Goal: Task Accomplishment & Management: Complete application form

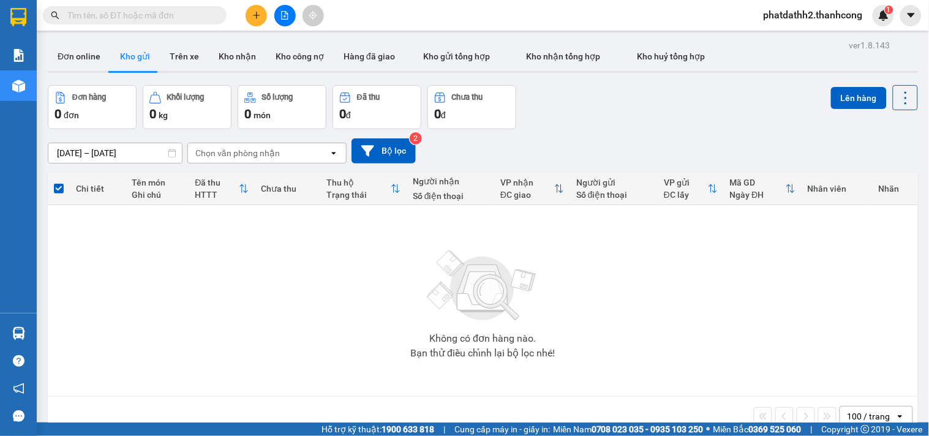
click at [254, 19] on icon "plus" at bounding box center [256, 15] width 9 height 9
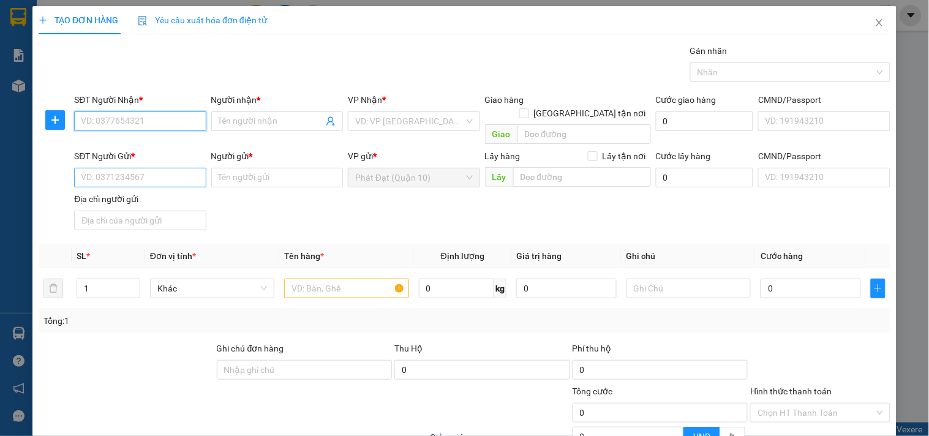
paste input "0357.905.408"
click at [117, 127] on input "0357.905.408" at bounding box center [140, 121] width 132 height 20
click at [102, 119] on input "0357.905408" at bounding box center [140, 121] width 132 height 20
type input "0357905408"
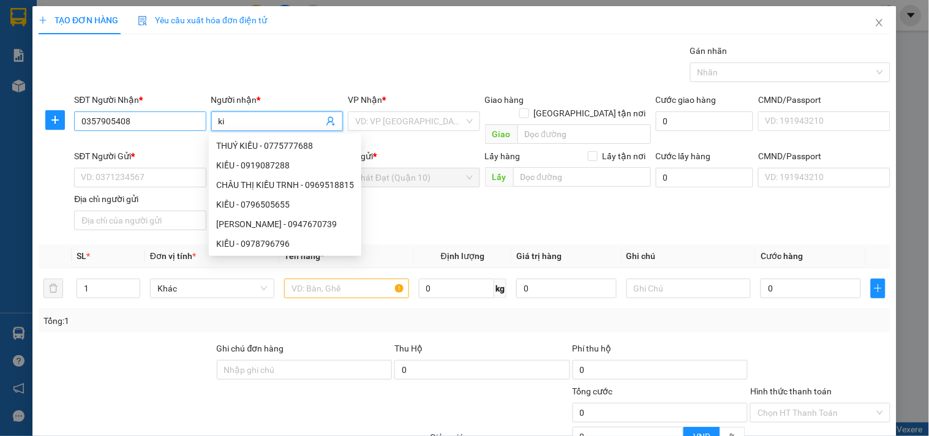
type input "k"
type input "KIỀU"
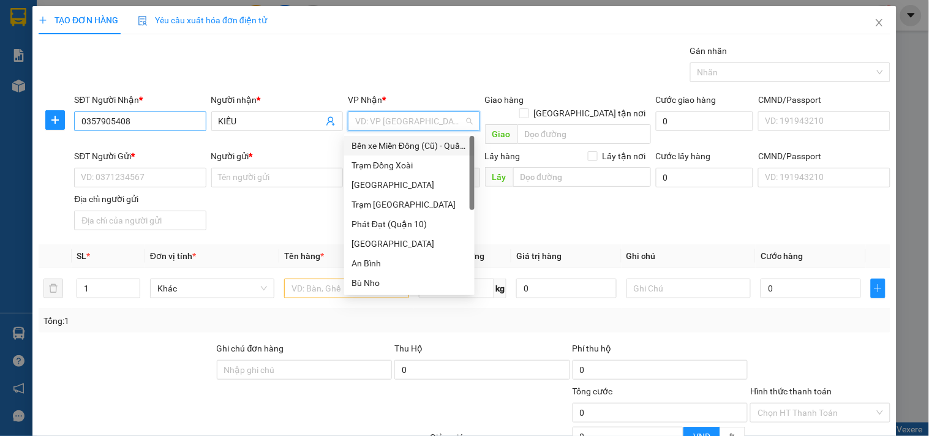
type input "D"
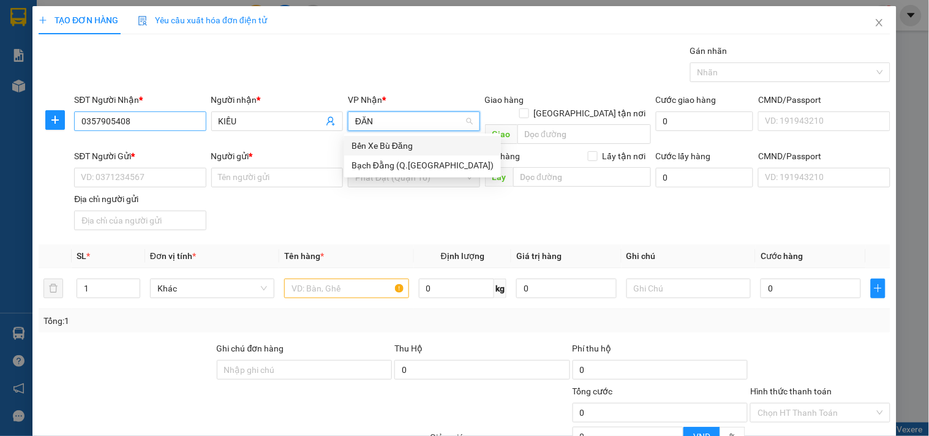
type input "ĐĂNG"
click at [369, 142] on div "Bến Xe Bù Đăng" at bounding box center [423, 145] width 142 height 13
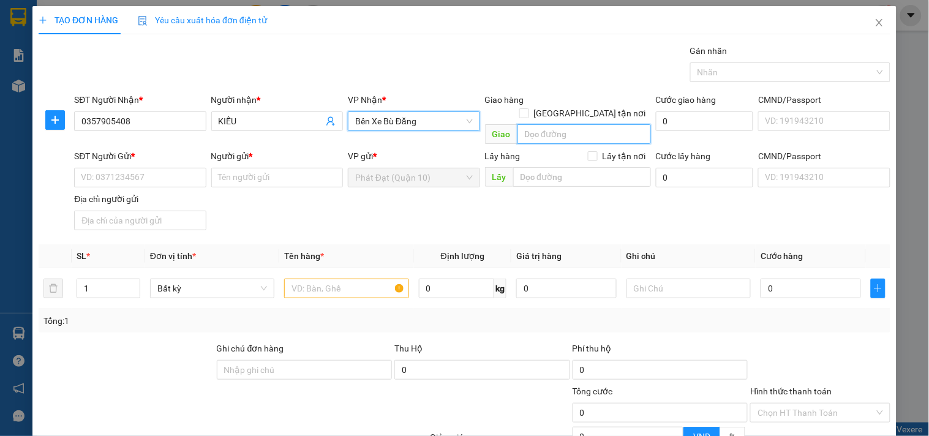
click at [618, 124] on input "search" at bounding box center [585, 134] width 134 height 20
type input "D"
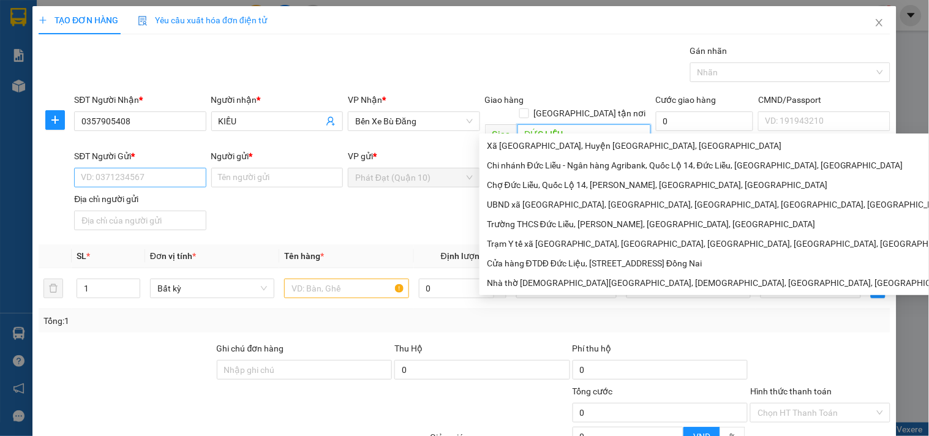
type input "ĐỨC LIỄU"
click at [103, 168] on input "SĐT Người Gửi *" at bounding box center [140, 178] width 132 height 20
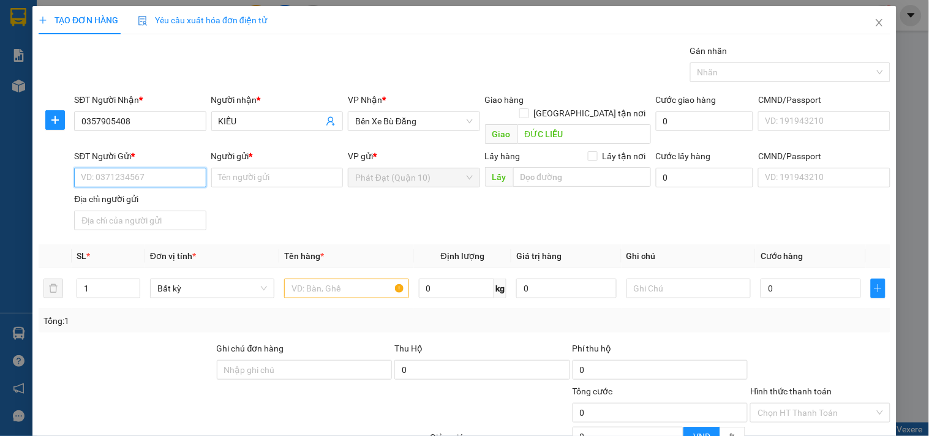
paste input "0775.708.236"
click at [102, 168] on input "0775.708.236" at bounding box center [140, 178] width 132 height 20
type input "0775708236"
click at [294, 168] on input "Người gửi *" at bounding box center [277, 178] width 132 height 20
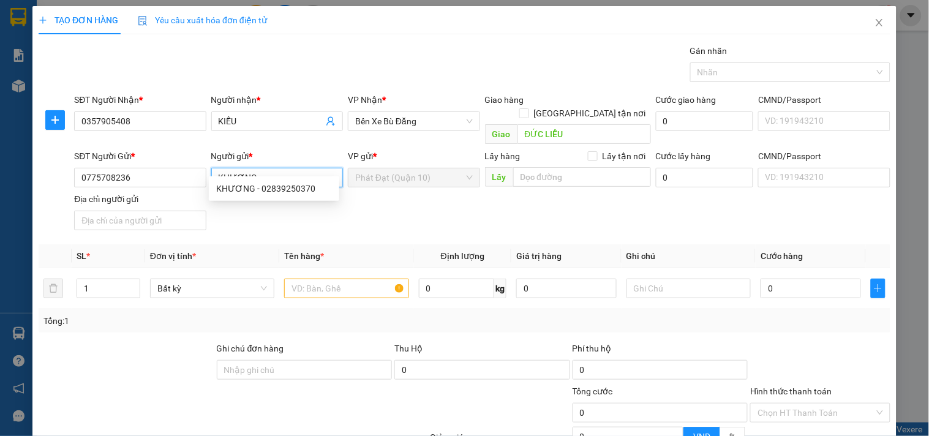
type input "KHƯƠNG"
click at [474, 202] on div "SĐT Người Gửi * 0775708236 Người gửi * KHƯƠNG VP gửi * Phát Đạt ([GEOGRAPHIC_DA…" at bounding box center [483, 192] width 822 height 86
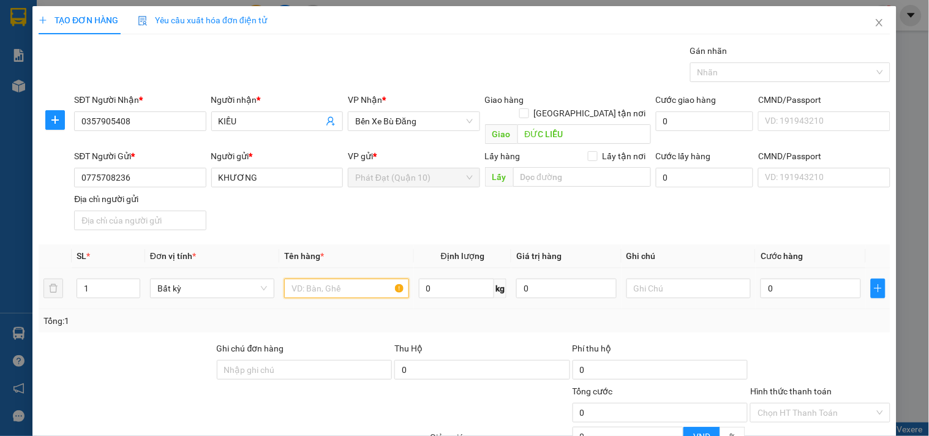
click at [352, 280] on input "text" at bounding box center [346, 289] width 124 height 20
type input "PB"
click at [774, 279] on input "0" at bounding box center [811, 289] width 100 height 20
type input "3"
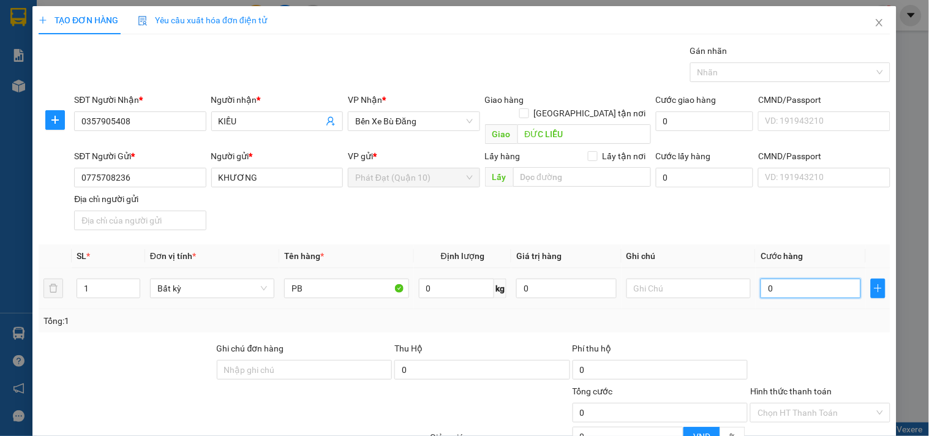
type input "3"
type input "30"
type input "30.000"
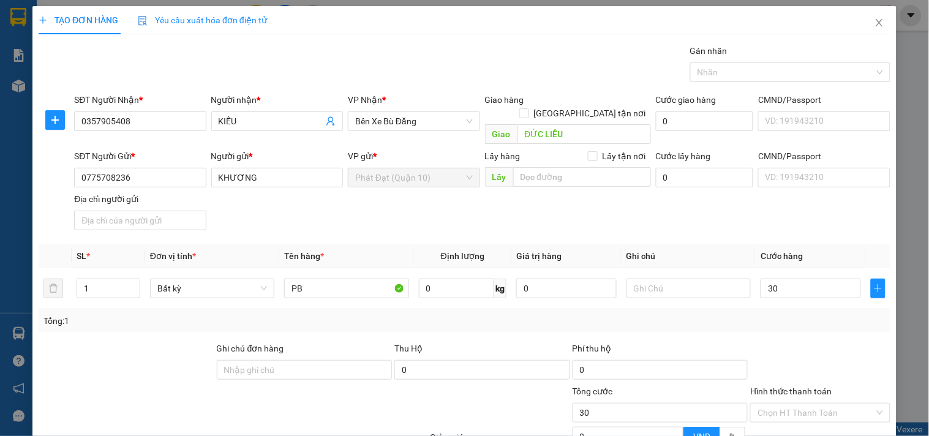
type input "30.000"
click at [779, 342] on div at bounding box center [820, 363] width 142 height 43
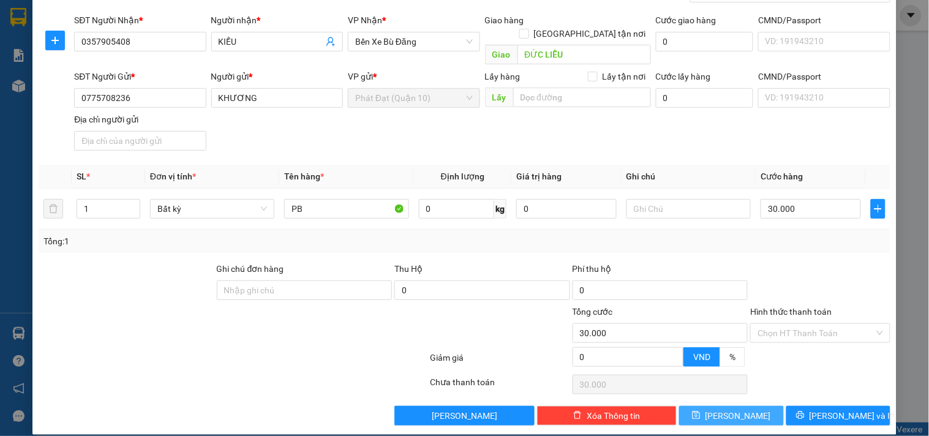
click at [736, 409] on span "[PERSON_NAME]" at bounding box center [739, 415] width 66 height 13
type input "0"
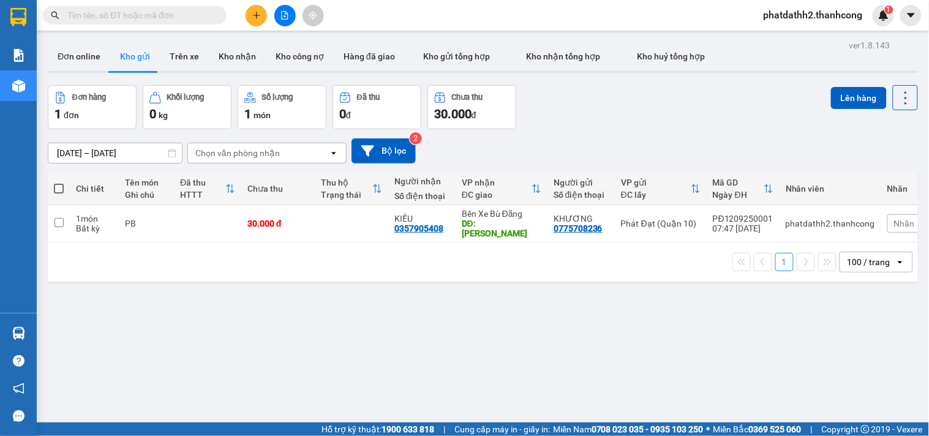
click at [244, 17] on div at bounding box center [285, 15] width 92 height 21
click at [262, 17] on button at bounding box center [256, 15] width 21 height 21
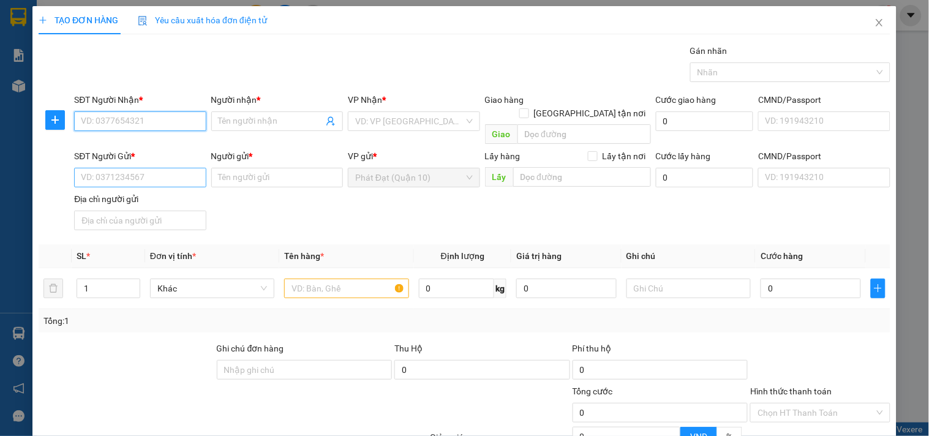
paste input "0908.327.643"
type input "0908.327.643"
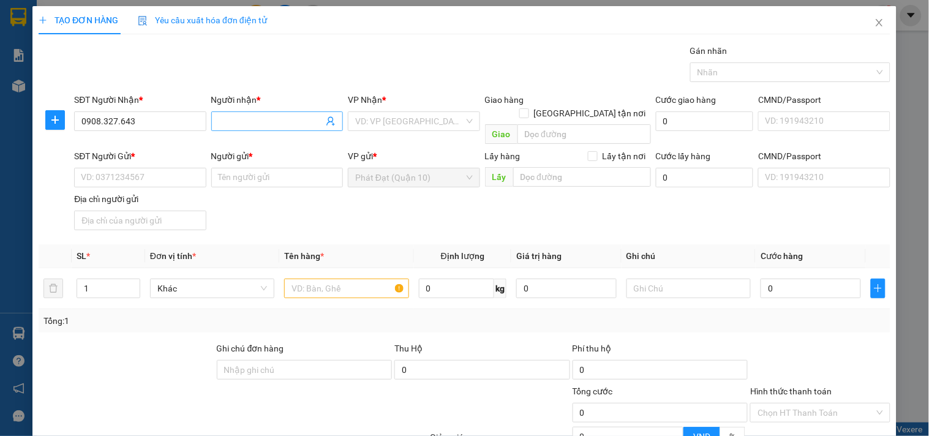
click at [227, 121] on input "Người nhận *" at bounding box center [271, 121] width 105 height 13
type input "ANH CƯƠNG"
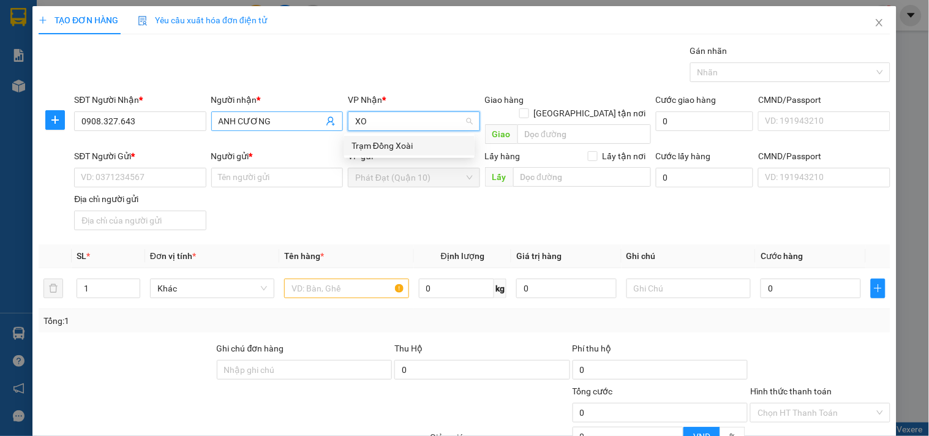
type input "XO"
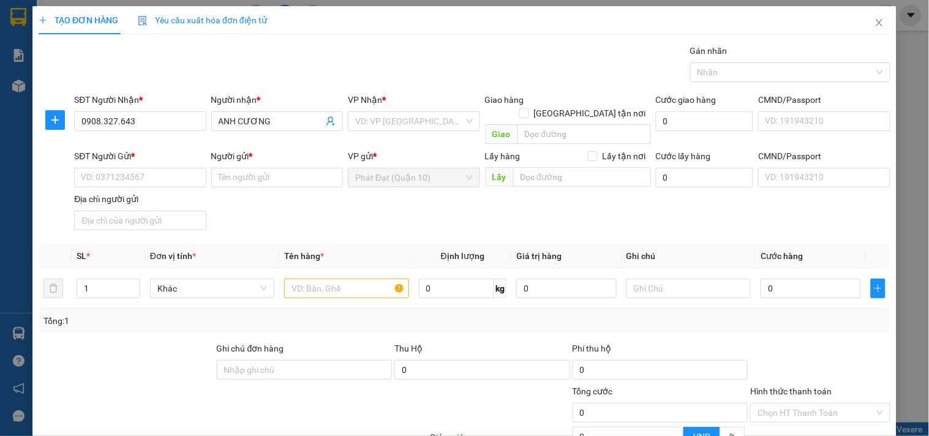
click at [409, 133] on div "VP Nhận * VD: VP [GEOGRAPHIC_DATA]" at bounding box center [414, 114] width 132 height 43
click at [417, 119] on input "search" at bounding box center [409, 121] width 108 height 18
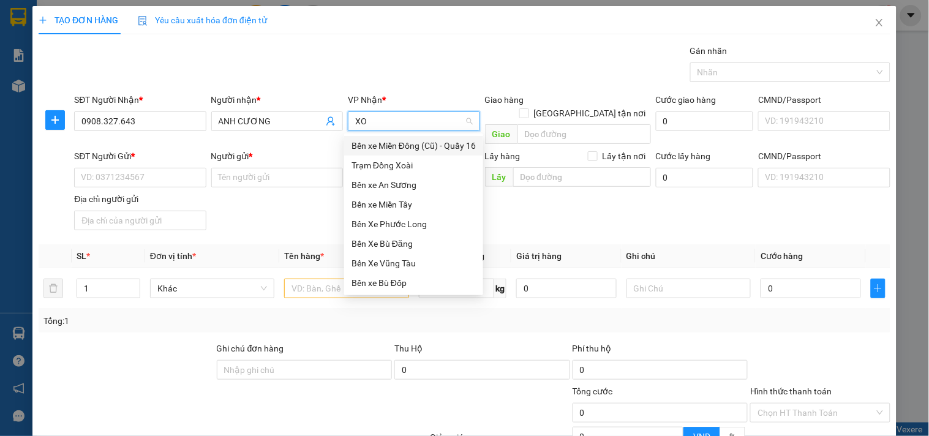
type input "XOA"
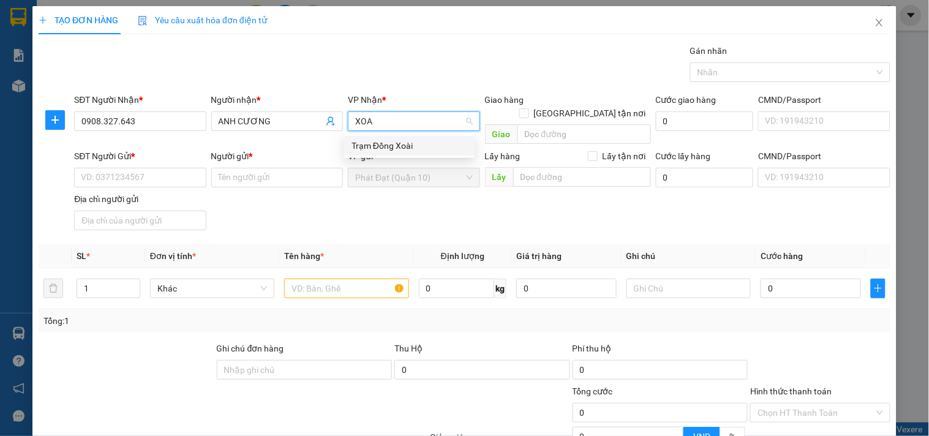
click at [413, 145] on div "Trạm Đồng Xoài" at bounding box center [410, 145] width 116 height 13
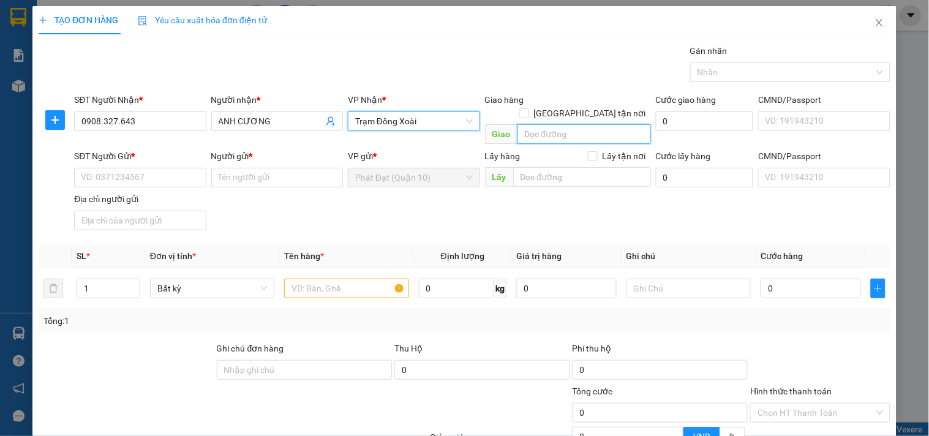
click at [559, 124] on input "search" at bounding box center [585, 134] width 134 height 20
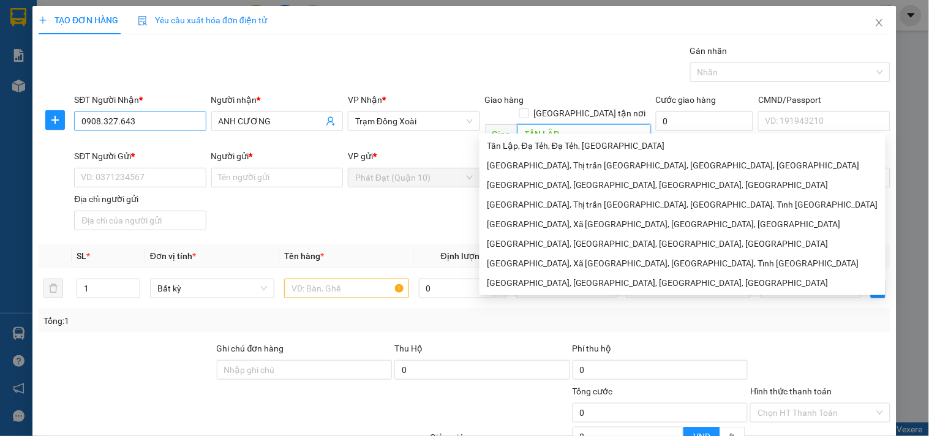
type input "TÂN LẬP"
click at [118, 119] on input "0908.327.643" at bounding box center [140, 121] width 132 height 20
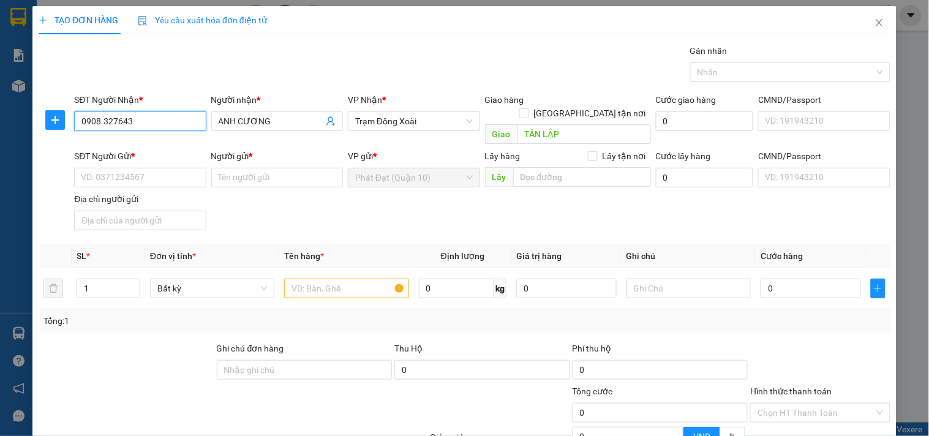
click at [101, 126] on input "0908.327643" at bounding box center [140, 121] width 132 height 20
type input "0908327643"
click at [140, 168] on input "SĐT Người Gửi *" at bounding box center [140, 178] width 132 height 20
paste input "0931.440.066"
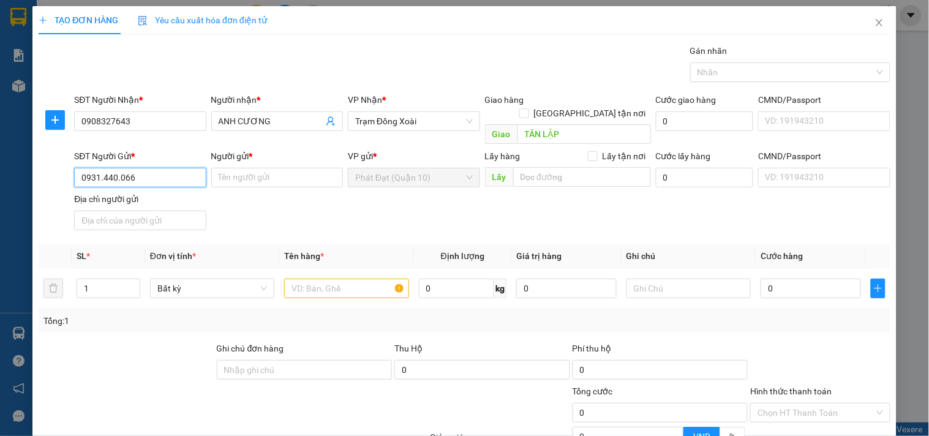
click at [102, 168] on input "0931.440.066" at bounding box center [140, 178] width 132 height 20
click at [115, 168] on input "0931440.066" at bounding box center [140, 178] width 132 height 20
type input "0931440066"
click at [271, 168] on input "Người gửi *" at bounding box center [277, 178] width 132 height 20
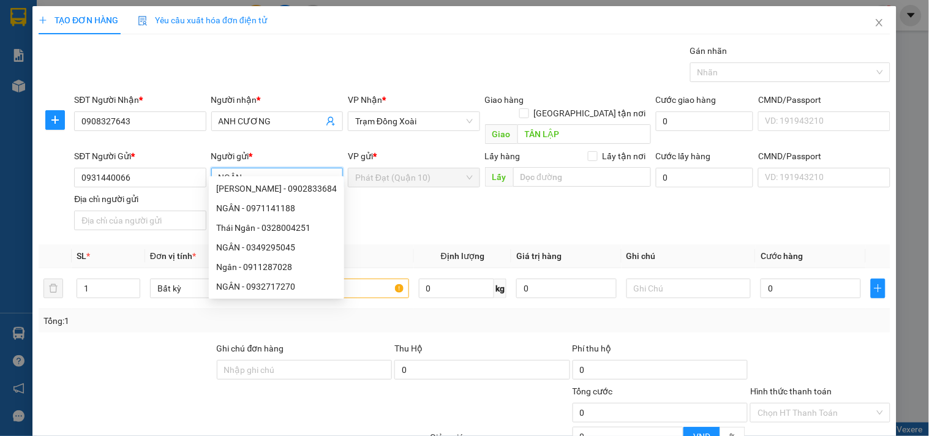
type input "NGÂN"
click at [594, 184] on div "SĐT Người Gửi * 0931440066 Người gửi * NGÂN VP gửi * Phát Đạt (Quận 10) Lấy hàn…" at bounding box center [483, 192] width 822 height 86
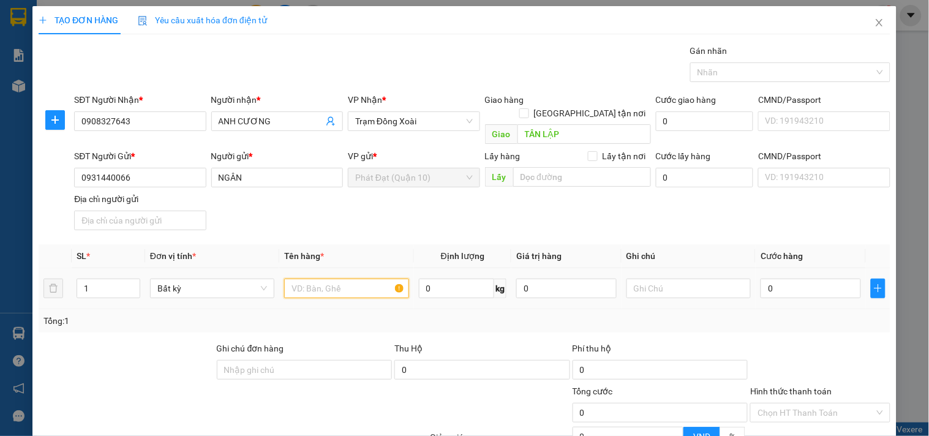
click at [327, 279] on input "text" at bounding box center [346, 289] width 124 height 20
type input "B"
type input "PB"
click at [777, 283] on input "0" at bounding box center [811, 289] width 100 height 20
type input "3"
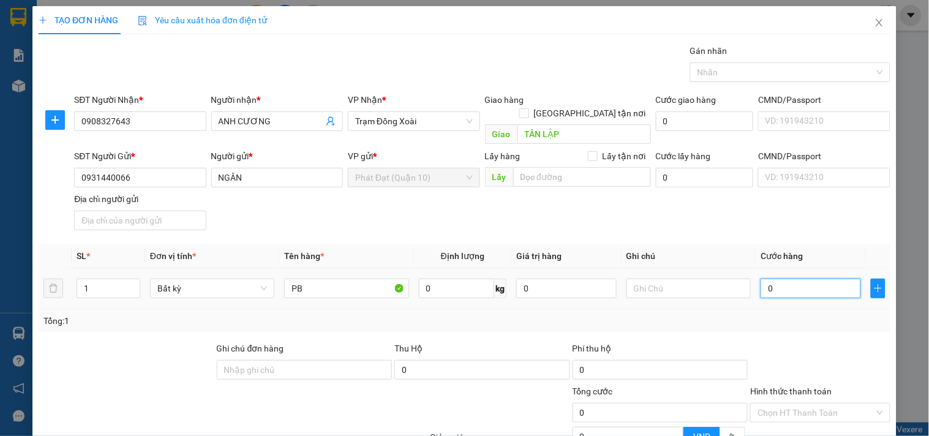
type input "3"
type input "30"
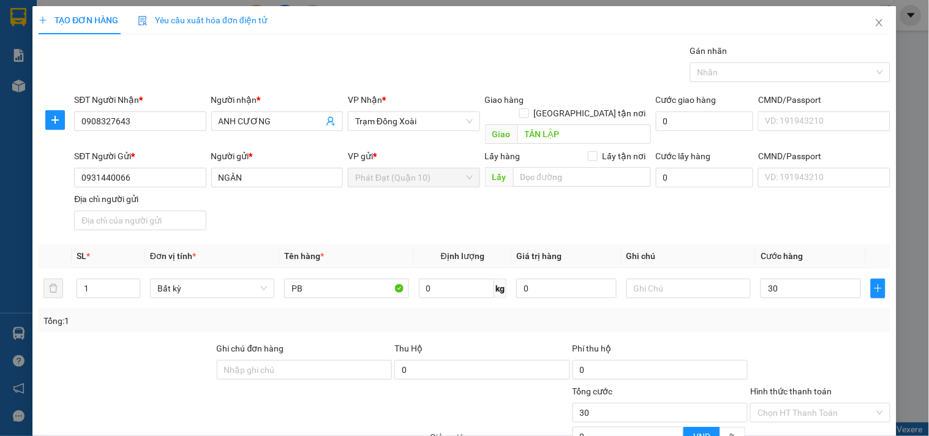
type input "30.000"
click at [791, 314] on div "Tổng: 1" at bounding box center [464, 320] width 842 height 13
click at [784, 404] on input "Hình thức thanh toán" at bounding box center [816, 413] width 116 height 18
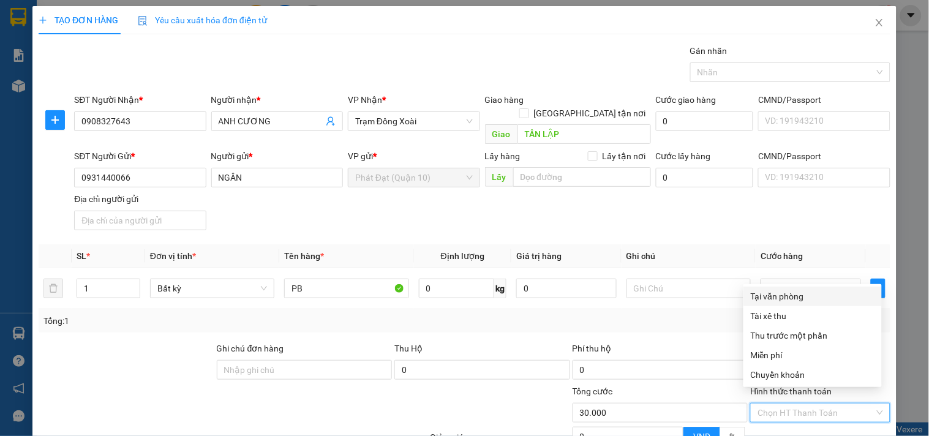
click at [776, 294] on div "Tại văn phòng" at bounding box center [813, 296] width 124 height 13
type input "0"
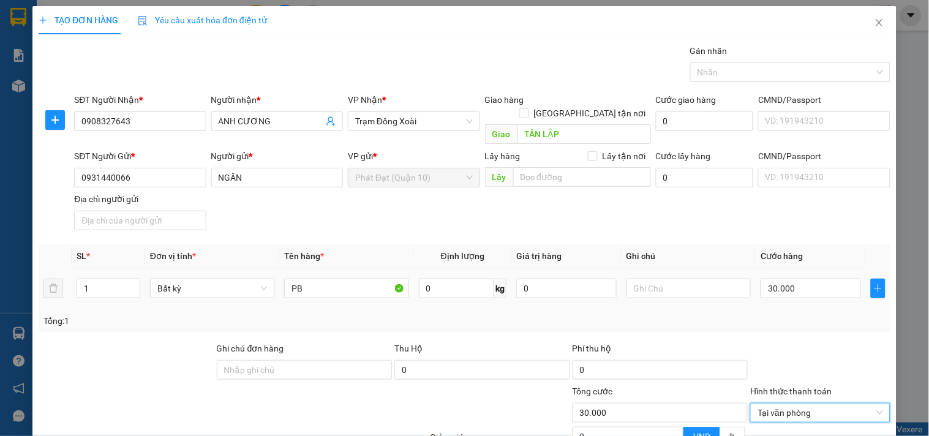
scroll to position [80, 0]
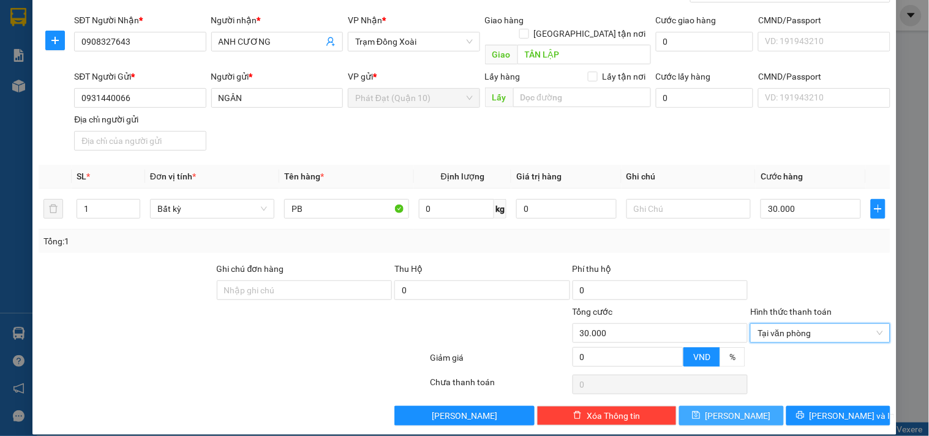
click at [728, 409] on span "[PERSON_NAME]" at bounding box center [739, 415] width 66 height 13
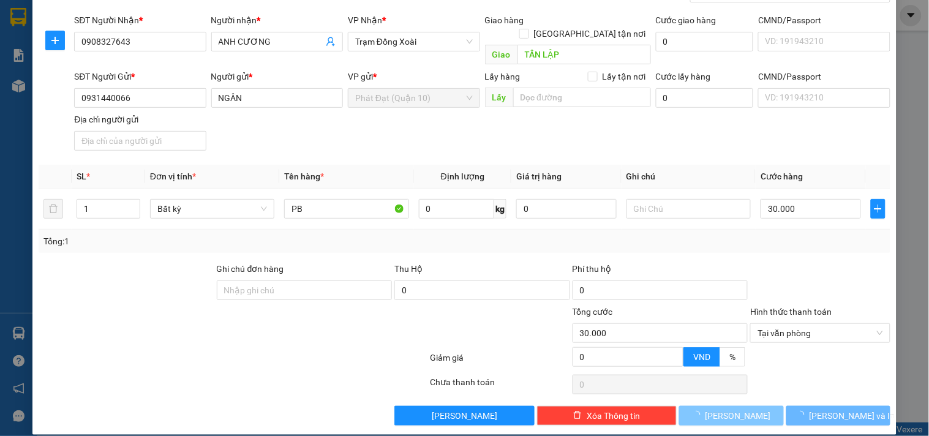
type input "0"
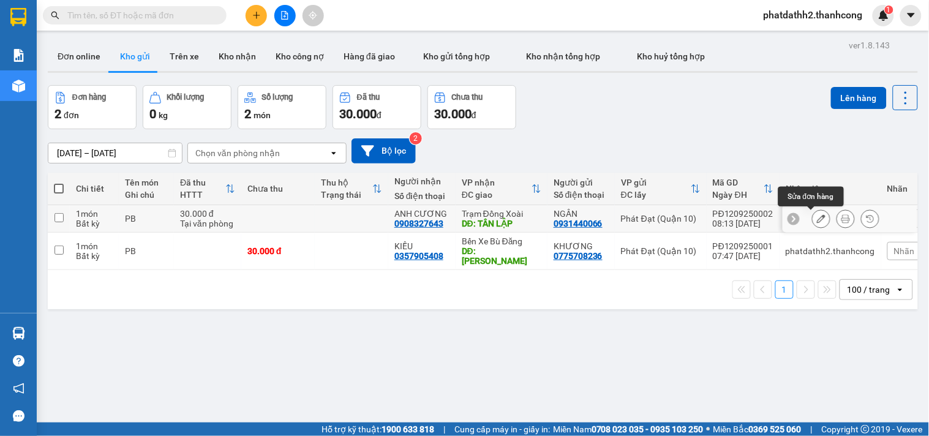
click at [842, 221] on icon at bounding box center [846, 218] width 9 height 9
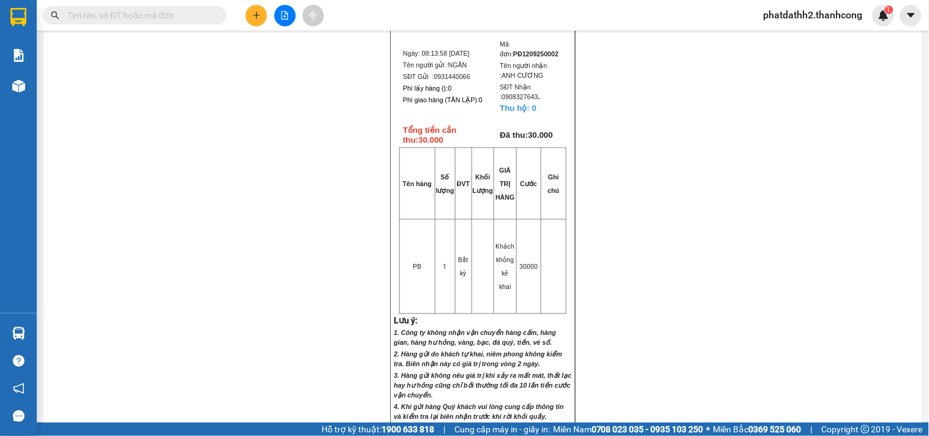
scroll to position [573, 0]
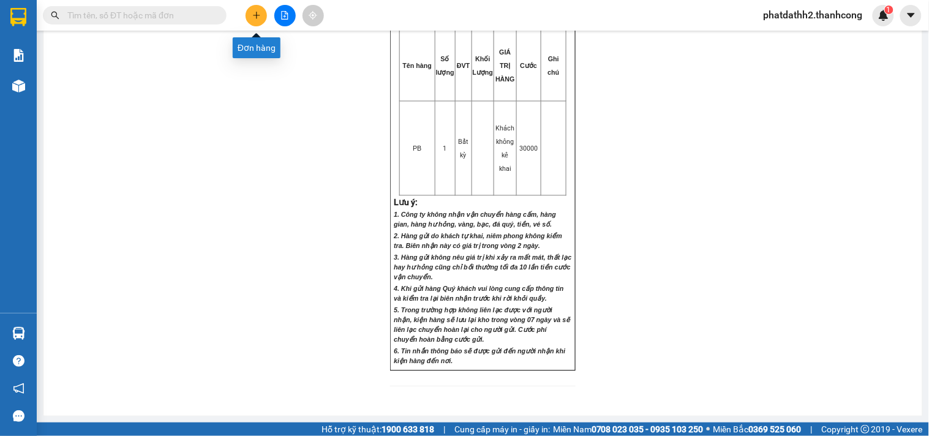
click at [250, 12] on button at bounding box center [256, 15] width 21 height 21
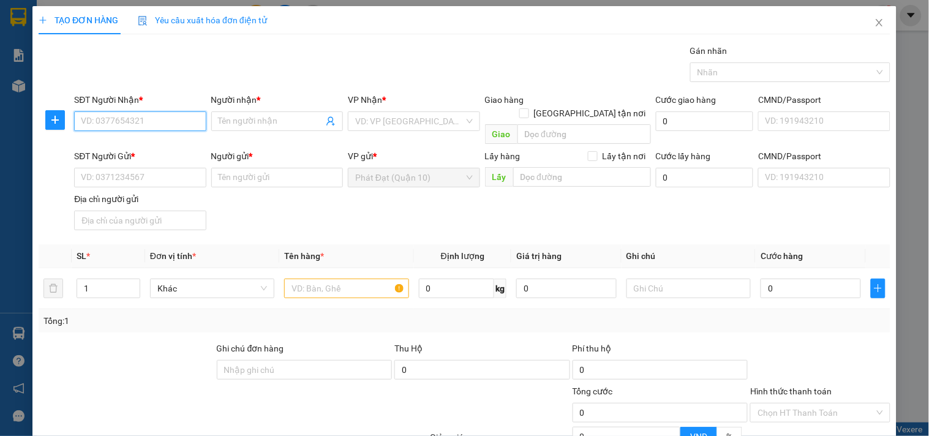
click at [157, 124] on input "SĐT Người Nhận *" at bounding box center [140, 121] width 132 height 20
type input "0967788878"
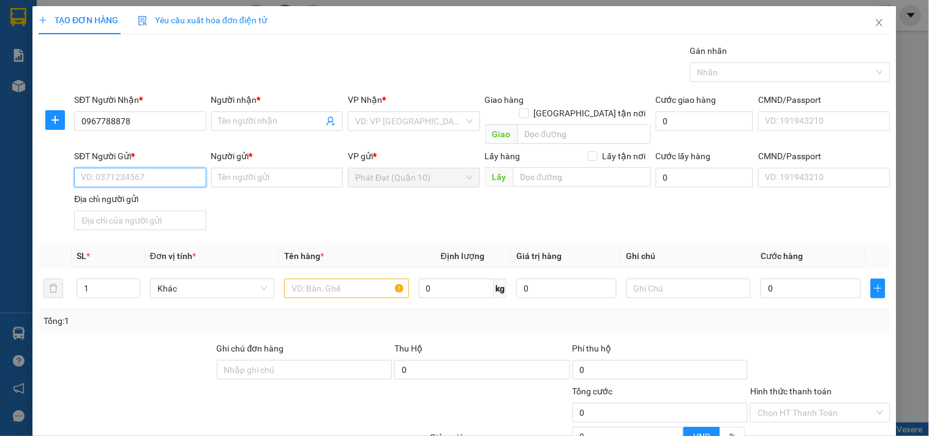
click at [181, 168] on input "SĐT Người Gửi *" at bounding box center [140, 178] width 132 height 20
type input "0906755556"
click at [260, 126] on input "Người nhận *" at bounding box center [271, 121] width 105 height 13
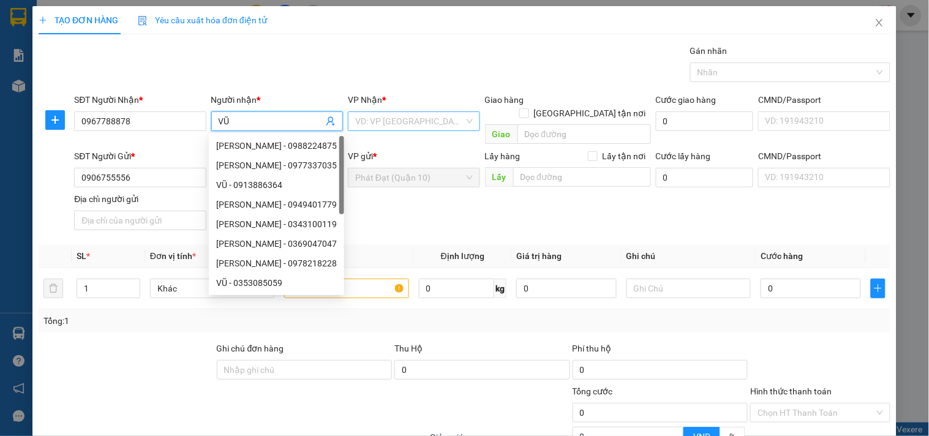
type input "VŨ"
click at [435, 125] on input "search" at bounding box center [409, 121] width 108 height 18
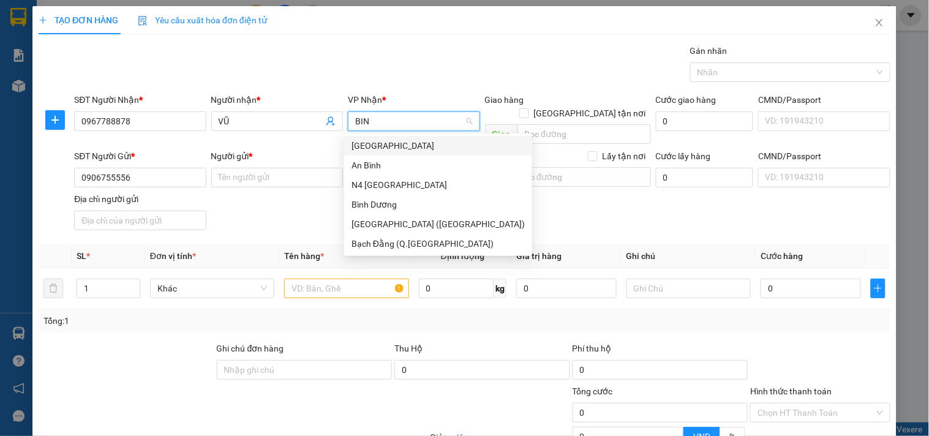
type input "BINH"
click at [452, 143] on div "[GEOGRAPHIC_DATA]" at bounding box center [438, 145] width 173 height 13
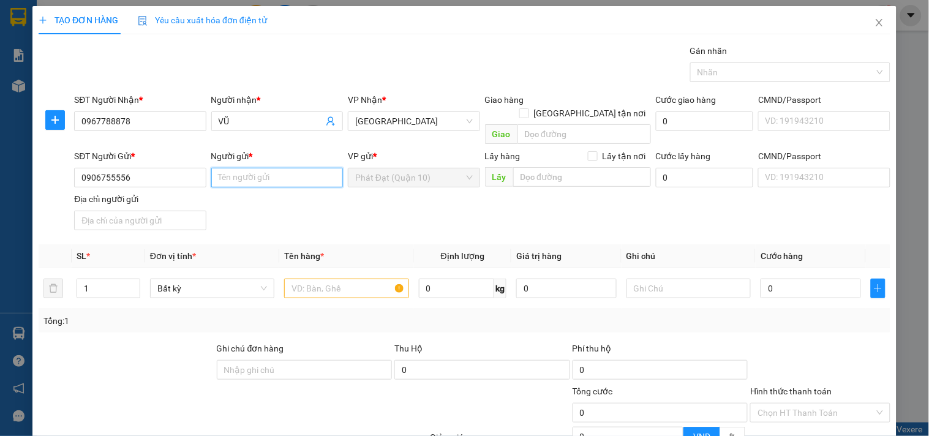
click at [254, 168] on input "Người gửi *" at bounding box center [277, 178] width 132 height 20
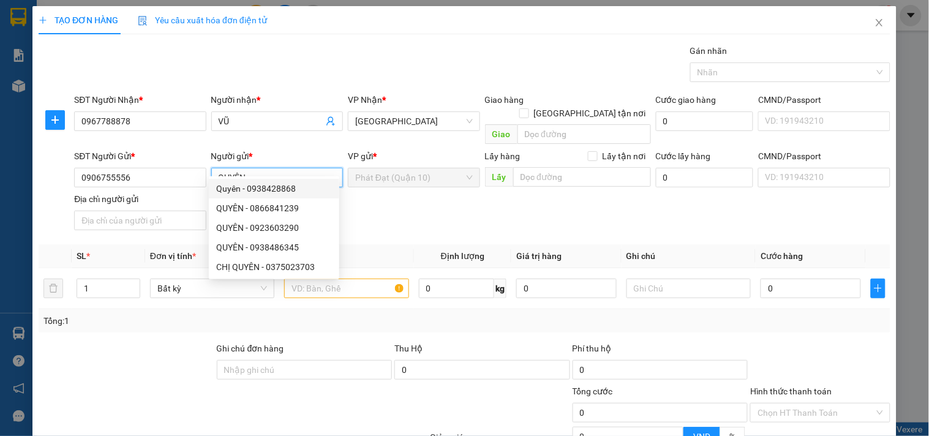
type input "QUYÊN"
click at [392, 197] on div "SĐT Người Gửi * 0906755556 Người gửi * QUYÊN VP gửi * Phát Đạt ([GEOGRAPHIC_DAT…" at bounding box center [483, 192] width 822 height 86
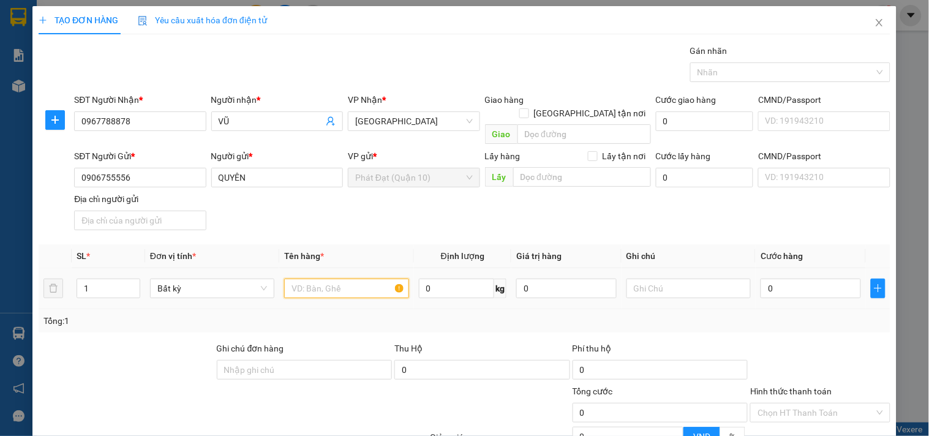
click at [369, 279] on input "text" at bounding box center [346, 289] width 124 height 20
type input "NL TRẮNG"
click at [774, 279] on input "0" at bounding box center [811, 289] width 100 height 20
type input "3"
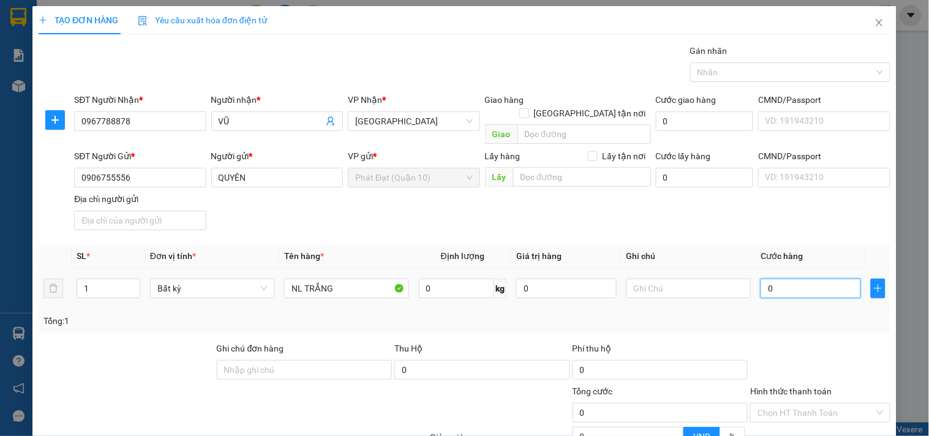
type input "3"
type input "30"
type input "30.000"
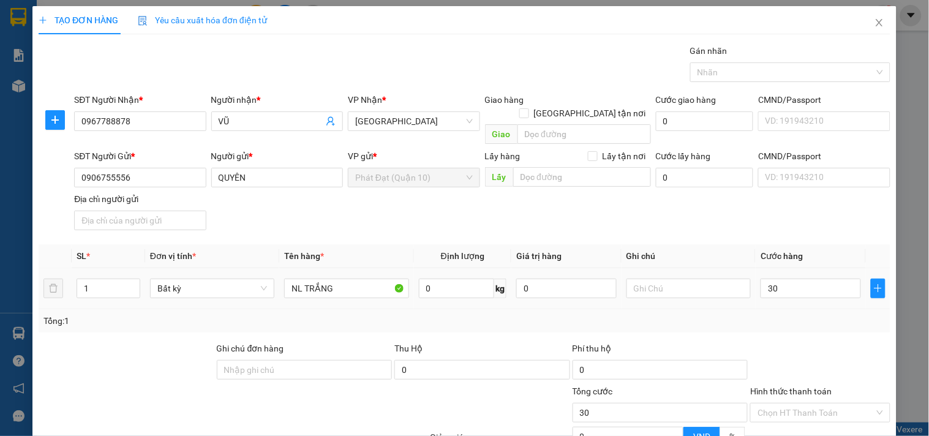
type input "30.000"
click at [767, 309] on div "Tổng: 1" at bounding box center [465, 320] width 852 height 23
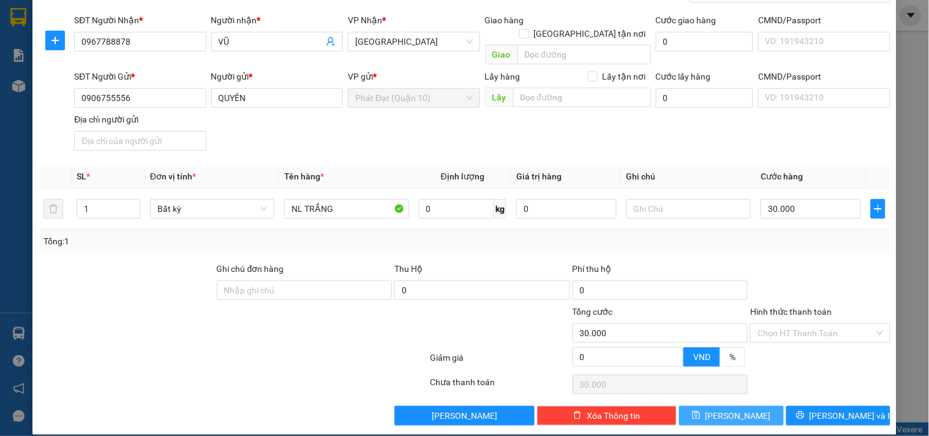
click at [726, 409] on button "[PERSON_NAME]" at bounding box center [731, 416] width 104 height 20
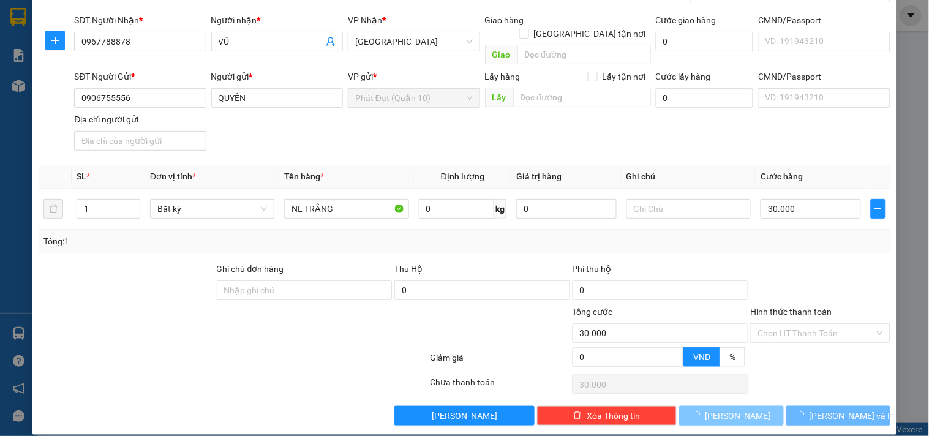
type input "0"
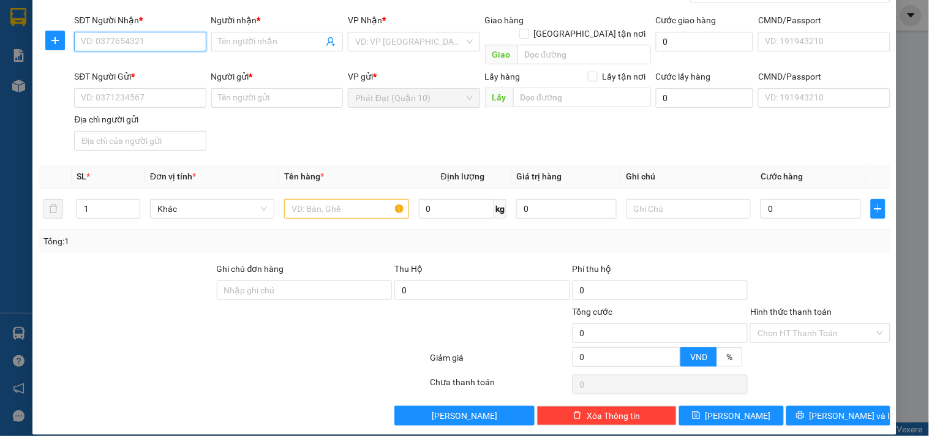
click at [179, 47] on input "SĐT Người Nhận *" at bounding box center [140, 42] width 132 height 20
paste input "0986.494.493"
click at [118, 41] on input "0986.494.493" at bounding box center [140, 42] width 132 height 20
click at [100, 41] on input "0986.494493" at bounding box center [140, 42] width 132 height 20
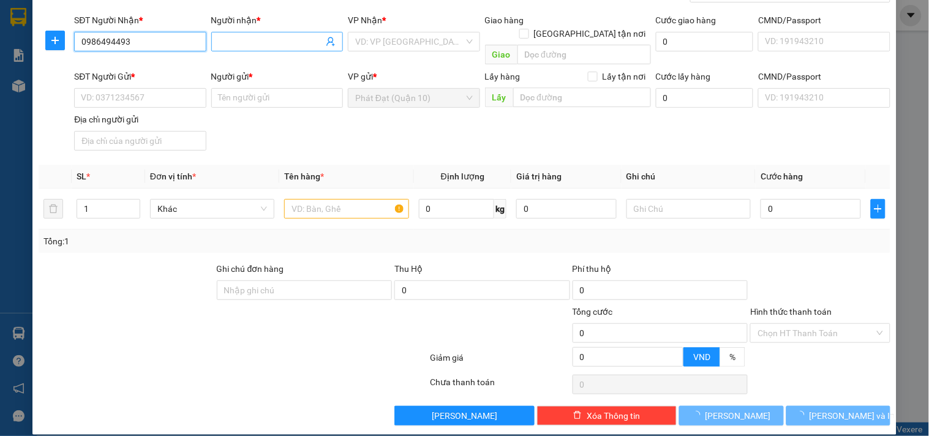
type input "0986494493"
click at [233, 38] on input "Người nhận *" at bounding box center [271, 41] width 105 height 13
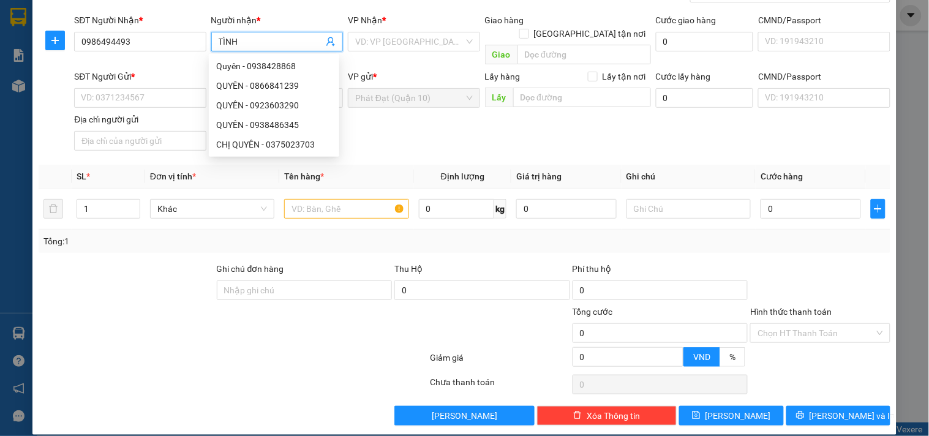
type input "TÌNH"
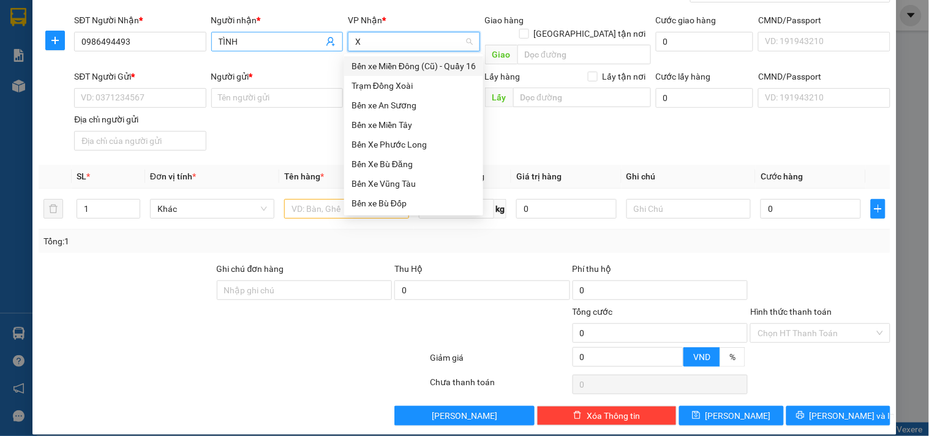
type input "XO"
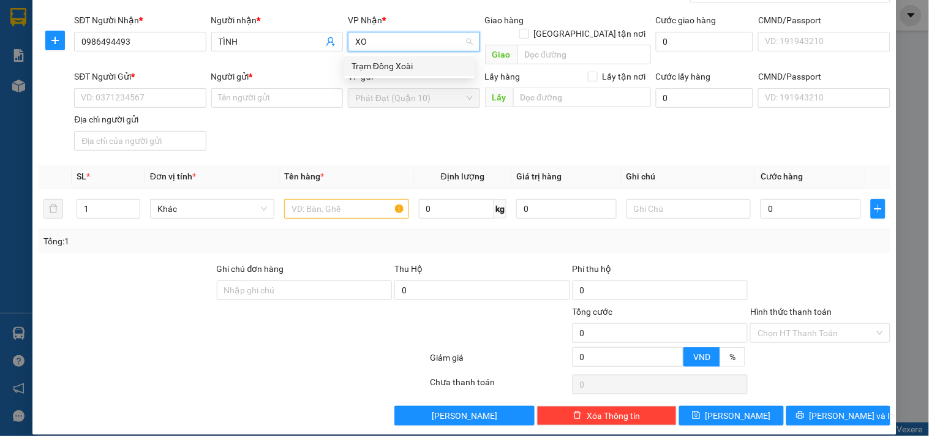
click at [362, 65] on div "Trạm Đồng Xoài" at bounding box center [410, 65] width 116 height 13
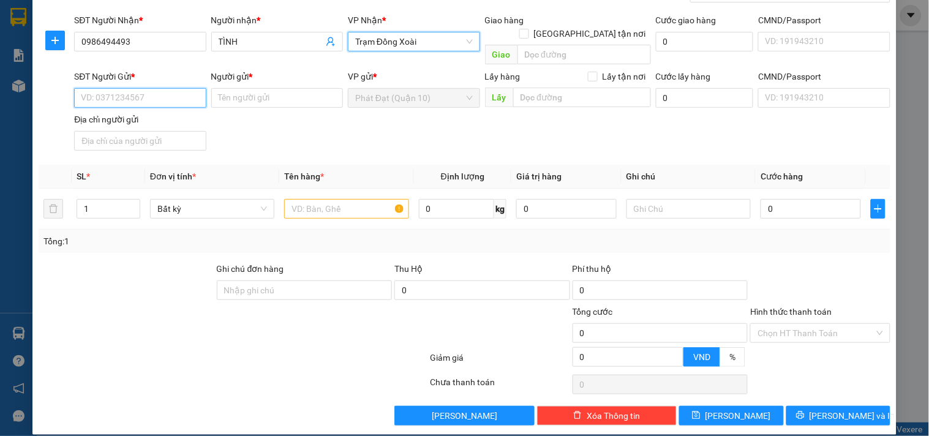
click at [162, 88] on input "SĐT Người Gửi *" at bounding box center [140, 98] width 132 height 20
paste input "0985.303.850"
click at [116, 88] on input "0985.303.850" at bounding box center [140, 98] width 132 height 20
click at [100, 88] on input "0985.303850" at bounding box center [140, 98] width 132 height 20
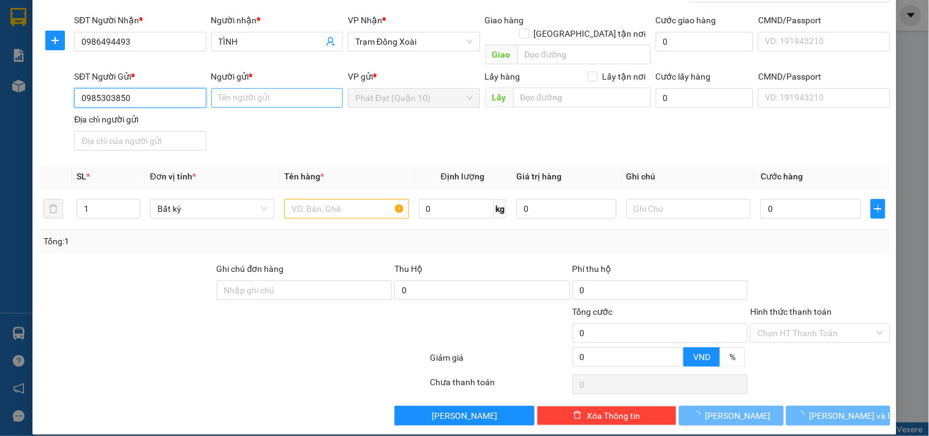
type input "0985303850"
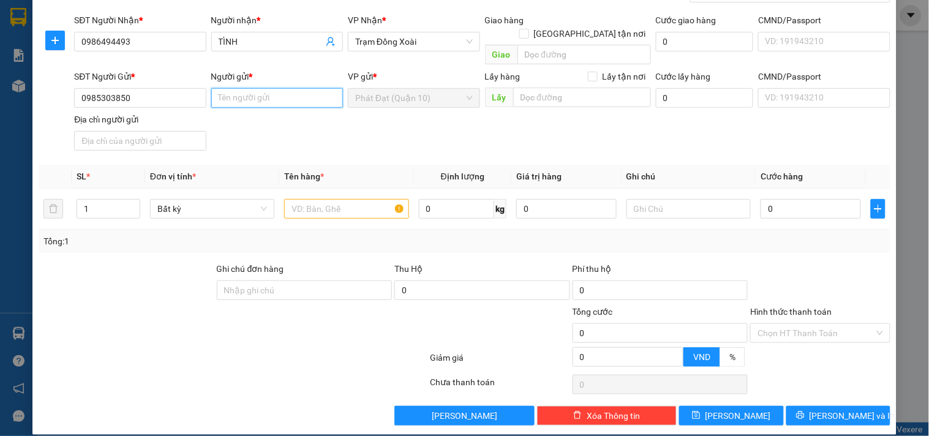
click at [237, 88] on input "Người gửi *" at bounding box center [277, 98] width 132 height 20
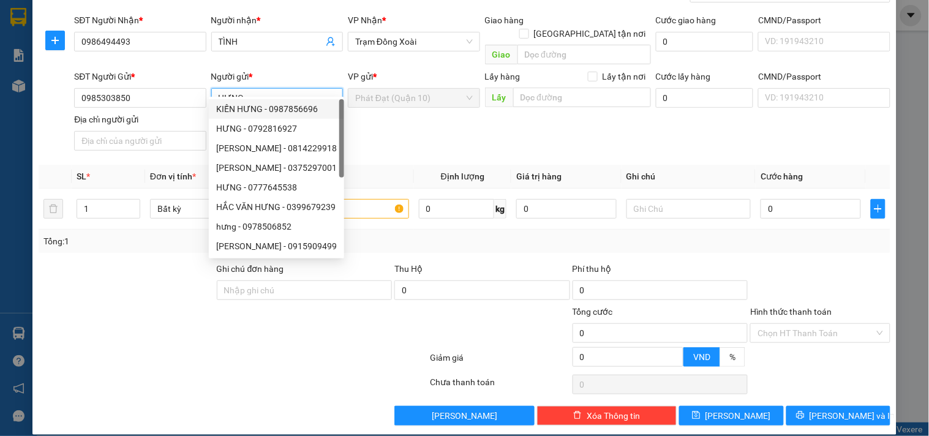
type input "HƯNG"
click at [425, 129] on div "SĐT Người Gửi * 0985303850 Người gửi * HƯNG VP gửi * Phát Đạt ([GEOGRAPHIC_DATA…" at bounding box center [483, 113] width 822 height 86
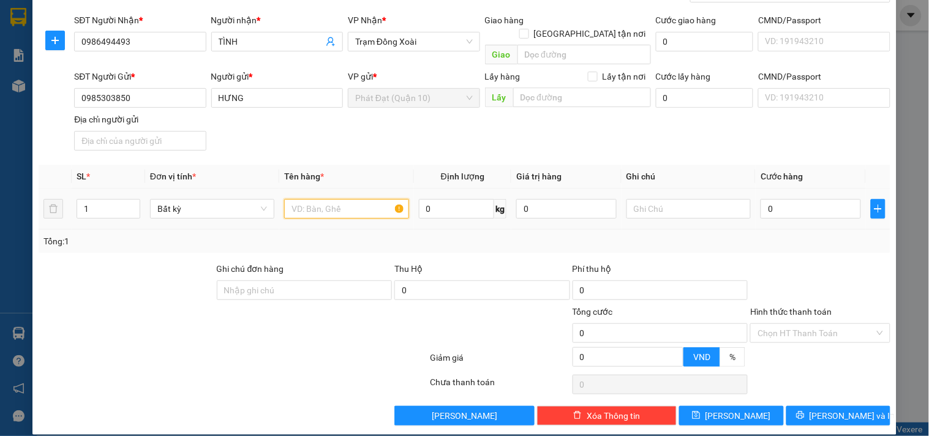
click at [352, 199] on input "text" at bounding box center [346, 209] width 124 height 20
paste input "CARTON NHẸ TAY HƯ BỂ K ĐÈN"
type input "CARTON NHẸ TAY HƯ BỂ K ĐÈN"
click at [756, 195] on td "0" at bounding box center [811, 209] width 110 height 41
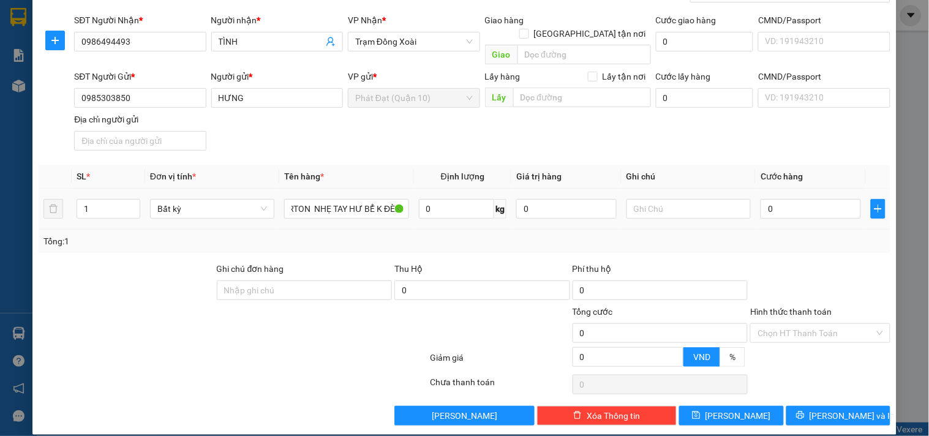
scroll to position [0, 0]
click at [761, 199] on input "0" at bounding box center [811, 209] width 100 height 20
type input "5"
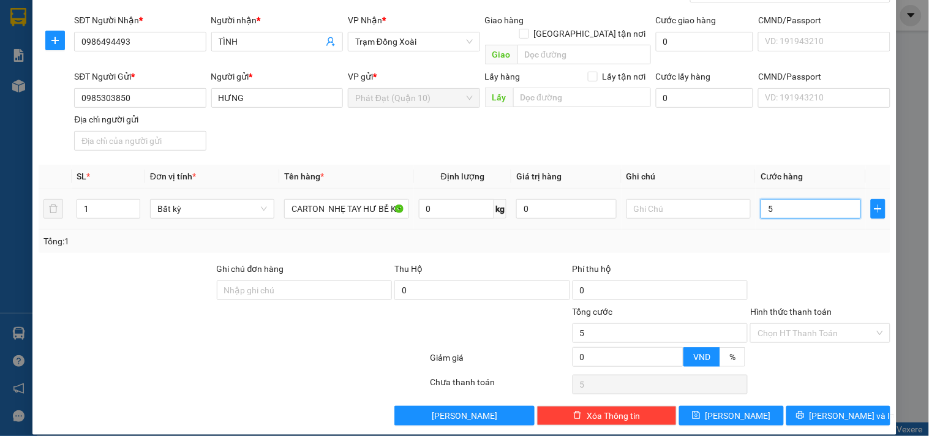
type input "50"
type input "50.000"
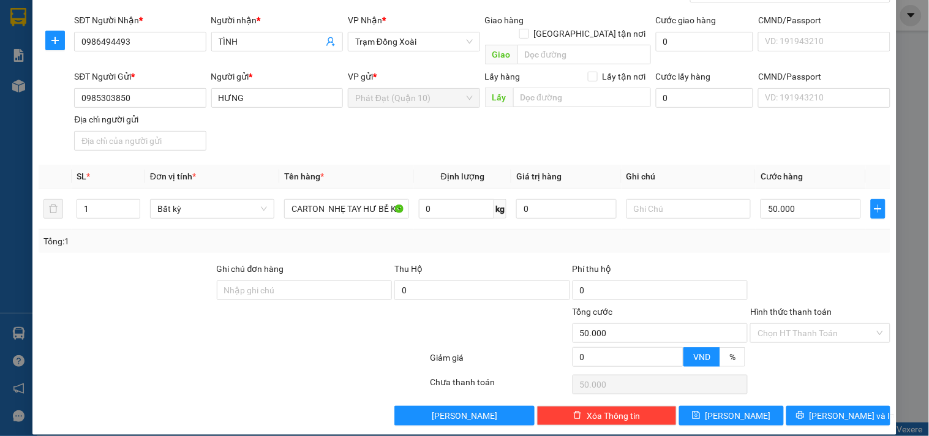
drag, startPoint x: 758, startPoint y: 229, endPoint x: 775, endPoint y: 283, distance: 56.4
click at [758, 235] on div "Tổng: 1" at bounding box center [464, 241] width 842 height 13
click at [787, 324] on input "Hình thức thanh toán" at bounding box center [816, 333] width 116 height 18
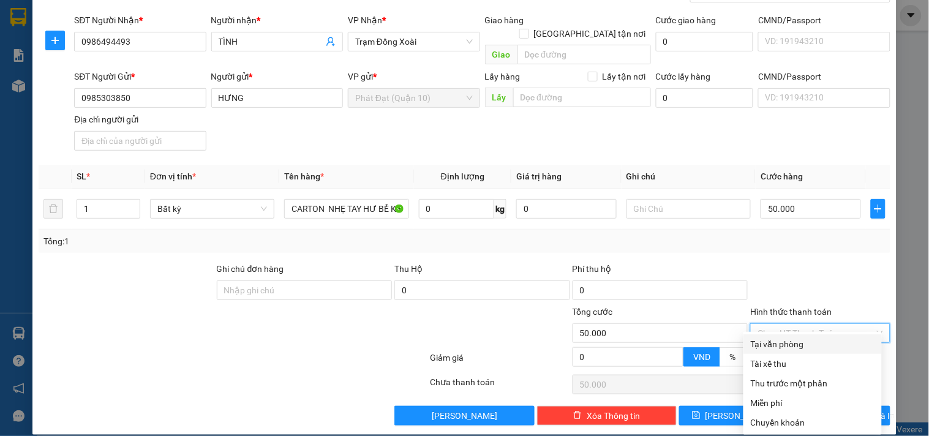
click at [781, 339] on div "Tại văn phòng" at bounding box center [813, 344] width 124 height 13
type input "0"
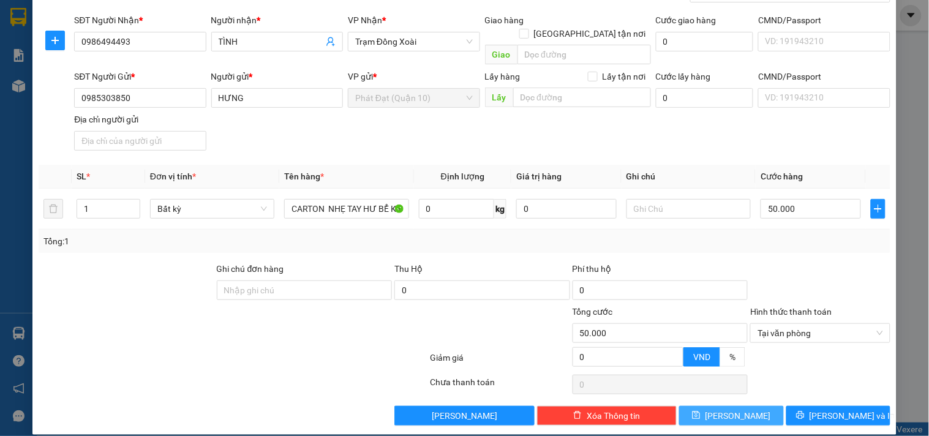
click at [736, 410] on button "[PERSON_NAME]" at bounding box center [731, 416] width 104 height 20
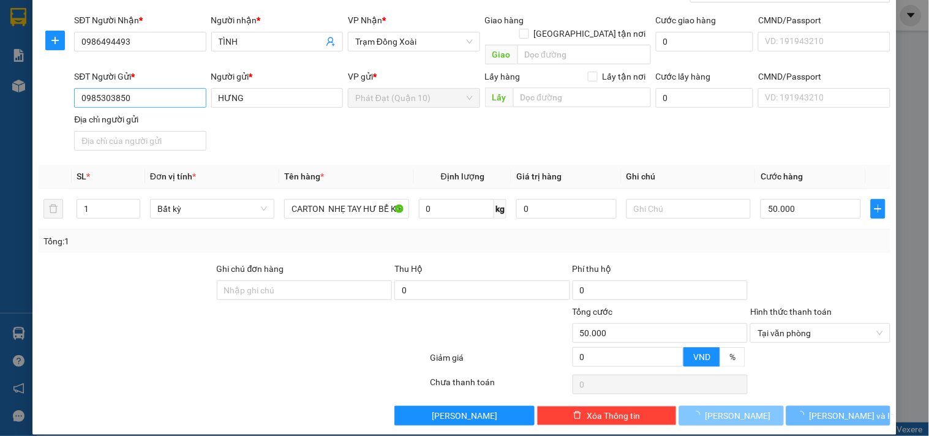
type input "0"
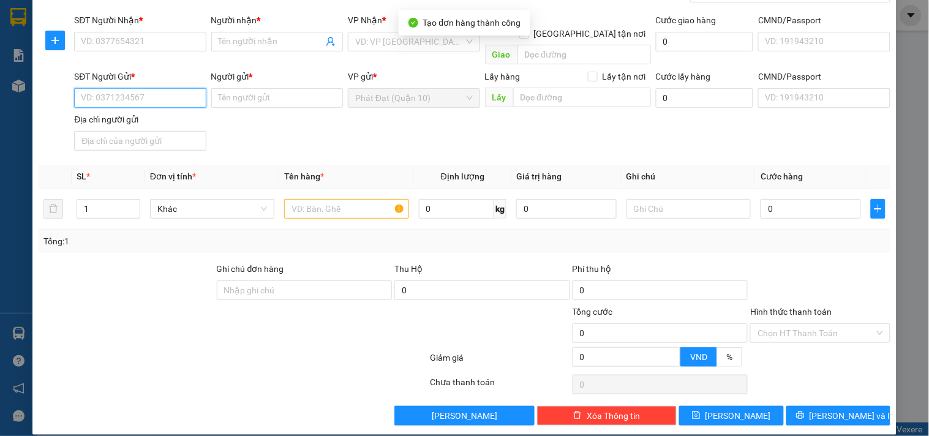
click at [155, 88] on input "SĐT Người Gửi *" at bounding box center [140, 98] width 132 height 20
click at [148, 38] on input "SĐT Người Nhận *" at bounding box center [140, 42] width 132 height 20
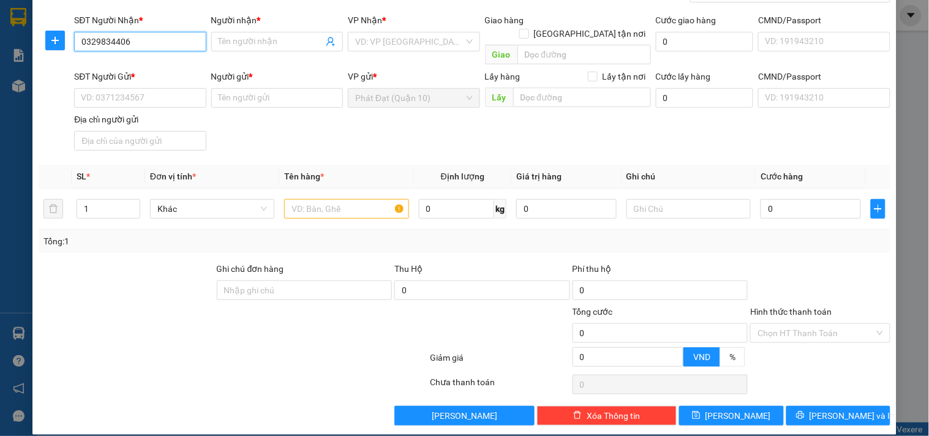
type input "0329834406"
type input "H"
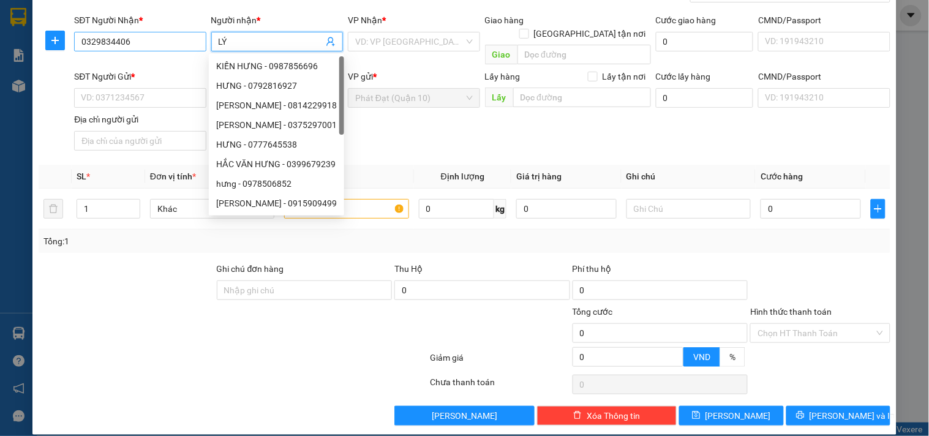
type input "LÝ"
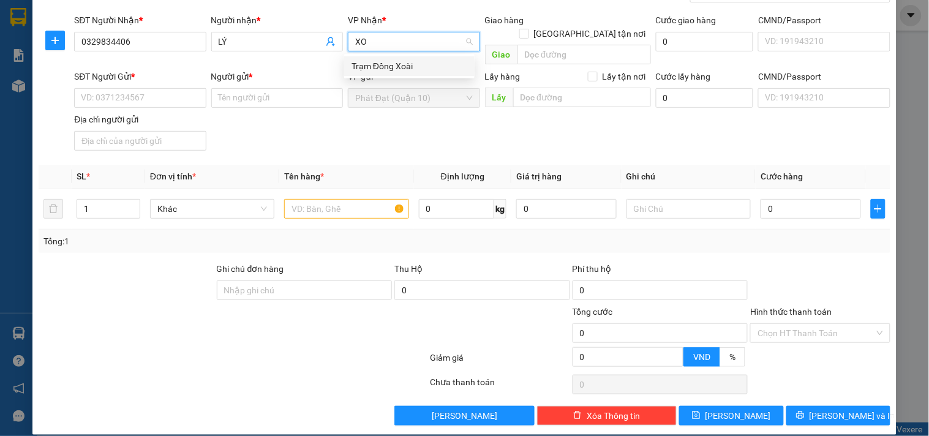
type input "XO"
drag, startPoint x: 399, startPoint y: 77, endPoint x: 401, endPoint y: 71, distance: 6.4
click at [399, 74] on body "Kết quả tìm kiếm ( 0 ) Bộ lọc Ngày tạo đơn gần nhất No Data phatdathh2.thanhcon…" at bounding box center [464, 218] width 929 height 436
click at [396, 44] on input "search" at bounding box center [409, 41] width 108 height 18
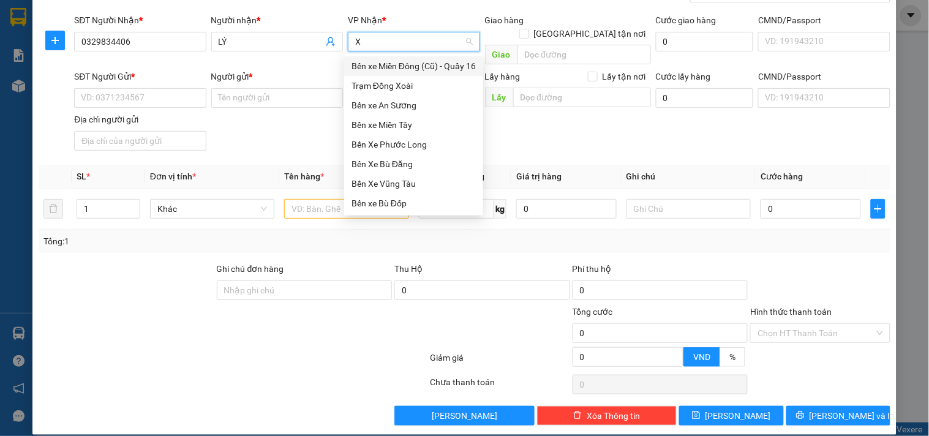
type input "XO"
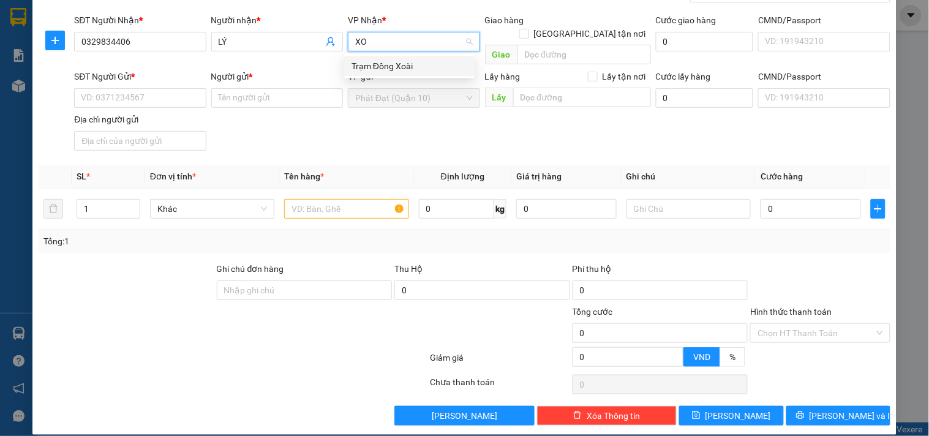
click at [368, 64] on div "Trạm Đồng Xoài" at bounding box center [410, 65] width 116 height 13
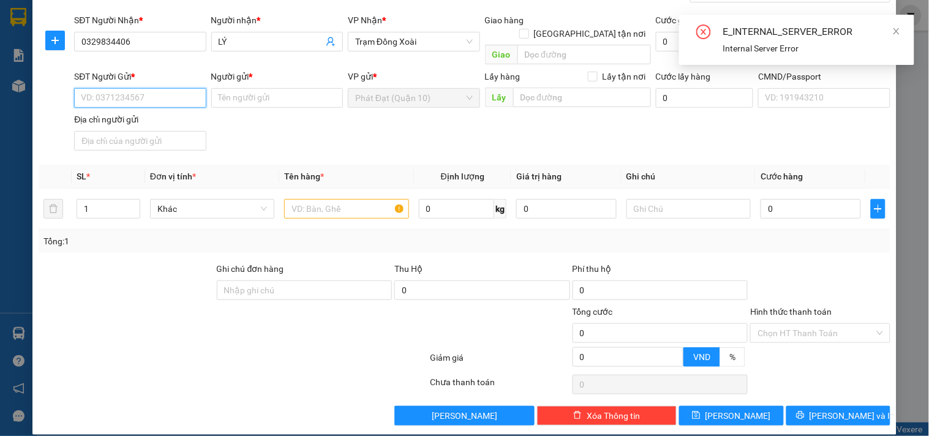
click at [174, 93] on input "SĐT Người Gửi *" at bounding box center [140, 98] width 132 height 20
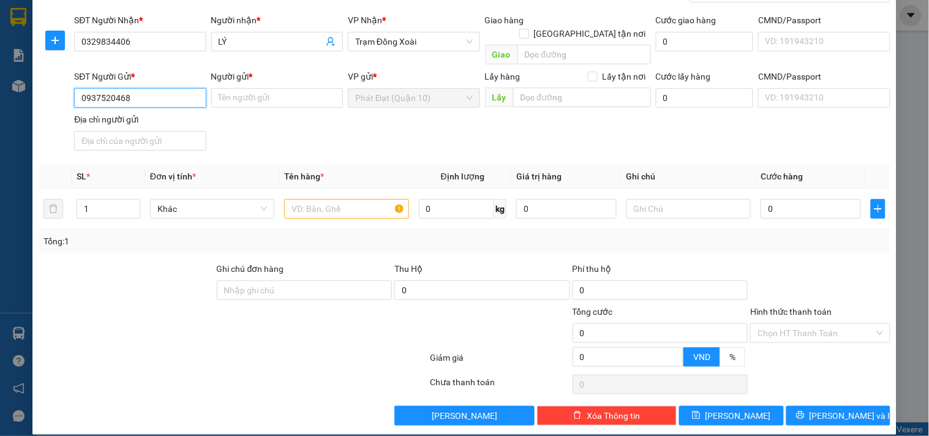
type input "0937520468"
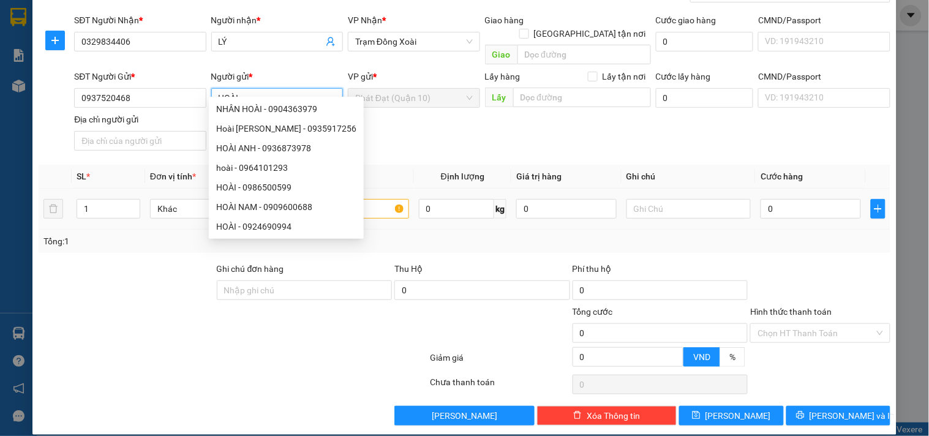
type input "HOÀI"
click at [384, 199] on input "text" at bounding box center [346, 209] width 124 height 20
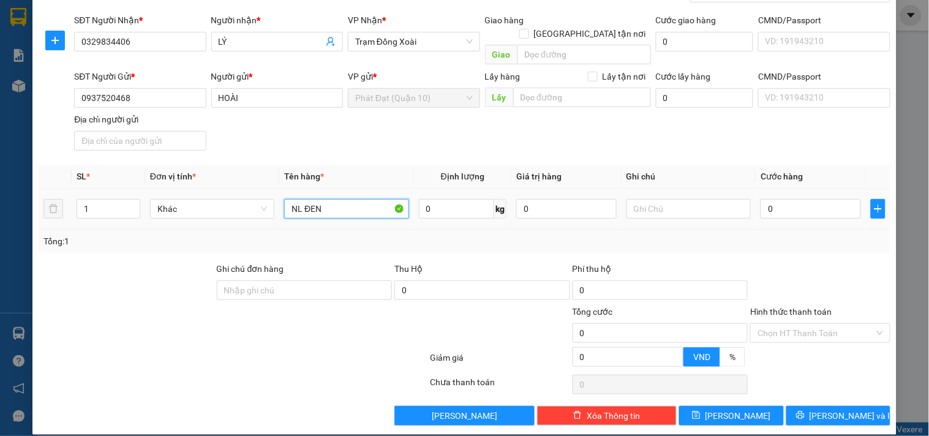
type input "NL ĐEN"
type input "3"
type input "30"
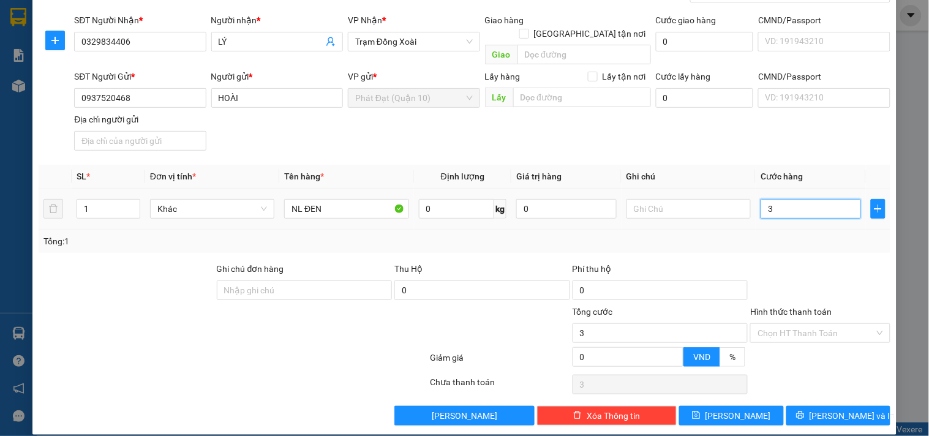
type input "30"
type input "30.000"
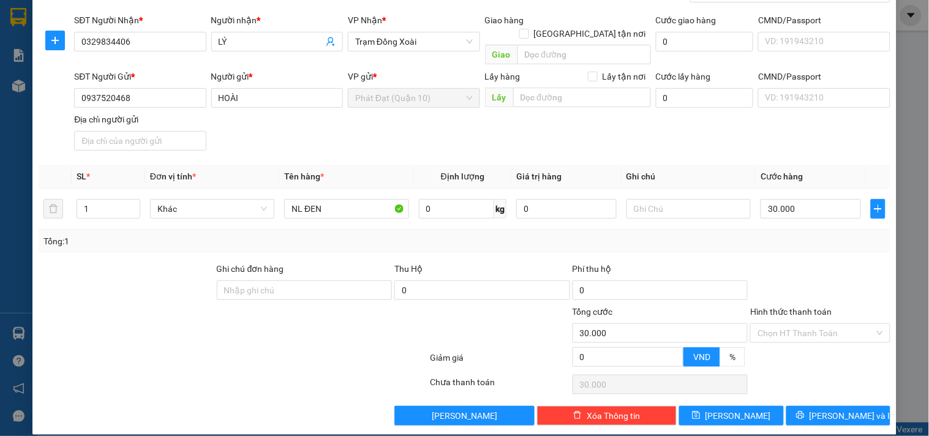
click at [711, 165] on th "Ghi chú" at bounding box center [689, 177] width 134 height 24
click at [701, 411] on icon "save" at bounding box center [696, 415] width 9 height 9
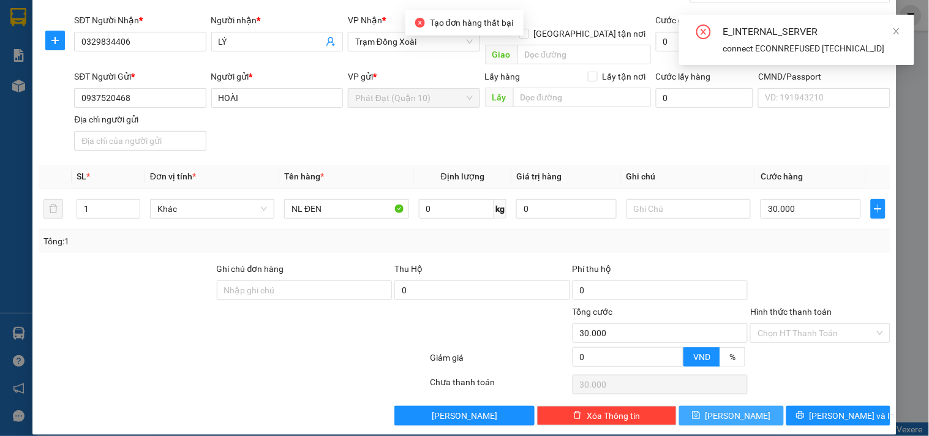
scroll to position [11, 0]
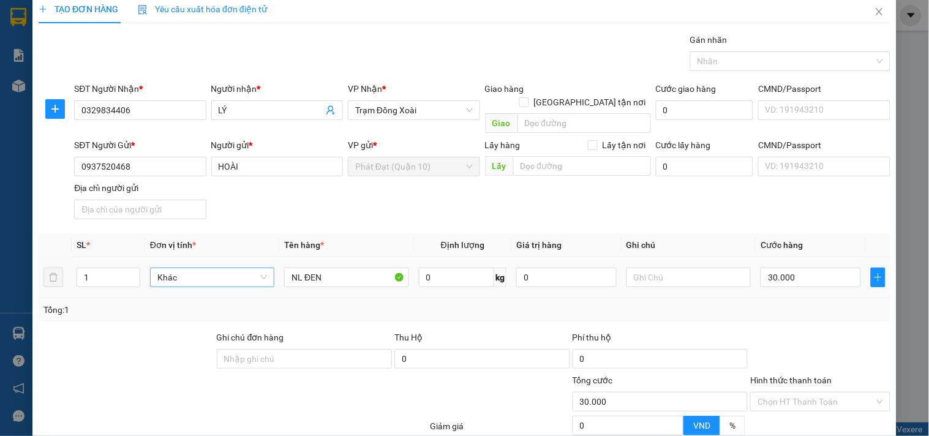
click at [228, 268] on span "Khác" at bounding box center [212, 277] width 110 height 18
click at [205, 288] on div "Khác" at bounding box center [210, 287] width 108 height 13
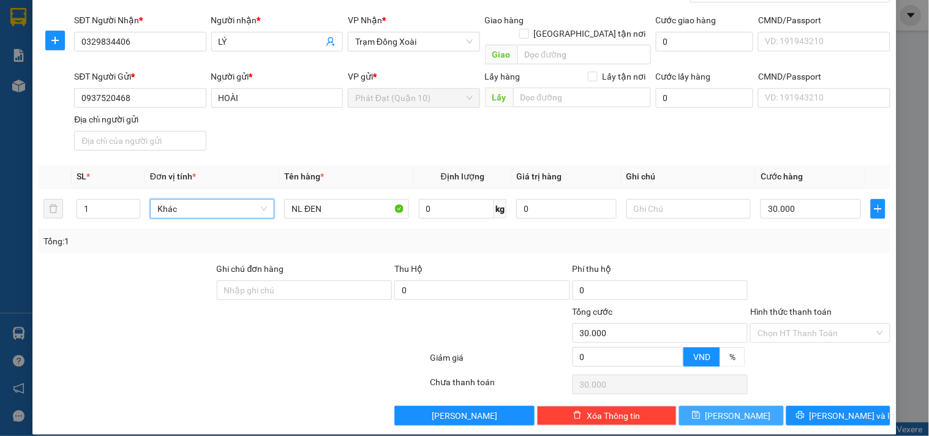
click at [730, 409] on span "[PERSON_NAME]" at bounding box center [739, 415] width 66 height 13
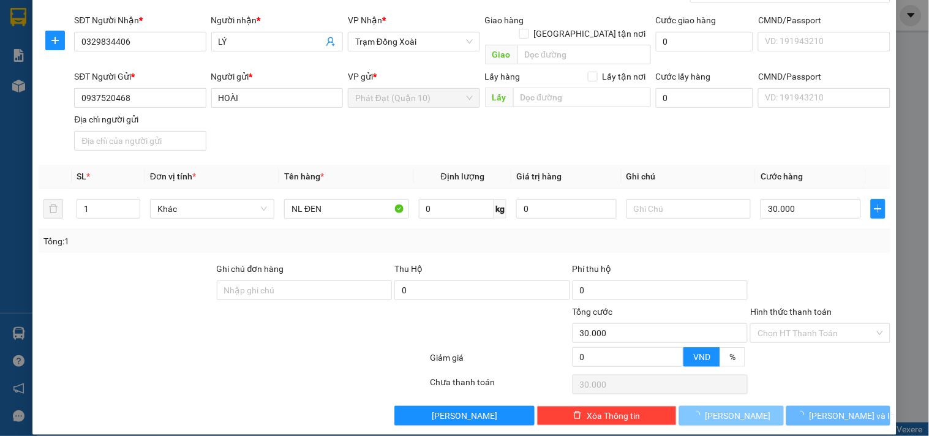
type input "0"
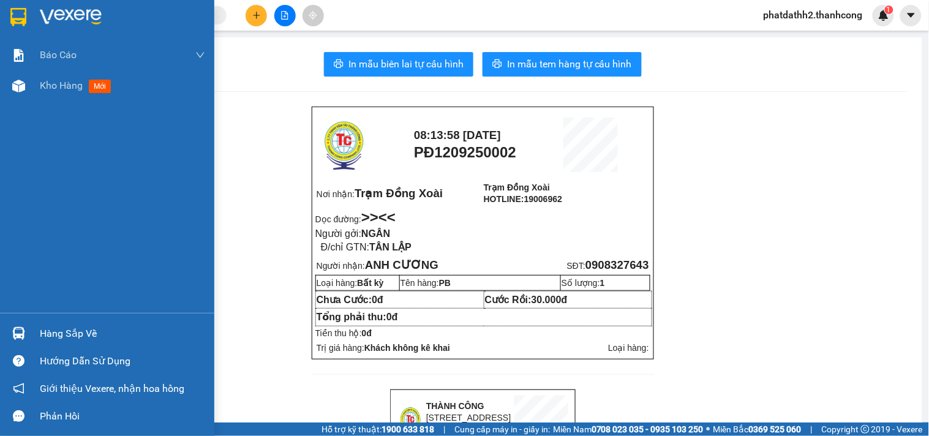
click at [6, 10] on div at bounding box center [107, 20] width 214 height 40
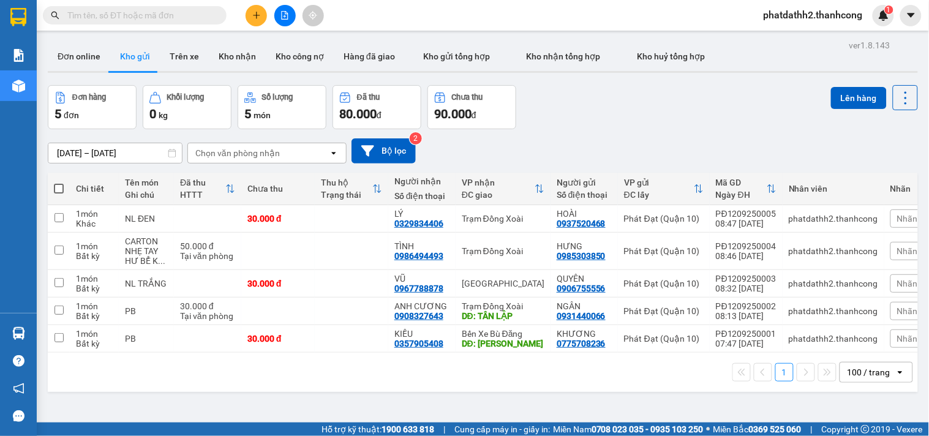
click at [261, 20] on button at bounding box center [256, 15] width 21 height 21
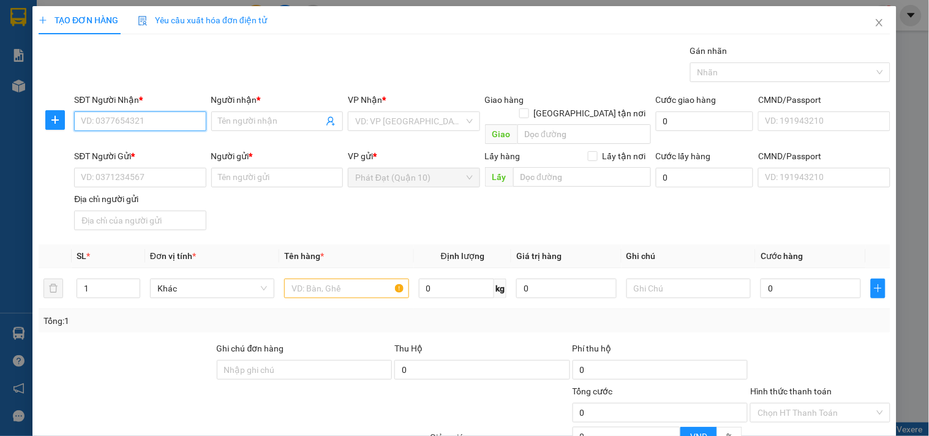
click at [168, 119] on input "SĐT Người Nhận *" at bounding box center [140, 121] width 132 height 20
type input "0949873166"
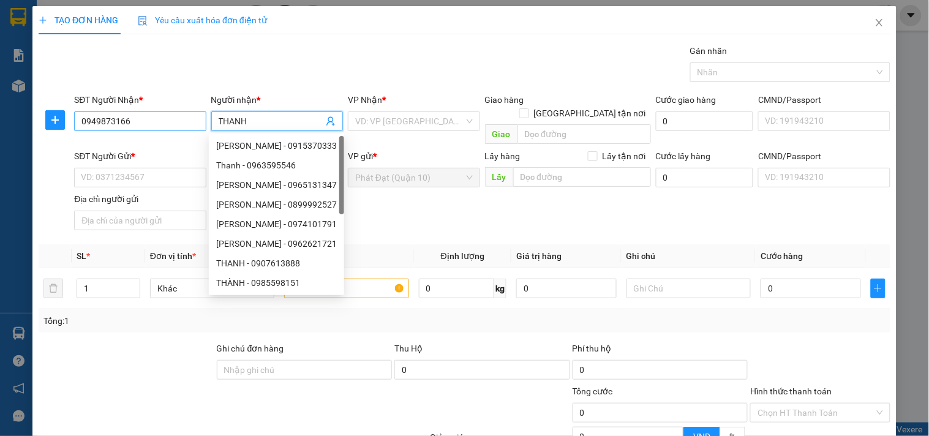
type input "THANH"
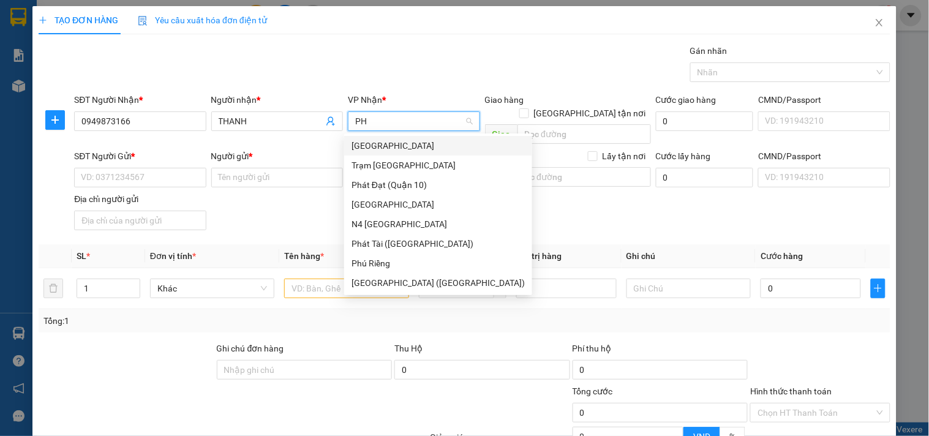
type input "P"
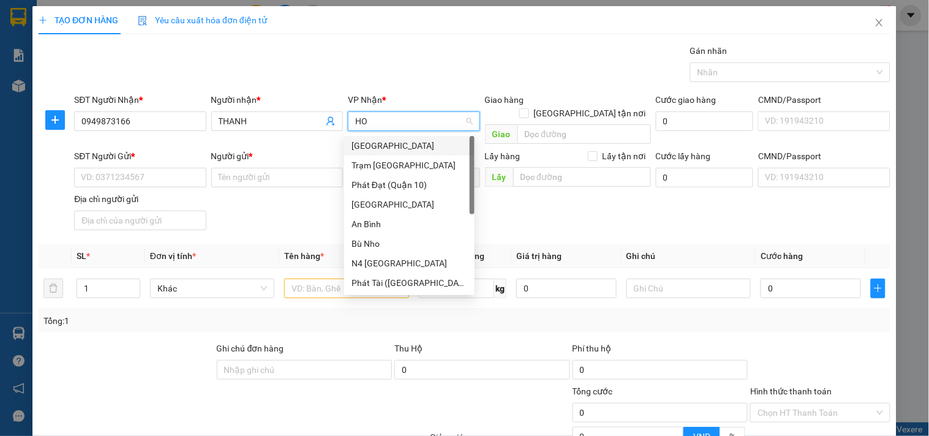
type input "HOA"
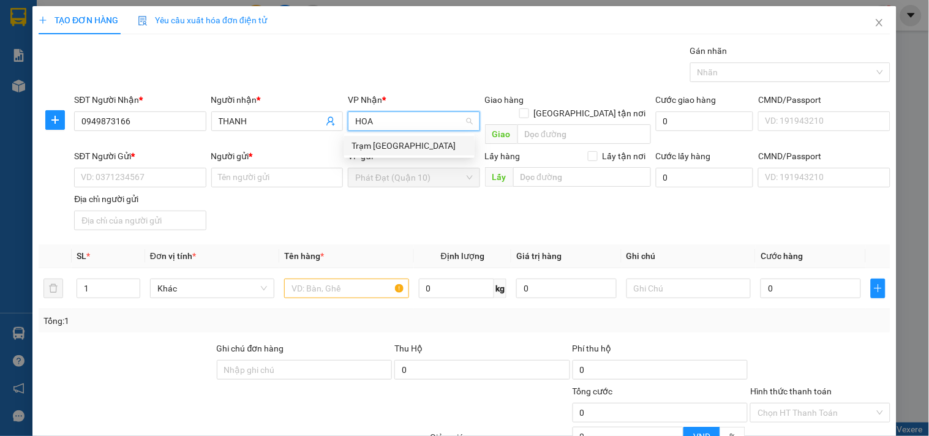
click at [383, 143] on div "Trạm [GEOGRAPHIC_DATA]" at bounding box center [410, 145] width 116 height 13
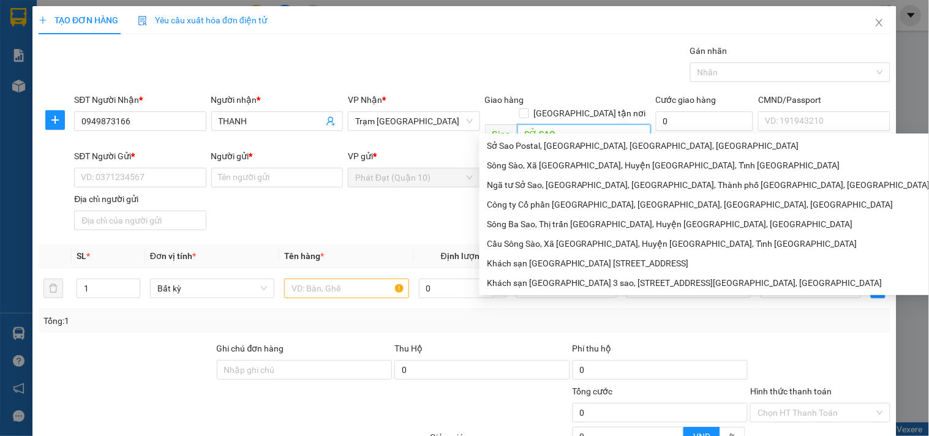
type input "SỞ SAO"
click at [105, 175] on div "SĐT Người Gửi * VD: 0371234567" at bounding box center [140, 170] width 132 height 43
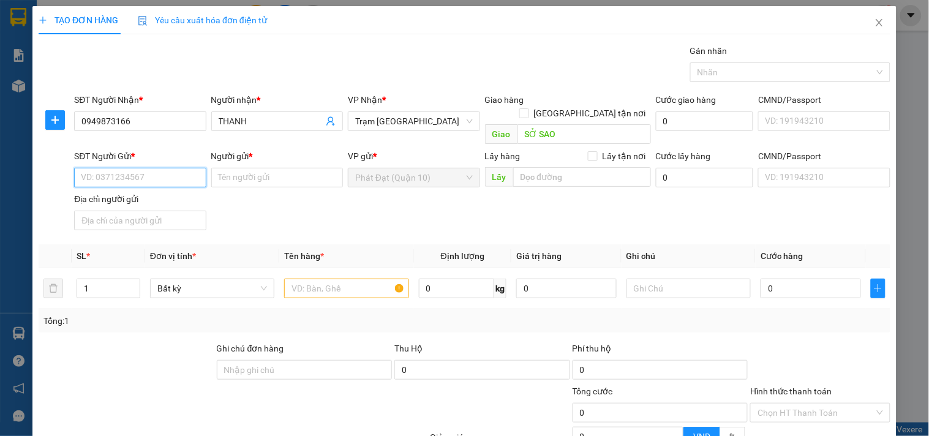
click at [108, 168] on input "SĐT Người Gửi *" at bounding box center [140, 178] width 132 height 20
type input "0963453545"
type input "D"
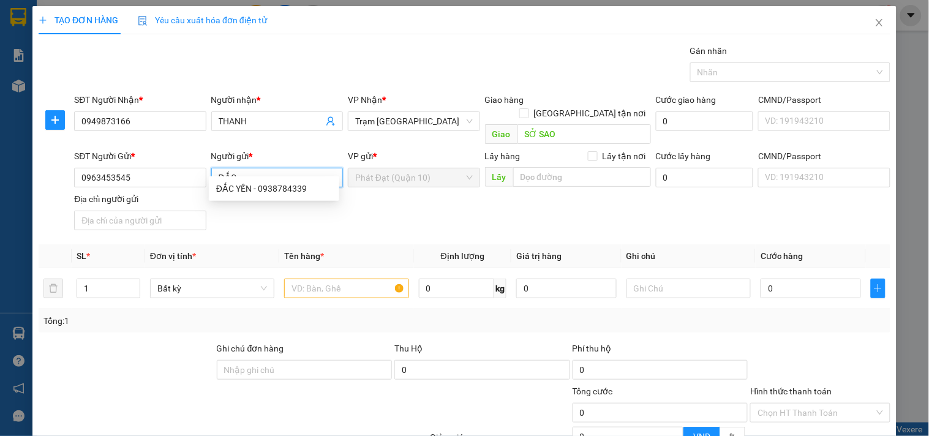
type input "ĐẮC"
click at [407, 207] on div "SĐT Người Gửi * 0963453545 Người gửi * ĐẮC VP gửi * Phát Đạt ([GEOGRAPHIC_DATA]…" at bounding box center [483, 192] width 822 height 86
click at [347, 279] on input "text" at bounding box center [346, 289] width 124 height 20
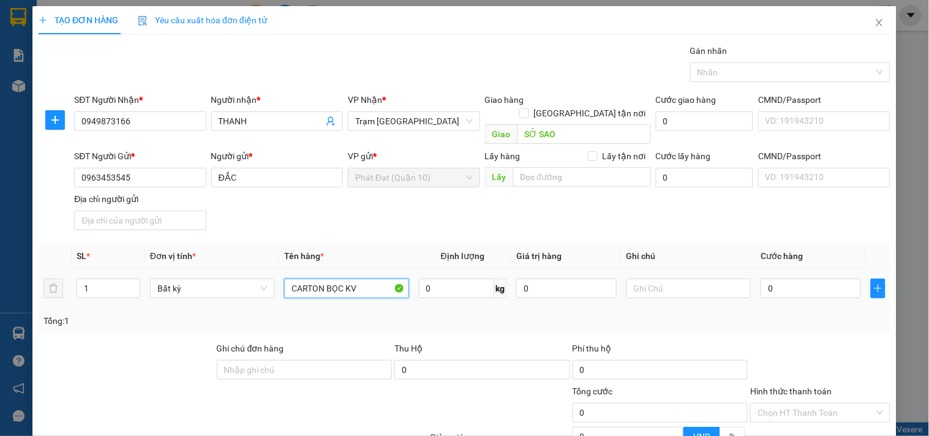
type input "CARTON BỌC KV"
click at [803, 279] on input "0" at bounding box center [811, 289] width 100 height 20
type input "4"
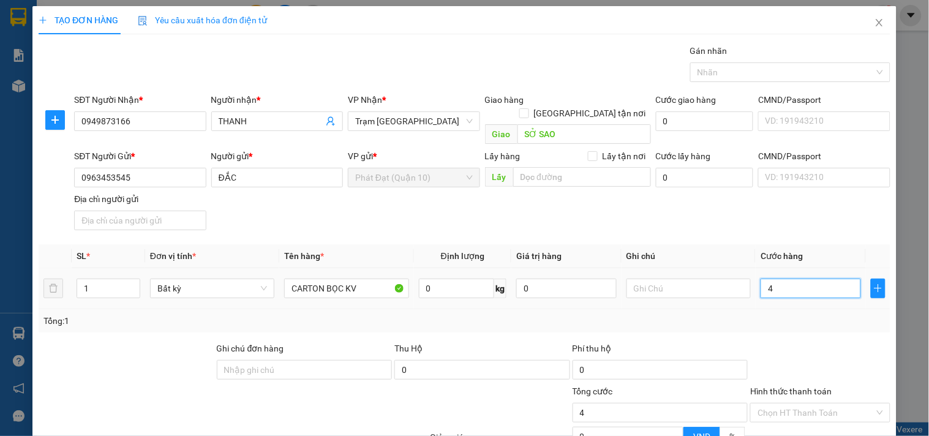
type input "40"
type input "40.000"
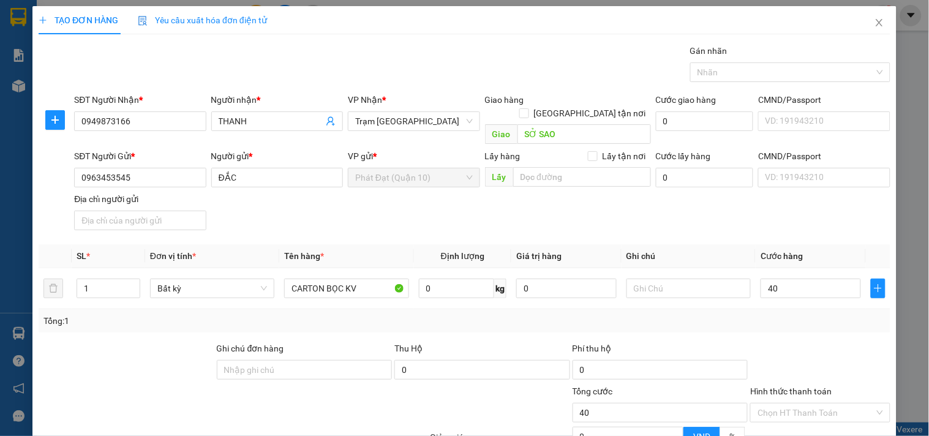
type input "40.000"
drag, startPoint x: 771, startPoint y: 315, endPoint x: 681, endPoint y: 308, distance: 90.3
click at [765, 315] on div "Tổng: 1" at bounding box center [465, 320] width 852 height 23
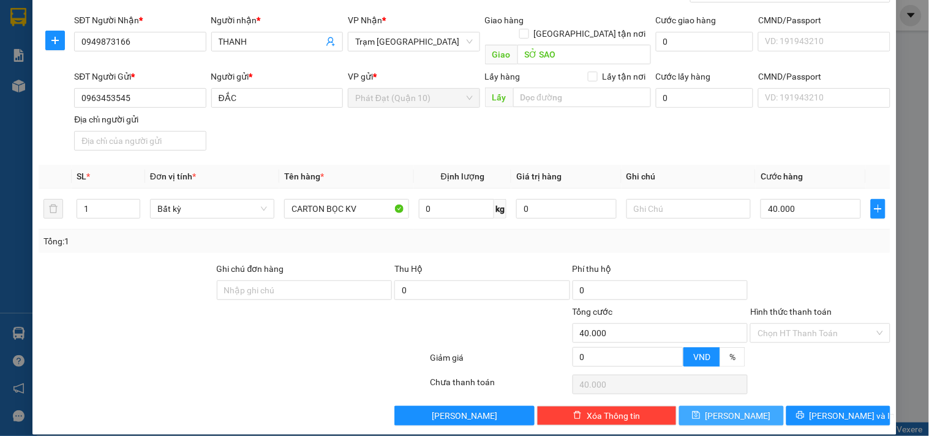
click at [724, 409] on span "[PERSON_NAME]" at bounding box center [739, 415] width 66 height 13
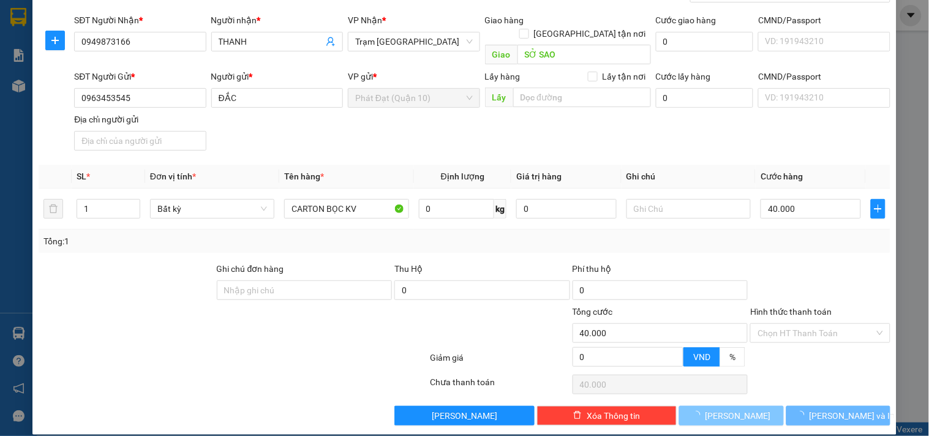
type input "0"
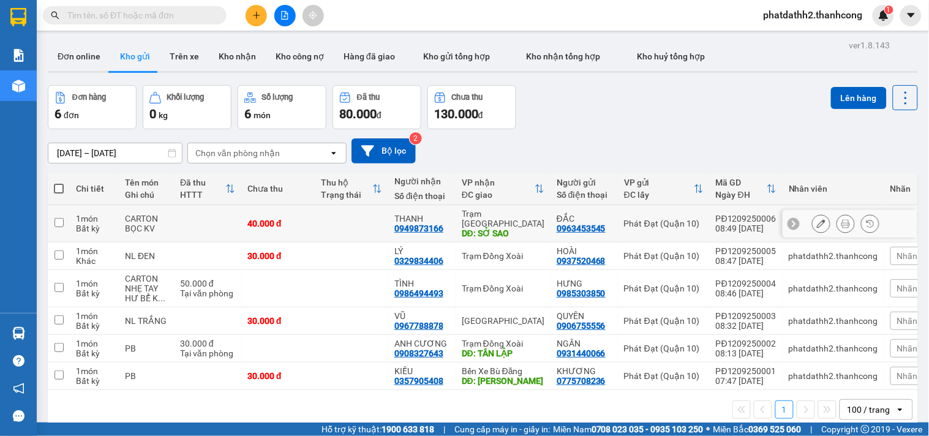
click at [842, 219] on icon at bounding box center [846, 223] width 9 height 9
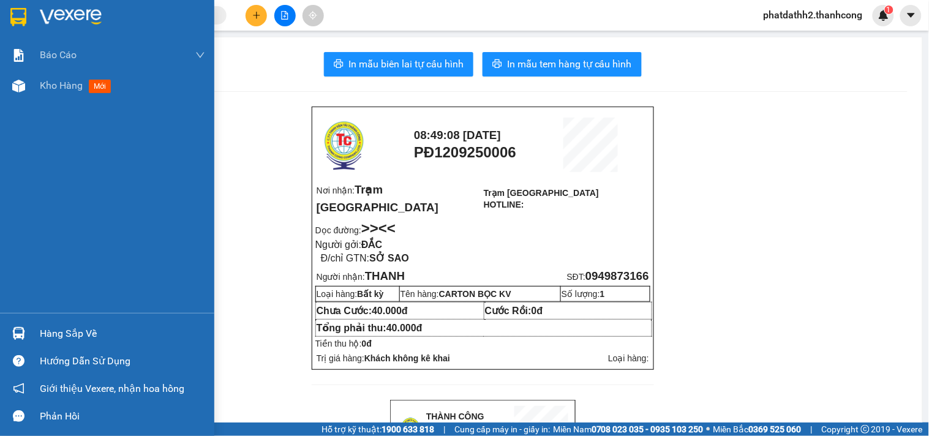
click at [15, 10] on img at bounding box center [18, 17] width 16 height 18
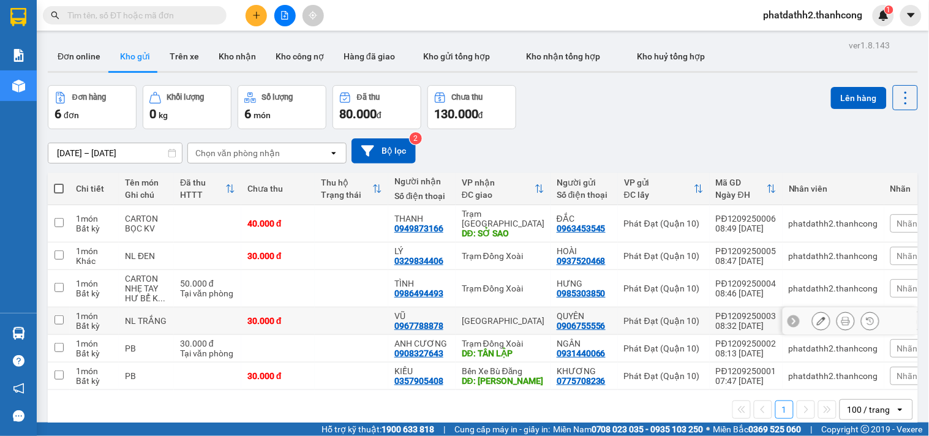
click at [842, 317] on icon at bounding box center [846, 321] width 9 height 9
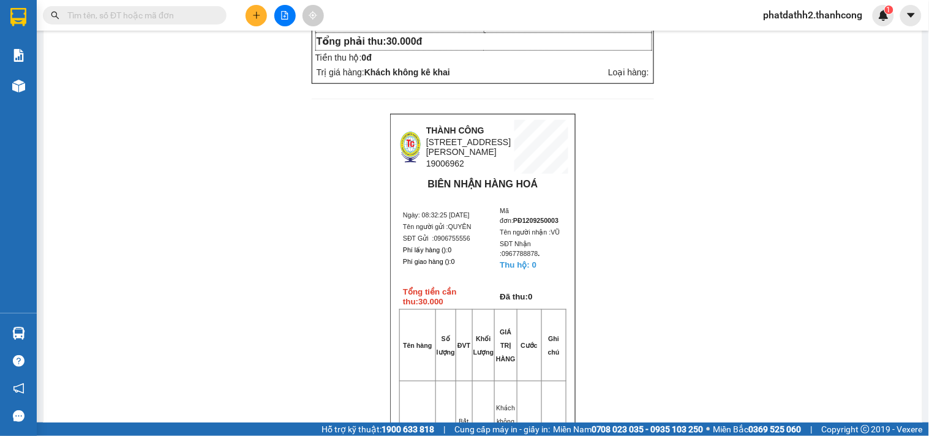
scroll to position [3, 0]
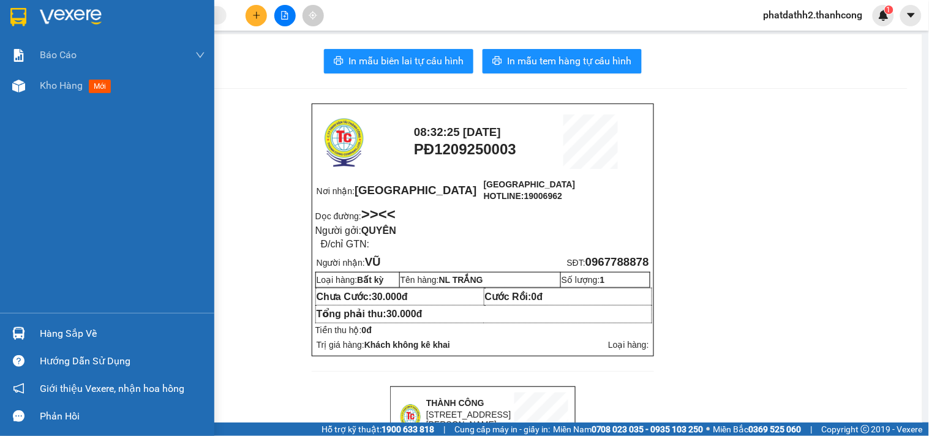
click at [17, 10] on img at bounding box center [18, 17] width 16 height 18
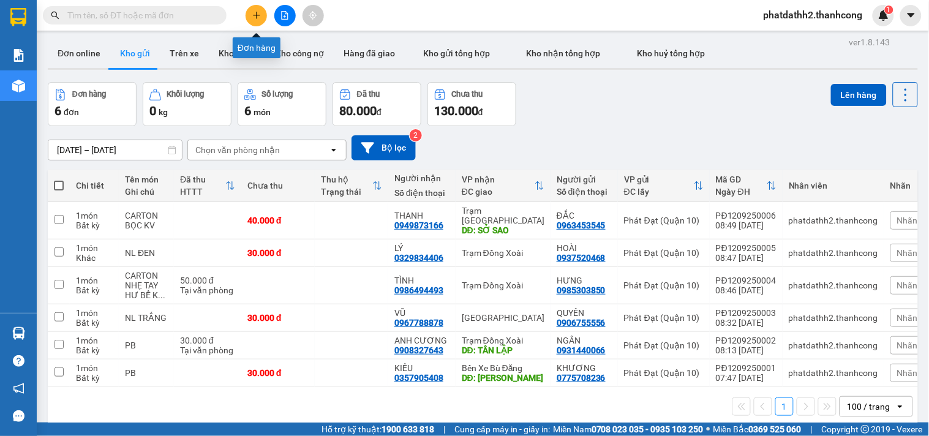
click at [252, 15] on icon "plus" at bounding box center [256, 15] width 9 height 9
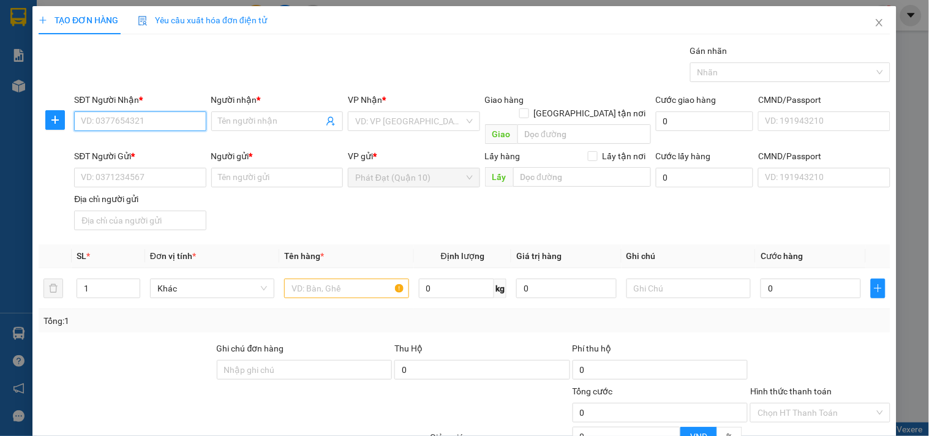
click at [134, 119] on input "SĐT Người Nhận *" at bounding box center [140, 121] width 132 height 20
click at [132, 168] on input "SĐT Người Gửi *" at bounding box center [140, 178] width 132 height 20
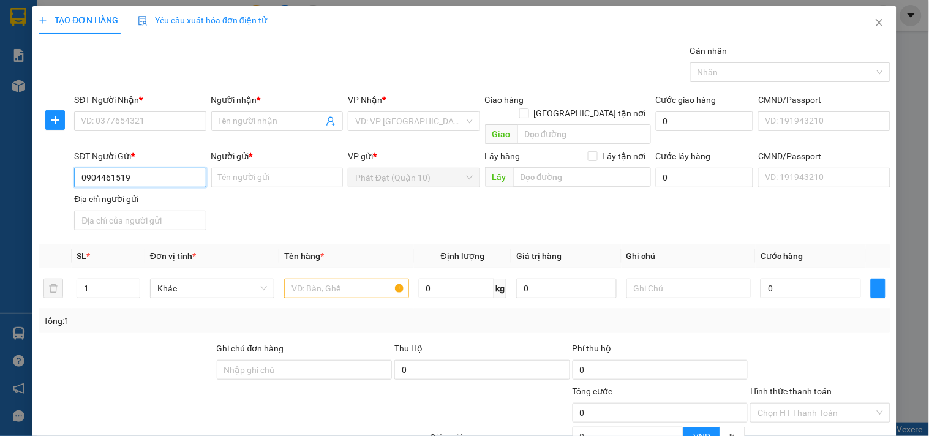
type input "0904461519"
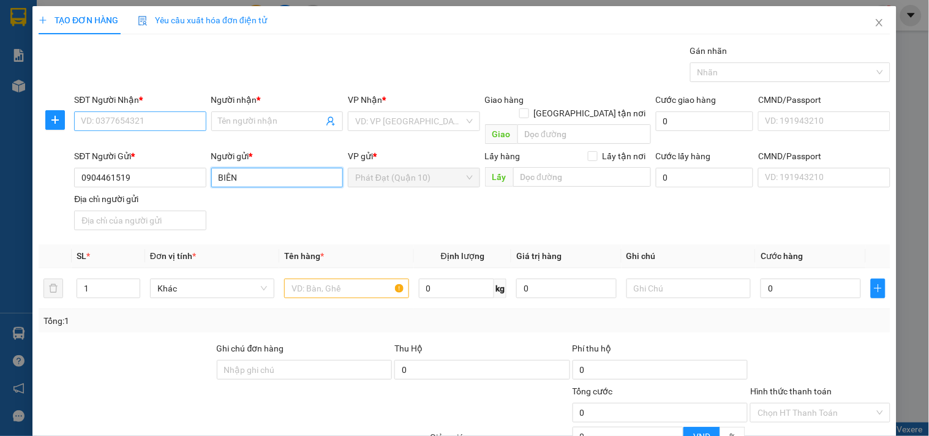
type input "BIÊN"
click at [116, 117] on input "SĐT Người Nhận *" at bounding box center [140, 121] width 132 height 20
click at [100, 119] on input "0703.114.114" at bounding box center [140, 121] width 132 height 20
type input "0703114114"
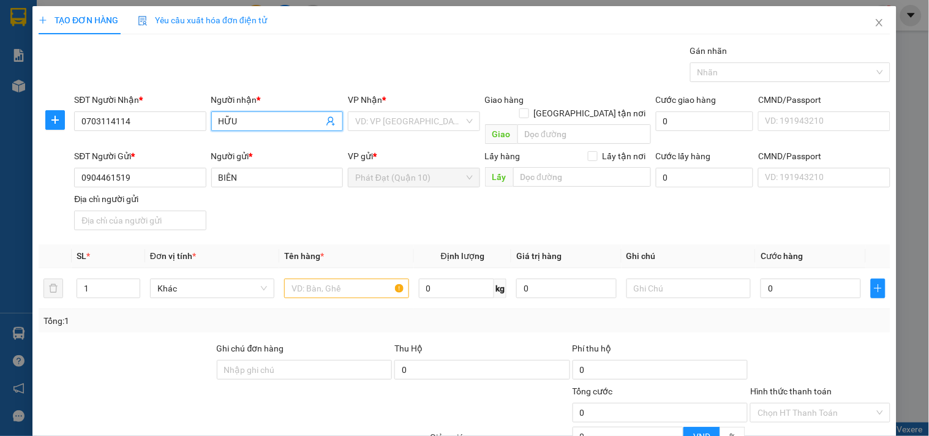
type input "HỮU"
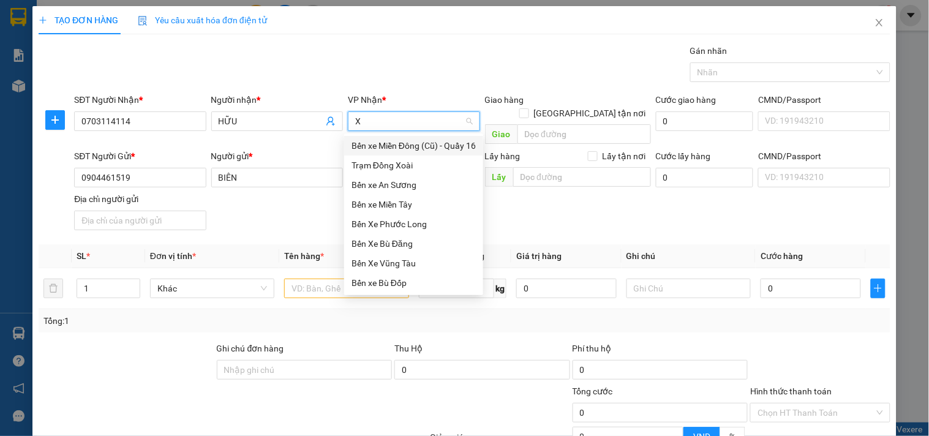
type input "XO"
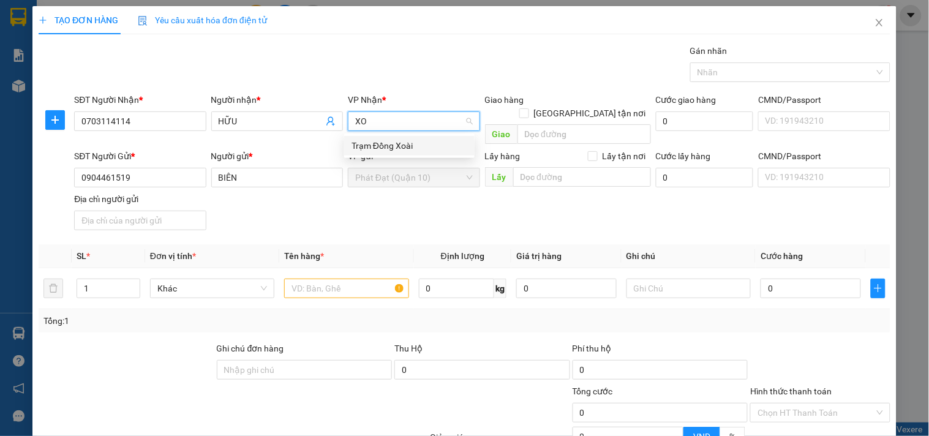
click at [409, 149] on div "Trạm Đồng Xoài" at bounding box center [410, 145] width 116 height 13
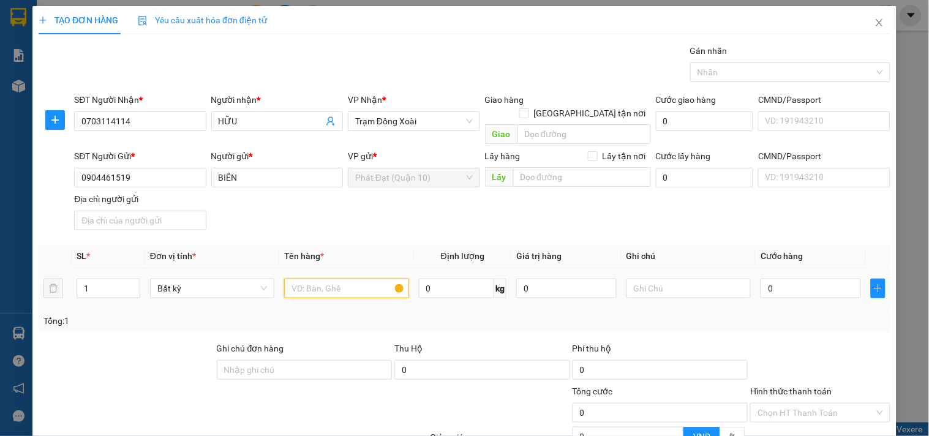
click at [341, 279] on input "text" at bounding box center [346, 289] width 124 height 20
click at [332, 279] on input "text" at bounding box center [346, 289] width 124 height 20
type input "CARTON"
type input "6"
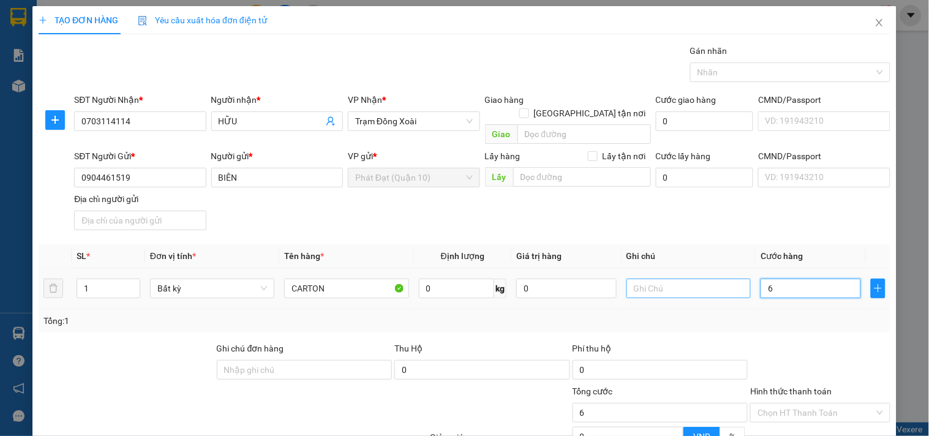
type input "6"
type input "0"
type input "04"
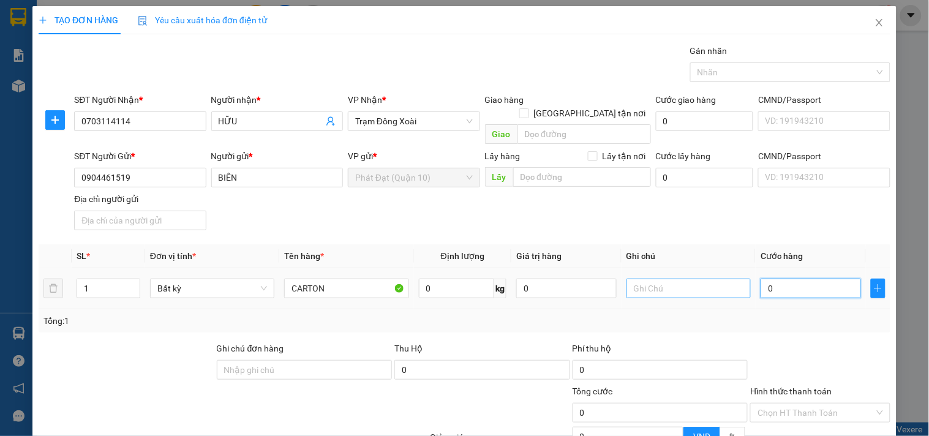
type input "4"
type input "040"
type input "40"
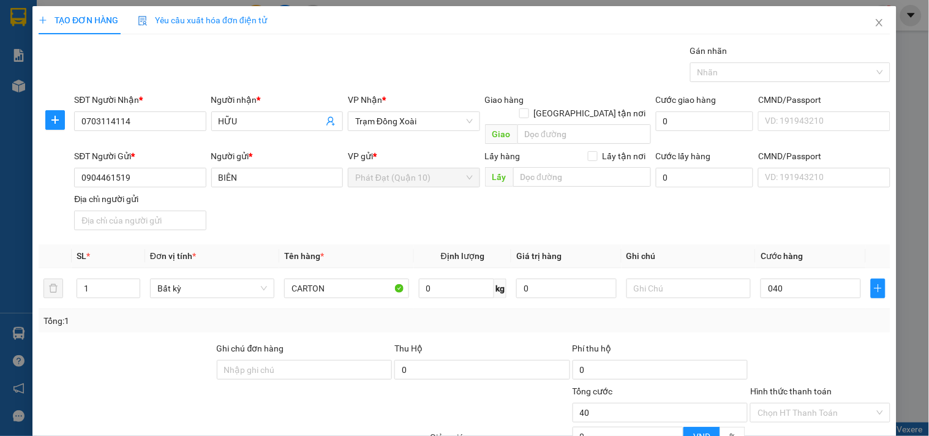
type input "40.000"
click at [754, 320] on div "Transit Pickup Surcharge Ids Transit Deliver Surcharge Ids Transit Deliver Surc…" at bounding box center [465, 274] width 852 height 461
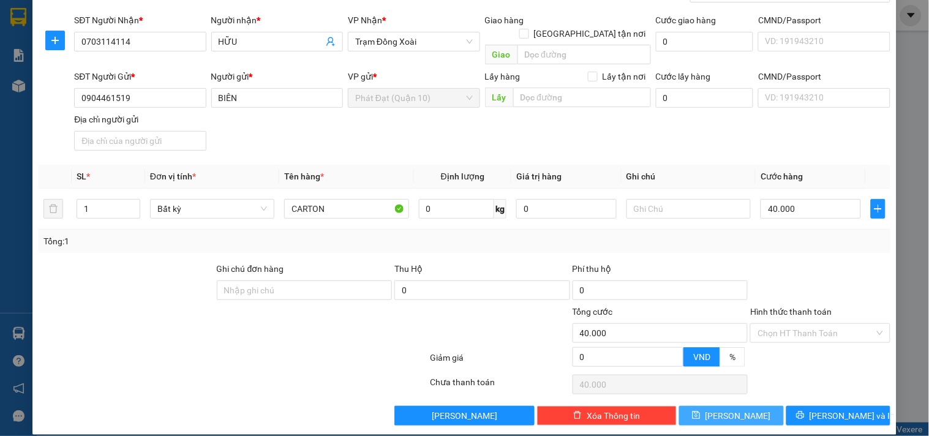
click at [738, 406] on button "[PERSON_NAME]" at bounding box center [731, 416] width 104 height 20
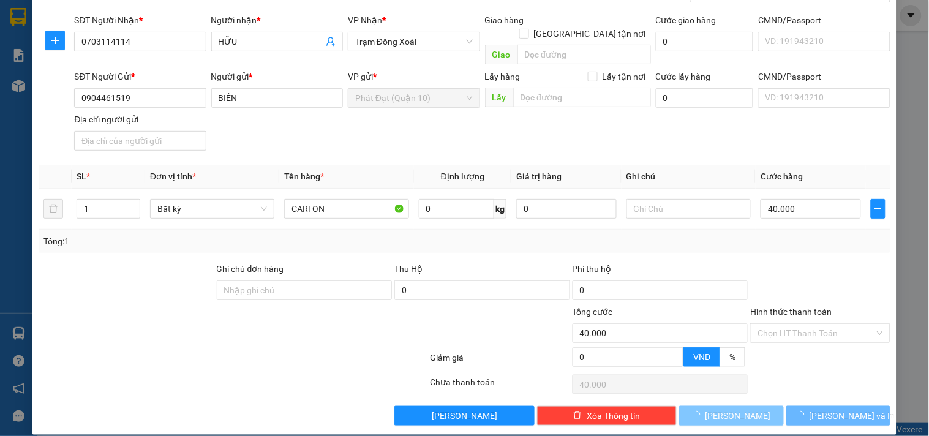
type input "0"
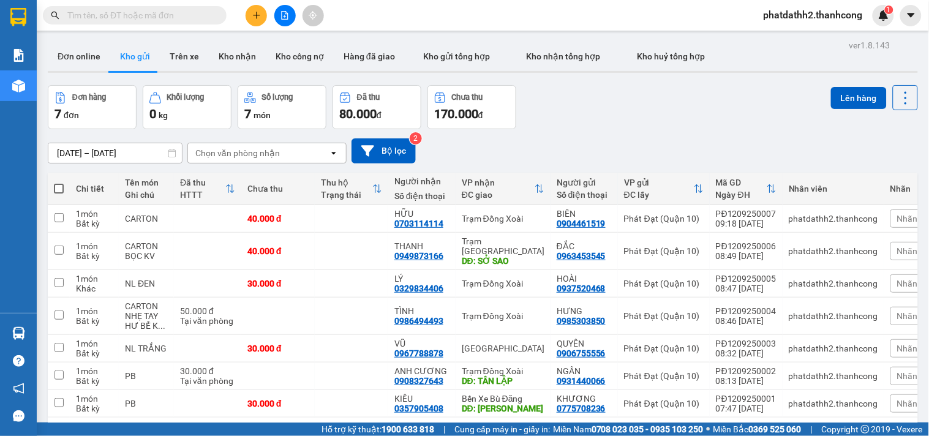
click at [252, 14] on icon "plus" at bounding box center [256, 15] width 9 height 9
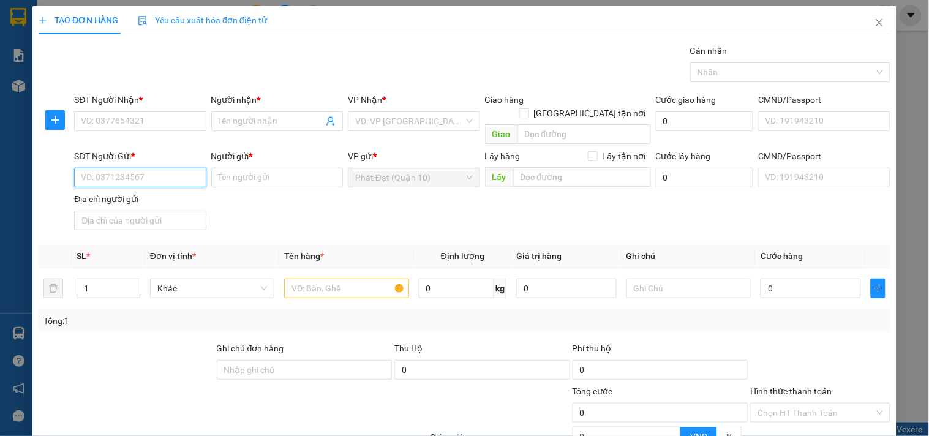
click at [148, 168] on input "SĐT Người Gửi *" at bounding box center [140, 178] width 132 height 20
paste input "0767.236.921"
click at [119, 168] on input "0767.236.921" at bounding box center [140, 178] width 132 height 20
click at [118, 168] on input "0767.236.921" at bounding box center [140, 178] width 132 height 20
click at [102, 168] on input "0767.236921" at bounding box center [140, 178] width 132 height 20
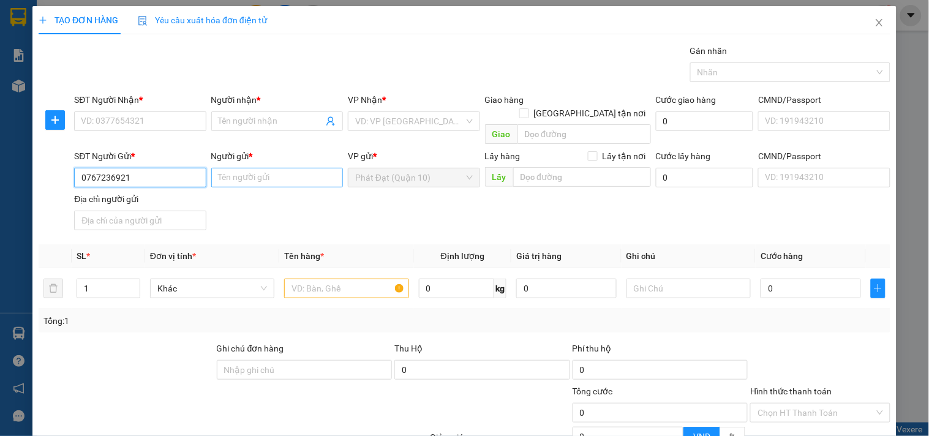
type input "0767236921"
click at [234, 168] on input "Người gửi *" at bounding box center [277, 178] width 132 height 20
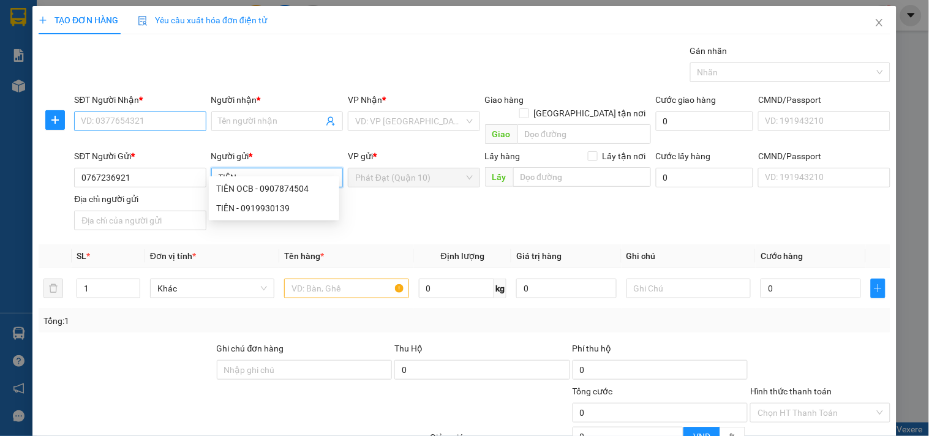
type input "TIÊN"
click at [197, 117] on input "SĐT Người Nhận *" at bounding box center [140, 121] width 132 height 20
paste input "0983.061.223"
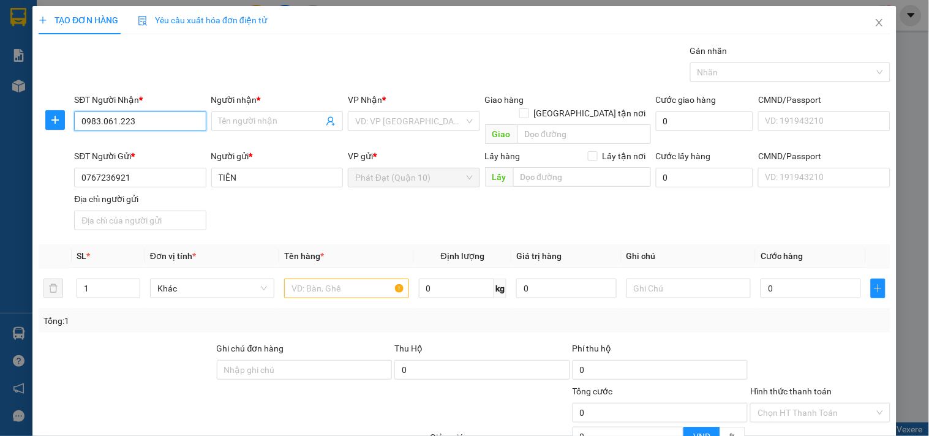
click at [118, 120] on input "0983.061.223" at bounding box center [140, 121] width 132 height 20
click at [101, 120] on input "0983.061223" at bounding box center [140, 121] width 132 height 20
type input "0983061223"
click at [219, 121] on input "Người nhận *" at bounding box center [271, 121] width 105 height 13
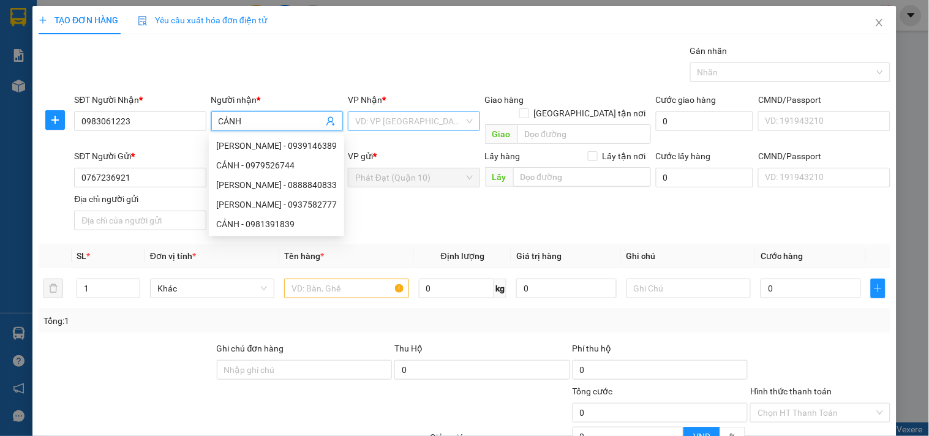
type input "CẢNH"
click at [407, 119] on input "search" at bounding box center [409, 121] width 108 height 18
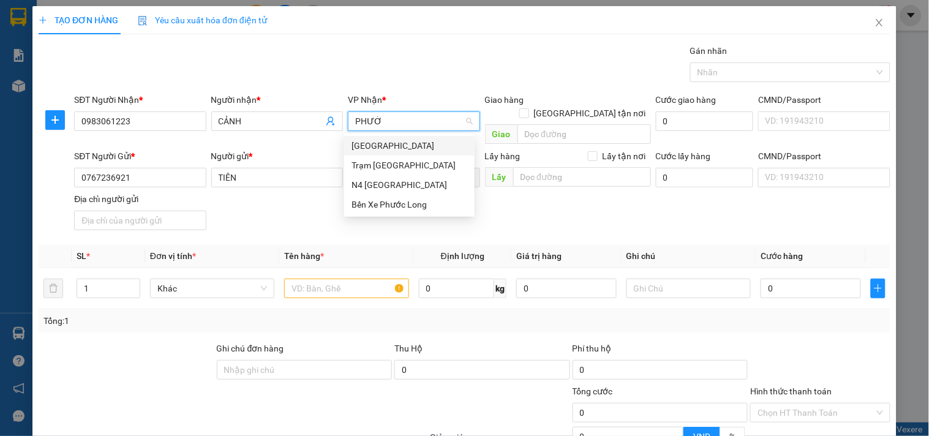
type input "PHƯỚC"
click at [400, 144] on div "[GEOGRAPHIC_DATA]" at bounding box center [410, 145] width 116 height 13
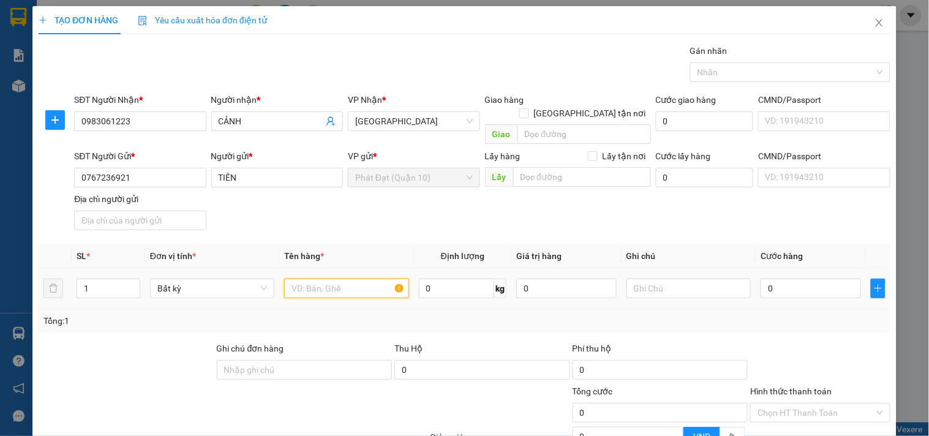
click at [366, 279] on input "text" at bounding box center [346, 289] width 124 height 20
type input "XỐP VÀNG, CHẾT KO ĐỀN"
click at [800, 279] on input "0" at bounding box center [811, 289] width 100 height 20
type input "4"
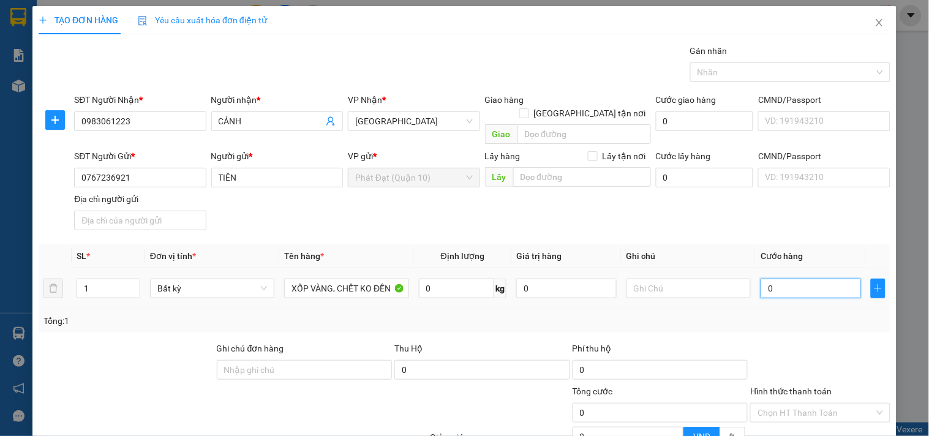
type input "4"
click at [817, 208] on div "SĐT Người Gửi * 0767236921 Người gửi * TIÊN VP gửi * Phát Đạt (Quận 10) Lấy hàn…" at bounding box center [483, 192] width 822 height 86
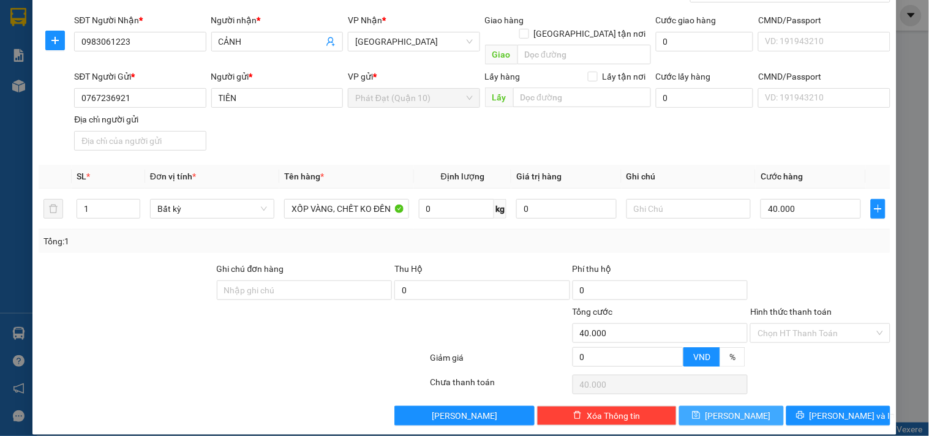
click at [725, 409] on span "[PERSON_NAME]" at bounding box center [739, 415] width 66 height 13
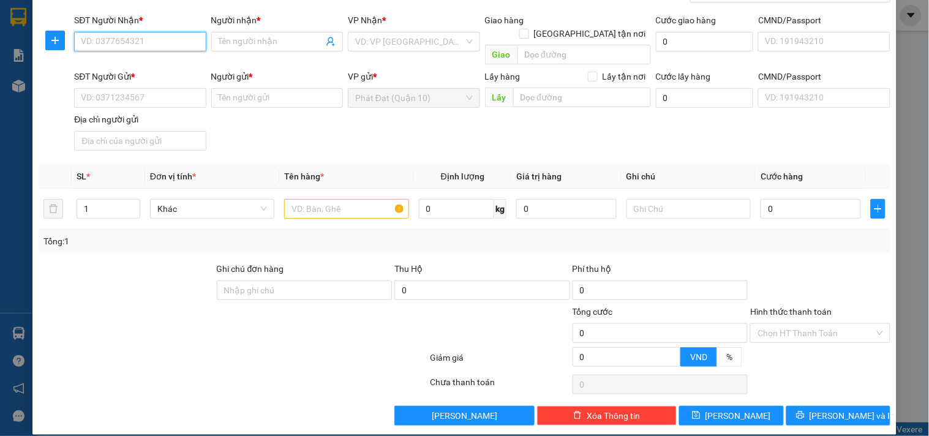
click at [126, 46] on input "SĐT Người Nhận *" at bounding box center [140, 42] width 132 height 20
paste input "0913.079.337"
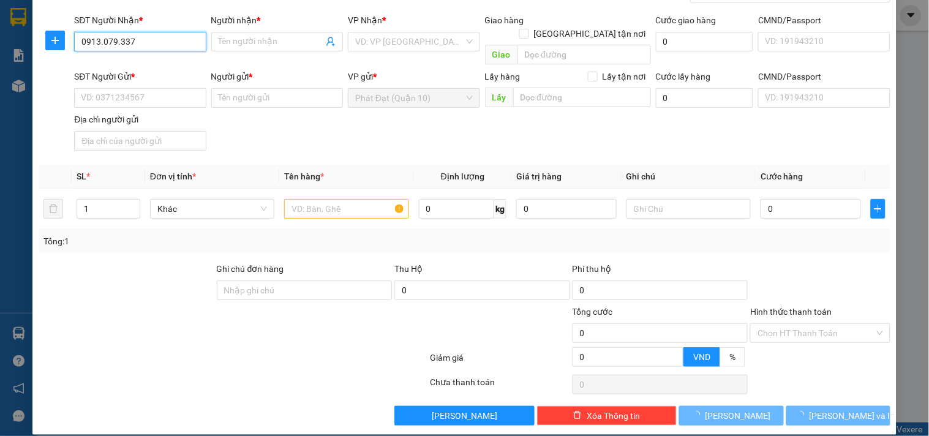
click at [126, 45] on input "0913.079.337" at bounding box center [140, 42] width 132 height 20
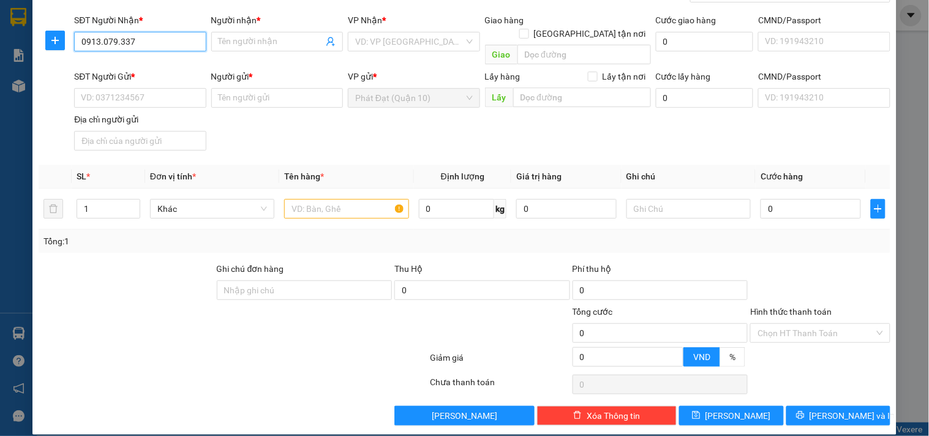
click at [126, 45] on input "0913.079.337" at bounding box center [140, 42] width 132 height 20
click at [127, 62] on div "0913079337 - VƯỢNG" at bounding box center [139, 65] width 116 height 13
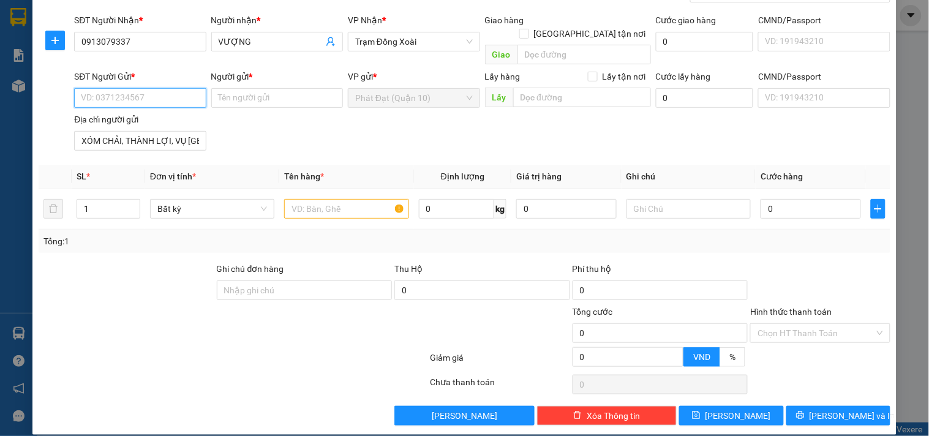
click at [140, 88] on input "SĐT Người Gửi *" at bounding box center [140, 98] width 132 height 20
paste input "0365.828.880"
click at [116, 88] on input "0365.828.880" at bounding box center [140, 98] width 132 height 20
click at [102, 88] on input "0365.828880" at bounding box center [140, 98] width 132 height 20
click at [230, 88] on input "Người gửi *" at bounding box center [277, 98] width 132 height 20
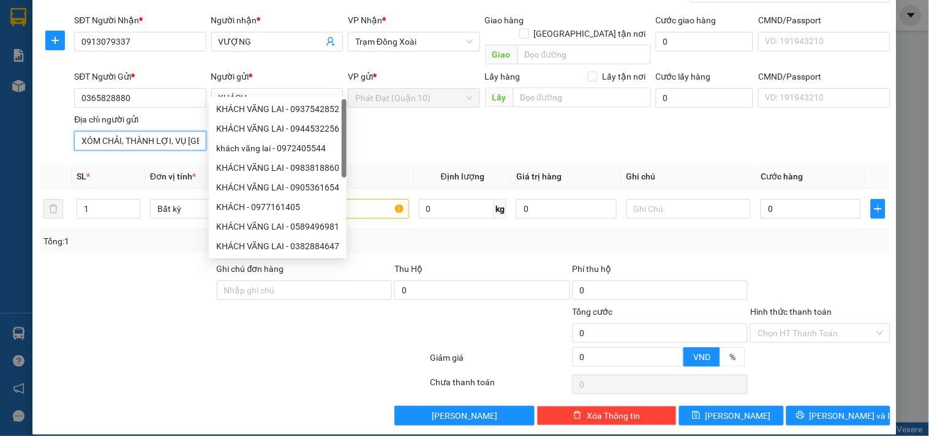
click at [133, 131] on input "XÓM CHẢI, THÀNH LỢI, VỤ [GEOGRAPHIC_DATA], [GEOGRAPHIC_DATA]" at bounding box center [140, 141] width 132 height 20
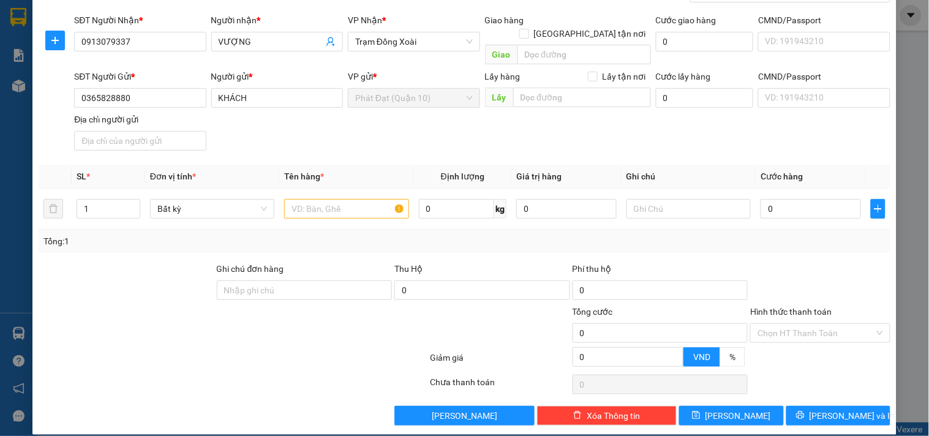
click at [570, 121] on div "SĐT Người Gửi * 0365828880 Người gửi * KHÁCH VP gửi * Phát Đạt ([GEOGRAPHIC_DAT…" at bounding box center [483, 113] width 822 height 86
click at [369, 199] on input "text" at bounding box center [346, 209] width 124 height 20
click at [785, 204] on input "0" at bounding box center [811, 209] width 100 height 20
click at [130, 202] on span "up" at bounding box center [133, 205] width 7 height 7
click at [132, 204] on icon "up" at bounding box center [133, 206] width 4 height 4
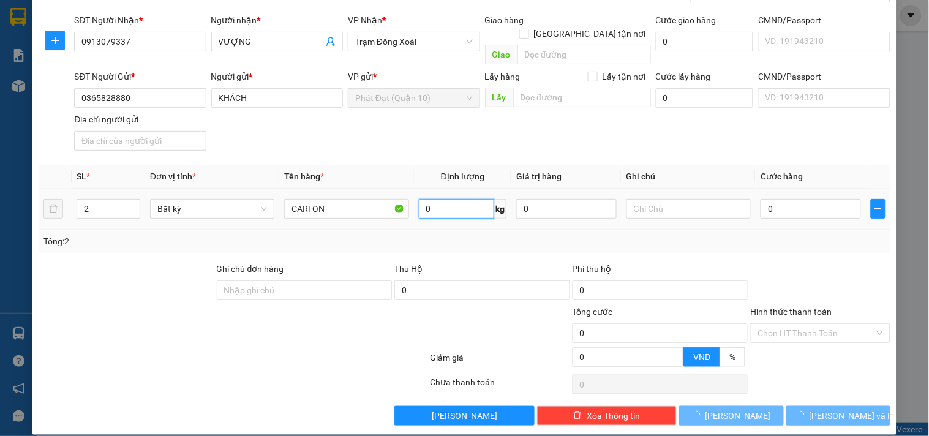
click at [437, 200] on input "0" at bounding box center [457, 209] width 76 height 20
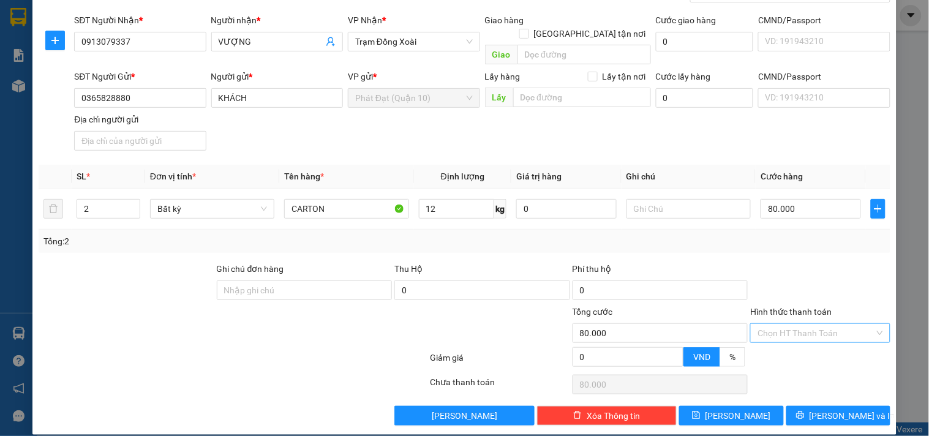
click at [795, 324] on input "Hình thức thanh toán" at bounding box center [816, 333] width 116 height 18
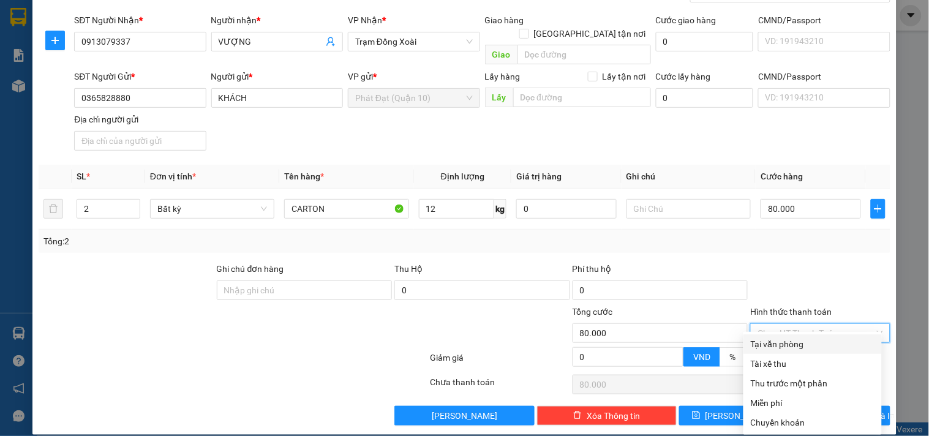
click at [788, 341] on div "Tại văn phòng" at bounding box center [813, 344] width 124 height 13
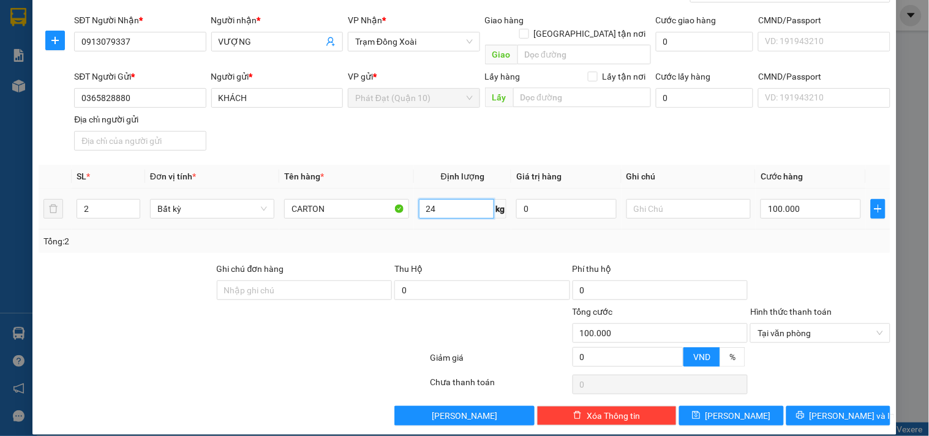
click at [452, 200] on input "24" at bounding box center [457, 209] width 76 height 20
drag, startPoint x: 701, startPoint y: 405, endPoint x: 718, endPoint y: 410, distance: 18.0
click at [701, 406] on button "[PERSON_NAME]" at bounding box center [731, 416] width 104 height 20
click at [501, 242] on div "Transit Pickup Surcharge Ids Transit Deliver Surcharge Ids Transit Deliver Surc…" at bounding box center [465, 194] width 852 height 461
click at [730, 409] on span "[PERSON_NAME]" at bounding box center [739, 415] width 66 height 13
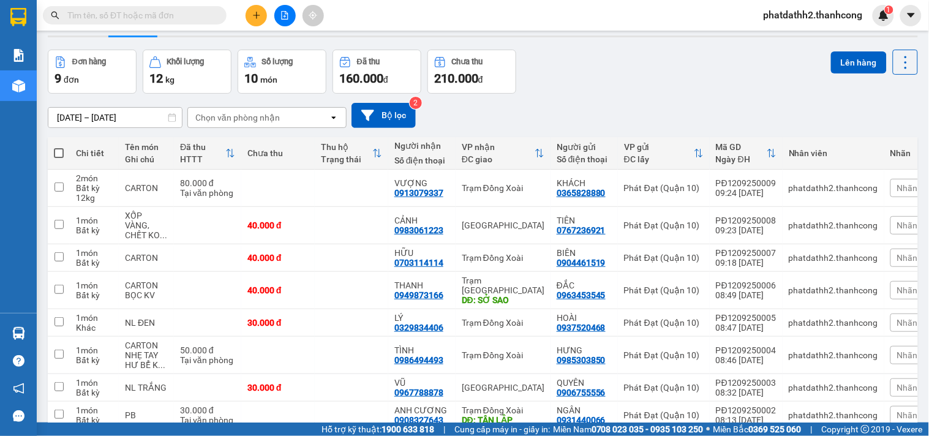
scroll to position [39, 0]
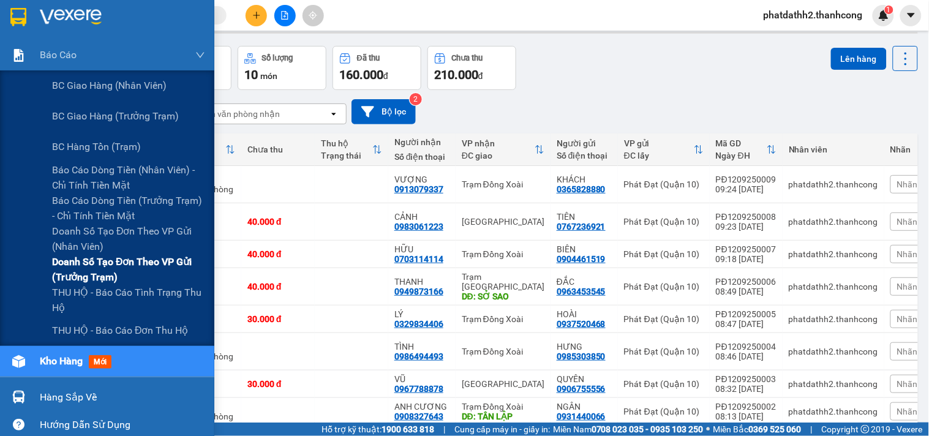
click at [100, 270] on span "Doanh số tạo đơn theo VP gửi (trưởng trạm)" at bounding box center [128, 269] width 153 height 31
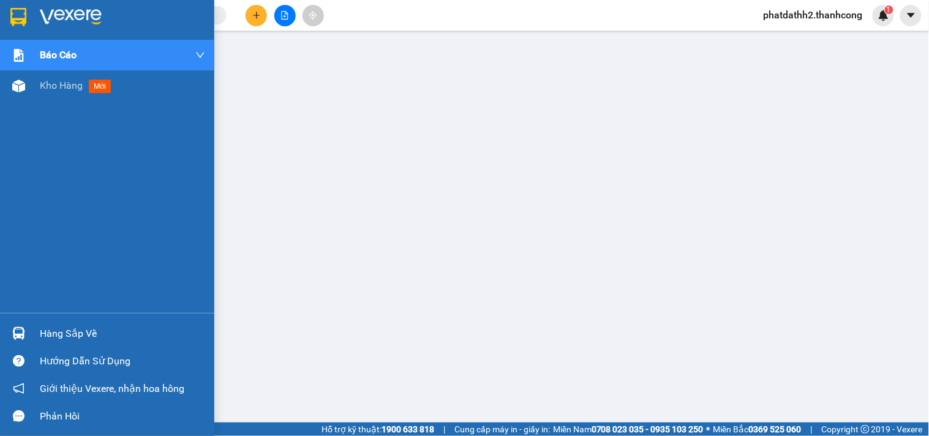
click at [15, 19] on img at bounding box center [18, 17] width 16 height 18
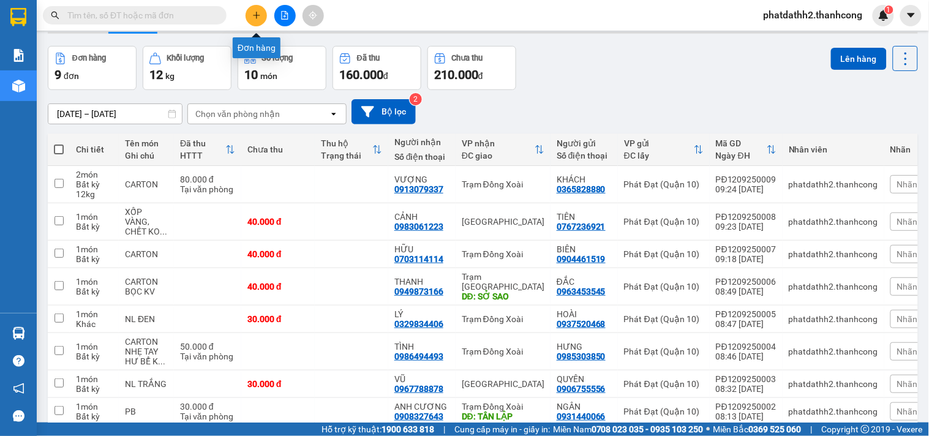
click at [254, 14] on icon "plus" at bounding box center [256, 15] width 9 height 9
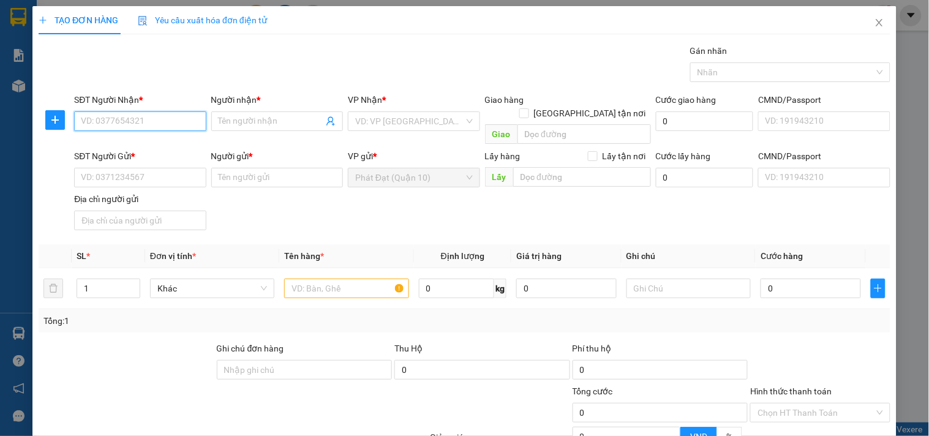
paste input "0972.131.002"
click at [118, 123] on input "0972.131.002" at bounding box center [140, 121] width 132 height 20
click at [103, 123] on input "0972.131002" at bounding box center [140, 121] width 132 height 20
click at [240, 119] on input "Người nhận *" at bounding box center [271, 121] width 105 height 13
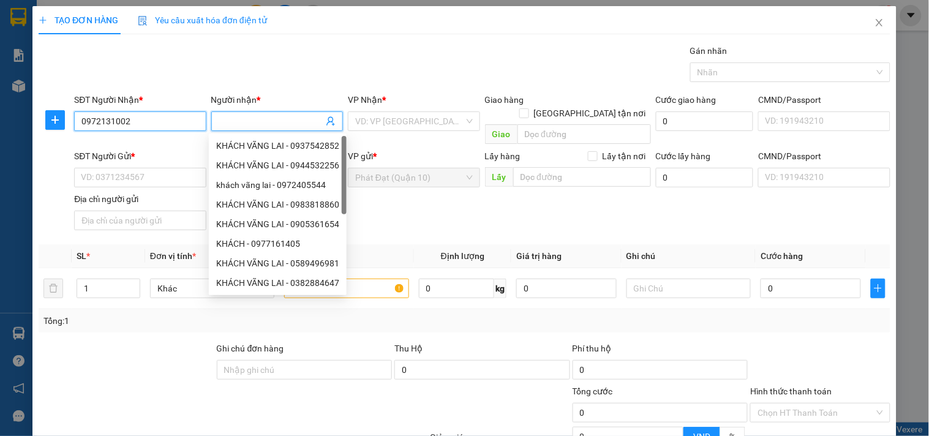
click at [186, 121] on input "0972131002" at bounding box center [140, 121] width 132 height 20
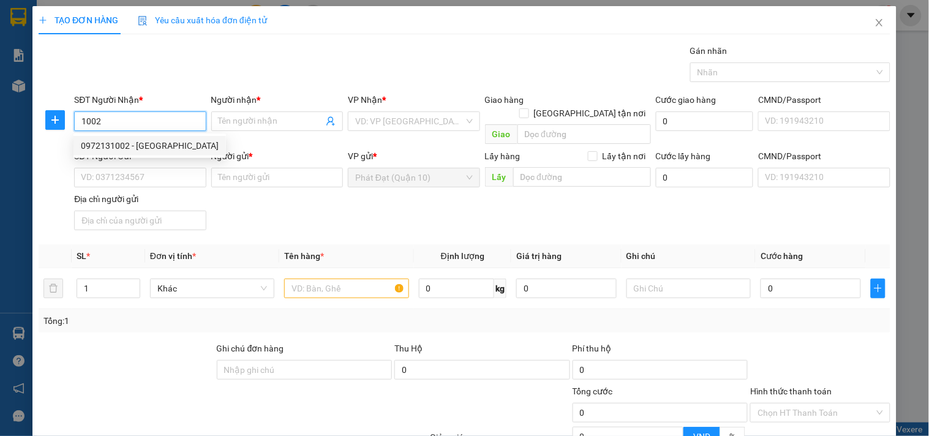
click at [157, 138] on div "0972131002 - [GEOGRAPHIC_DATA]" at bounding box center [150, 146] width 153 height 20
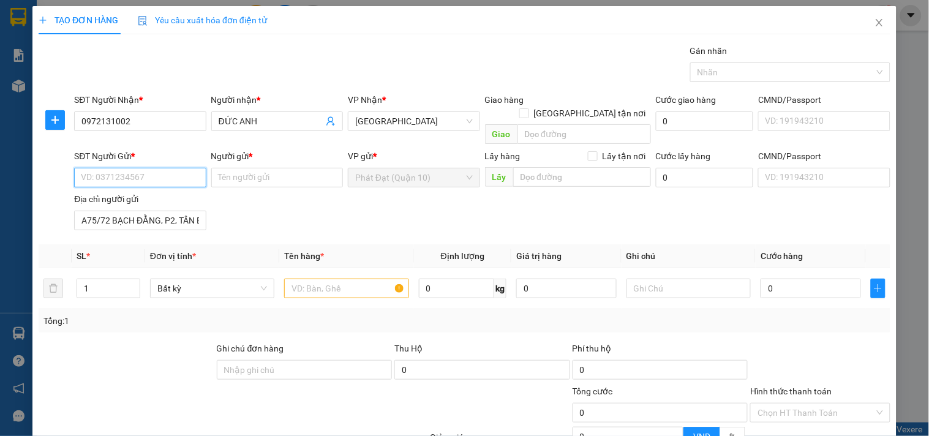
click at [161, 168] on input "SĐT Người Gửi *" at bounding box center [140, 178] width 132 height 20
paste input "0907.862.755"
click at [124, 168] on input "0907.862.755" at bounding box center [140, 178] width 132 height 20
click at [130, 187] on div "0907862755 - [PERSON_NAME]" at bounding box center [141, 188] width 121 height 13
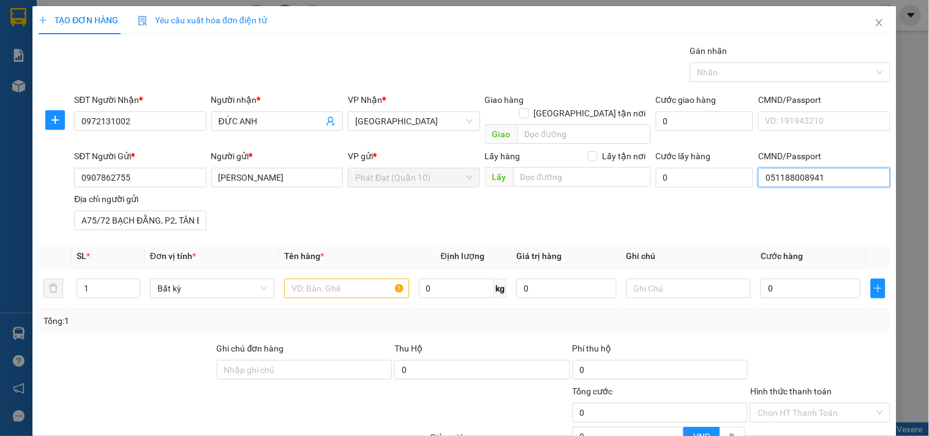
click at [821, 168] on input "051188008941" at bounding box center [824, 178] width 132 height 20
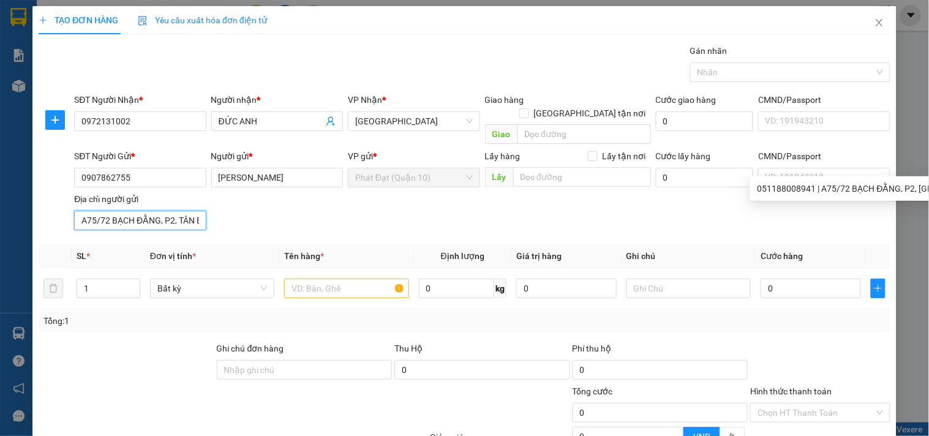
click at [185, 211] on input "A75/72 BẠCH ĐẰNG, P2, TÂN BÌNH" at bounding box center [140, 221] width 132 height 20
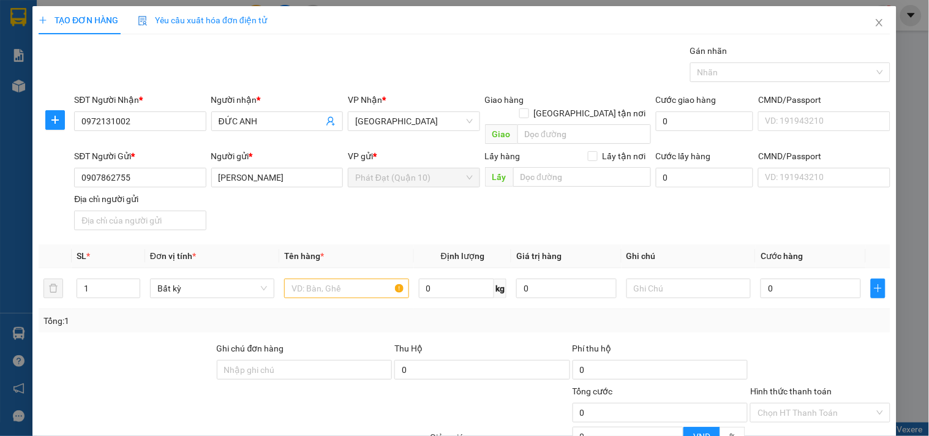
click at [311, 205] on div "SĐT Người Gửi * 0907862755 Người gửi * [PERSON_NAME] VP gửi * Phát Đạt ([GEOGRA…" at bounding box center [483, 192] width 822 height 86
click at [349, 279] on input "text" at bounding box center [346, 289] width 124 height 20
click at [779, 279] on input "0" at bounding box center [811, 289] width 100 height 20
click at [788, 215] on div "SĐT Người Gửi * 0907862755 Người gửi * [PERSON_NAME] VP gửi * Phát Đạt ([GEOGRA…" at bounding box center [483, 192] width 822 height 86
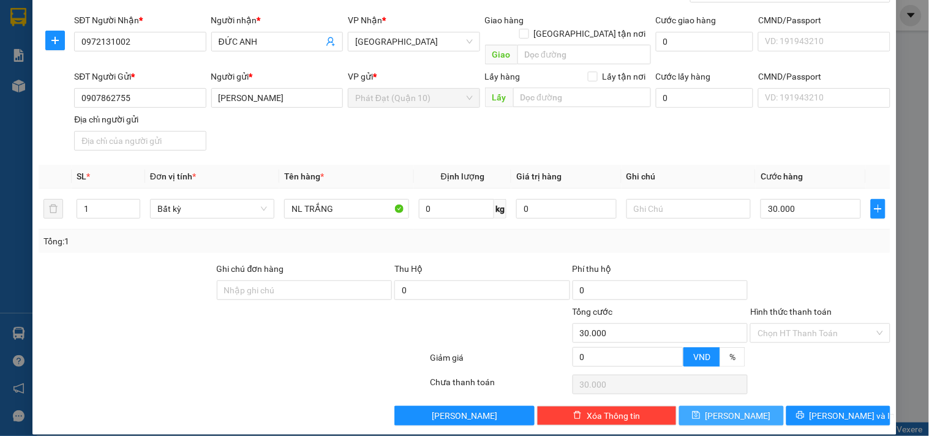
click at [701, 412] on icon "save" at bounding box center [697, 416] width 8 height 8
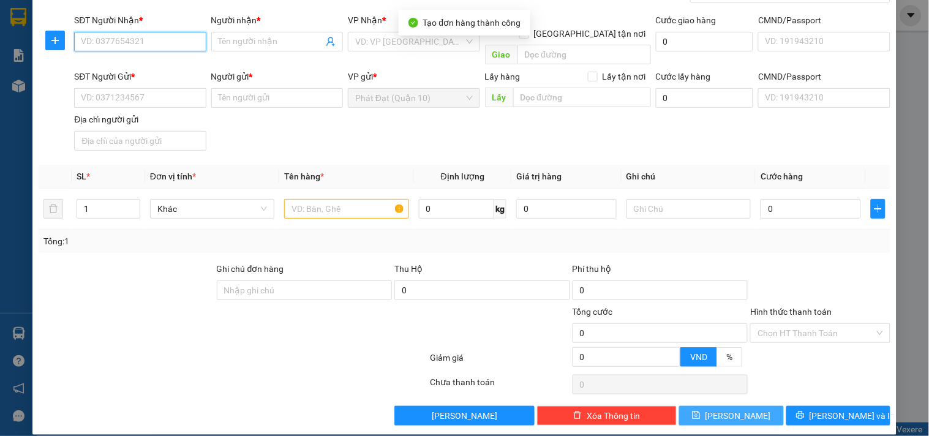
click at [132, 39] on input "SĐT Người Nhận *" at bounding box center [140, 42] width 132 height 20
paste input "0902.890.348"
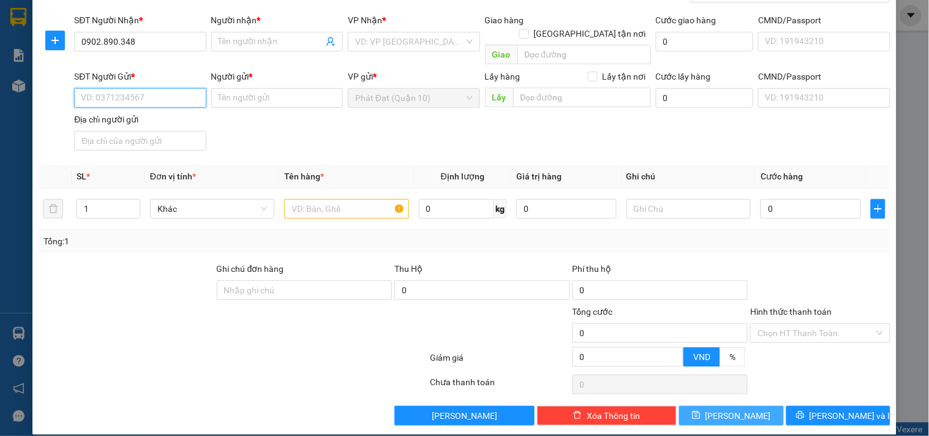
click at [145, 91] on input "SĐT Người Gửi *" at bounding box center [140, 98] width 132 height 20
paste input "0902.890.348"
click at [100, 88] on input "0902.890.348" at bounding box center [140, 98] width 132 height 20
click at [115, 88] on input "0902890.348" at bounding box center [140, 98] width 132 height 20
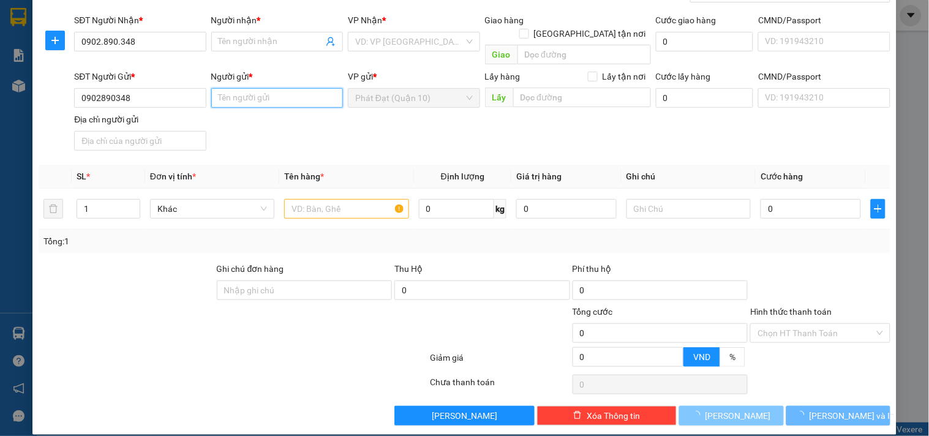
click at [262, 88] on input "Người gửi *" at bounding box center [277, 98] width 132 height 20
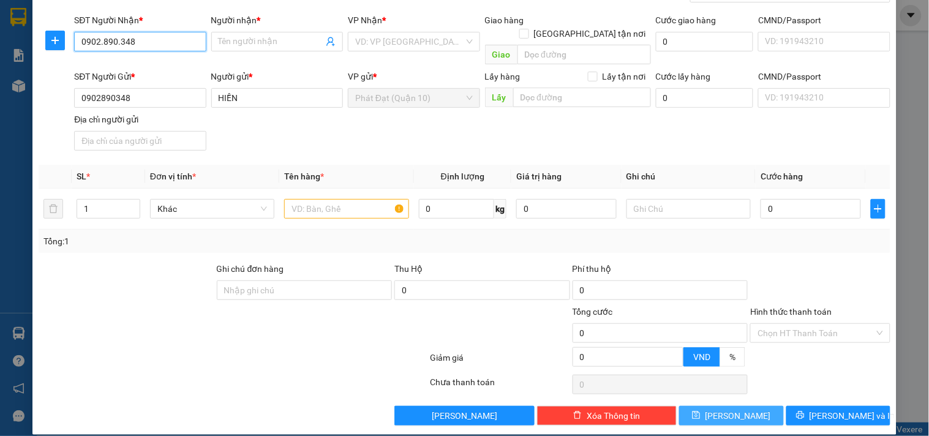
click at [142, 40] on input "0902.890.348" at bounding box center [140, 42] width 132 height 20
paste input "822.222.20"
click at [101, 40] on input "0822.222.208" at bounding box center [140, 42] width 132 height 20
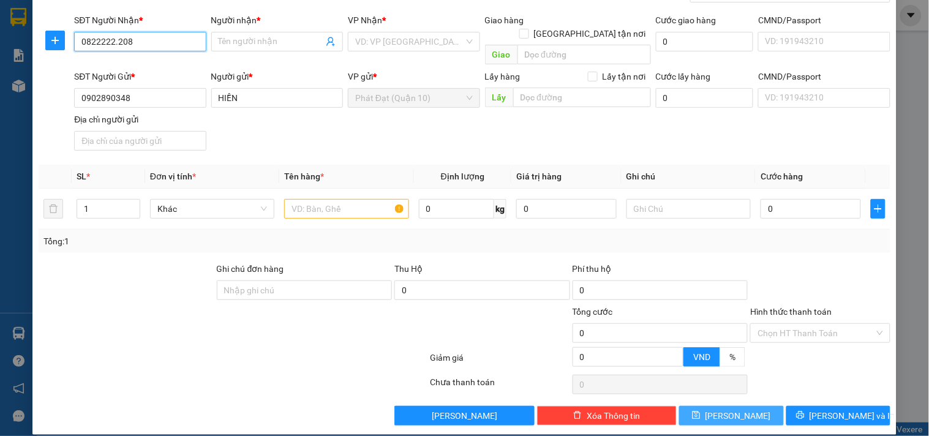
click at [115, 41] on input "0822222.208" at bounding box center [140, 42] width 132 height 20
click at [219, 41] on input "Người nhận *" at bounding box center [271, 41] width 105 height 13
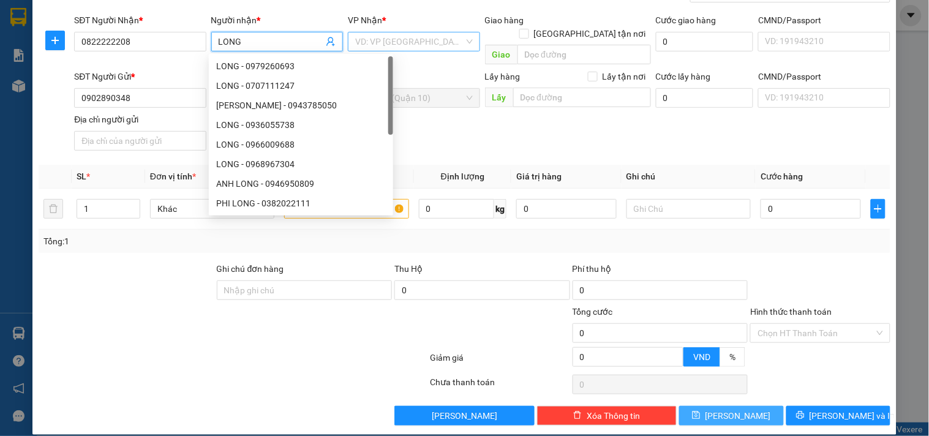
click at [443, 43] on input "search" at bounding box center [409, 41] width 108 height 18
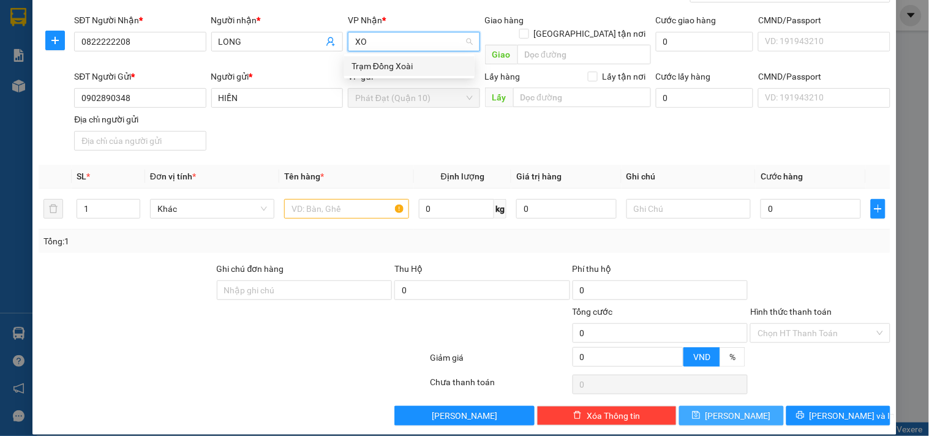
click at [420, 56] on div "Trạm Đồng Xoài" at bounding box center [409, 66] width 130 height 20
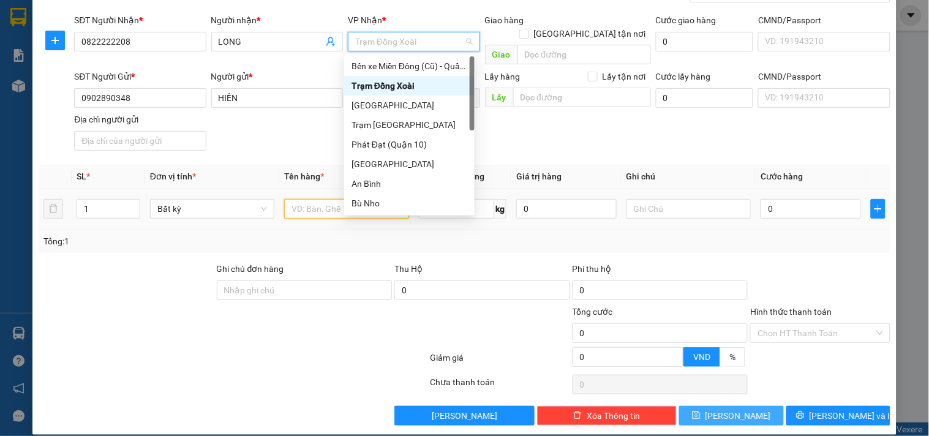
click at [314, 199] on input "text" at bounding box center [346, 209] width 124 height 20
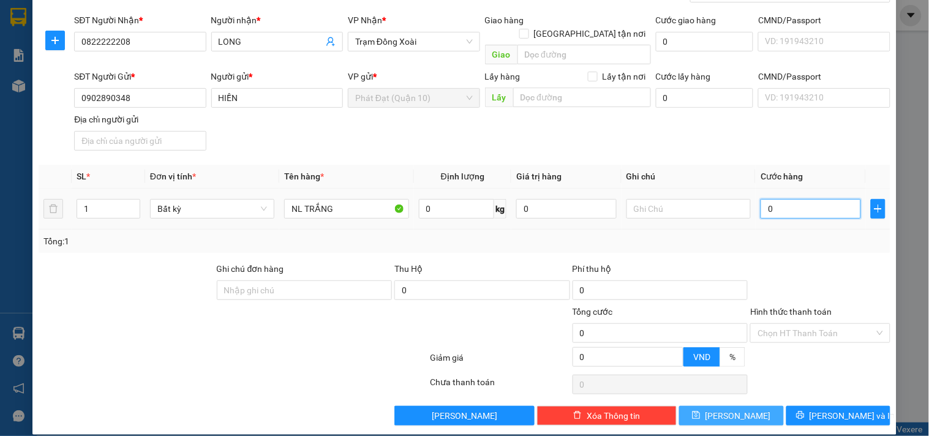
click at [782, 199] on input "0" at bounding box center [811, 209] width 100 height 20
click at [779, 241] on div "Transit Pickup Surcharge Ids Transit Deliver Surcharge Ids Transit Deliver Surc…" at bounding box center [465, 194] width 852 height 461
click at [725, 409] on span "[PERSON_NAME]" at bounding box center [739, 415] width 66 height 13
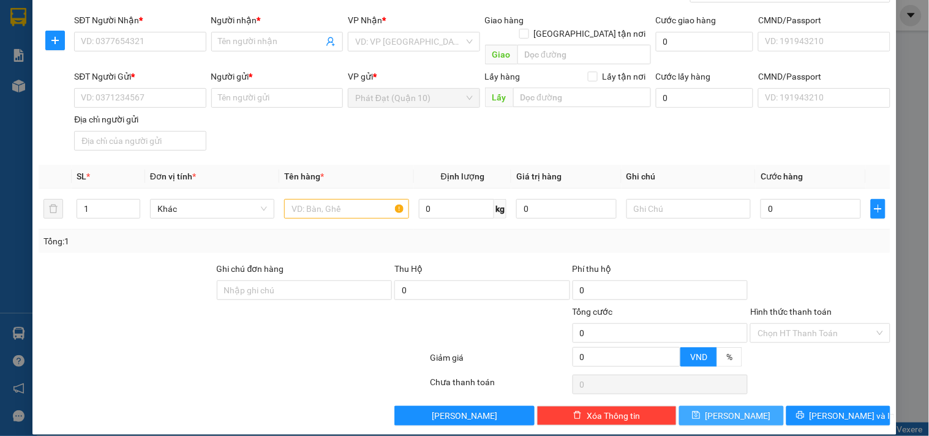
scroll to position [0, 0]
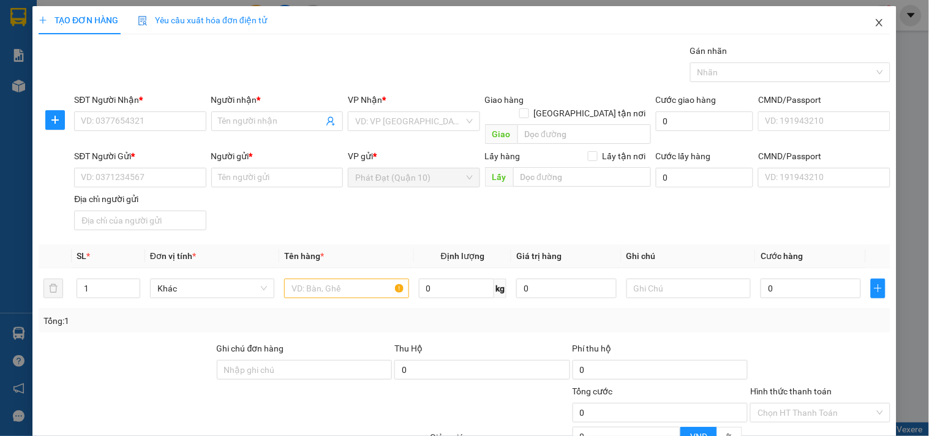
click at [875, 22] on icon "close" at bounding box center [880, 23] width 10 height 10
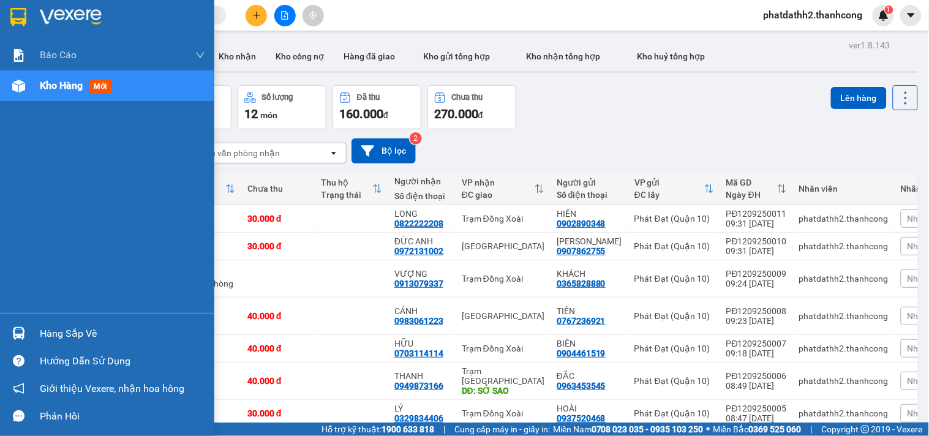
click at [81, 15] on img at bounding box center [71, 17] width 62 height 18
